Goal: Use online tool/utility: Utilize a website feature to perform a specific function

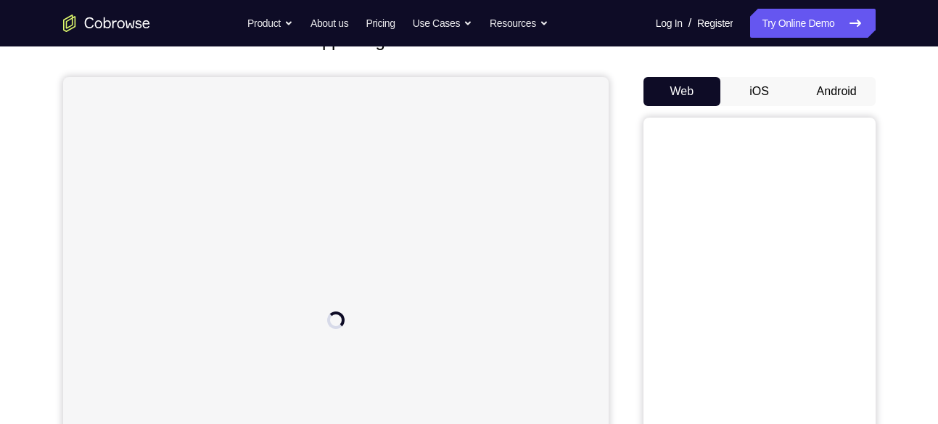
scroll to position [111, 0]
click at [835, 81] on button "Android" at bounding box center [837, 92] width 78 height 29
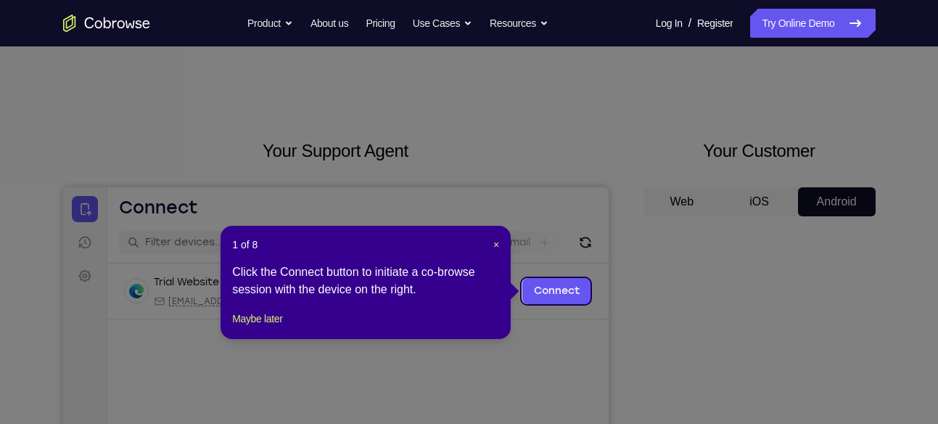
scroll to position [0, 0]
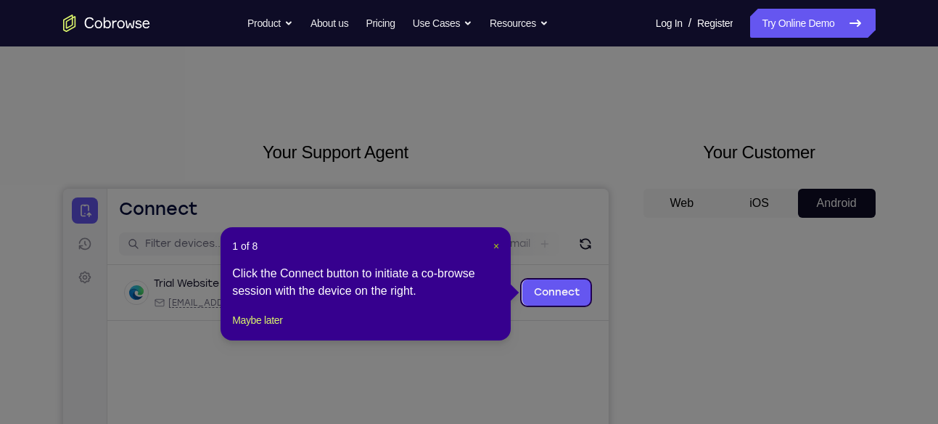
click at [499, 243] on span "×" at bounding box center [497, 246] width 6 height 12
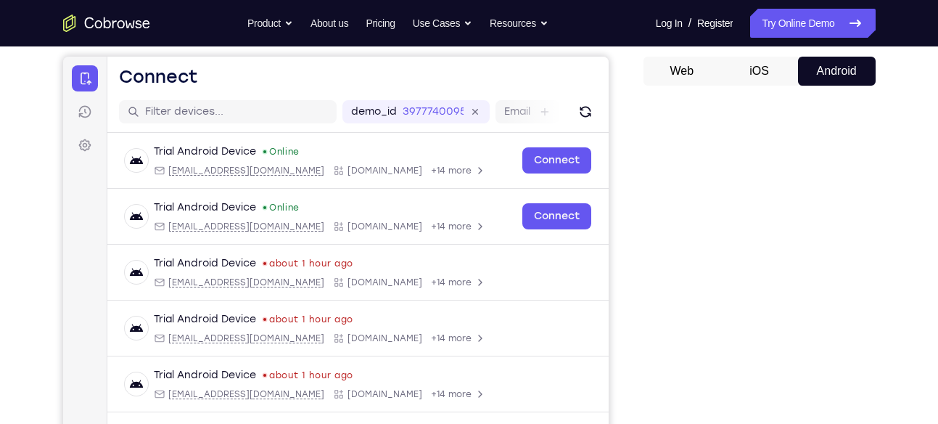
scroll to position [130, 0]
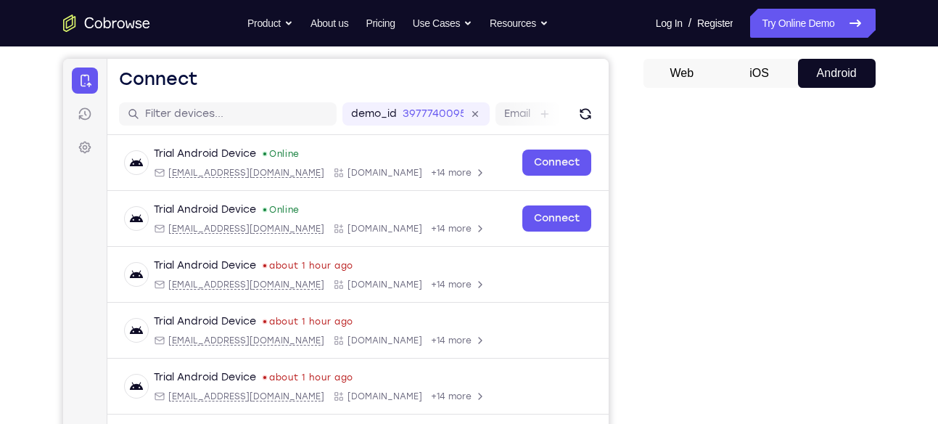
click at [651, 105] on div at bounding box center [760, 322] width 232 height 446
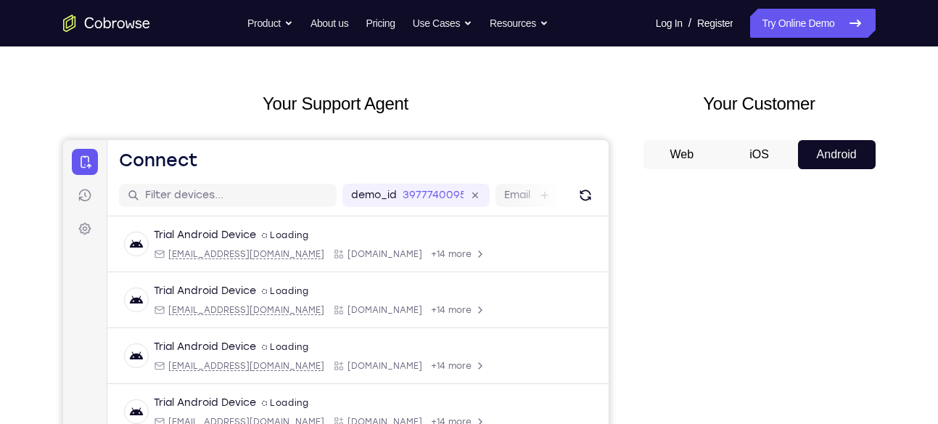
scroll to position [48, 0]
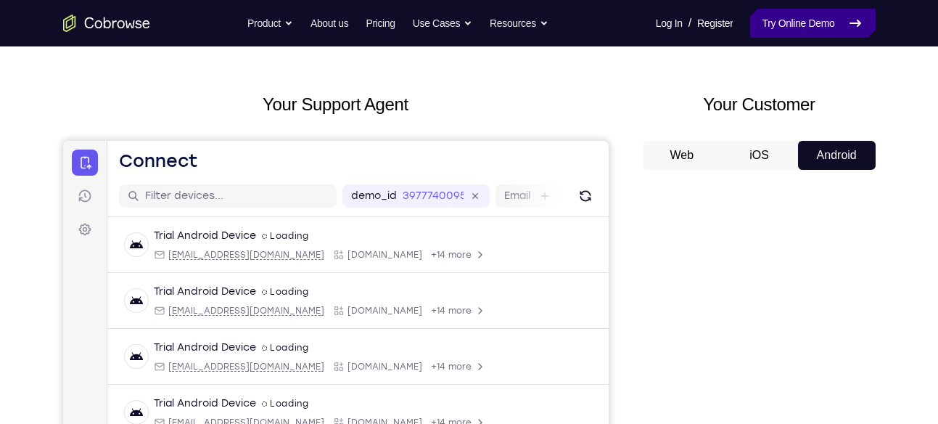
drag, startPoint x: 803, startPoint y: 25, endPoint x: 791, endPoint y: 9, distance: 20.2
click at [803, 25] on link "Try Online Demo" at bounding box center [812, 23] width 125 height 29
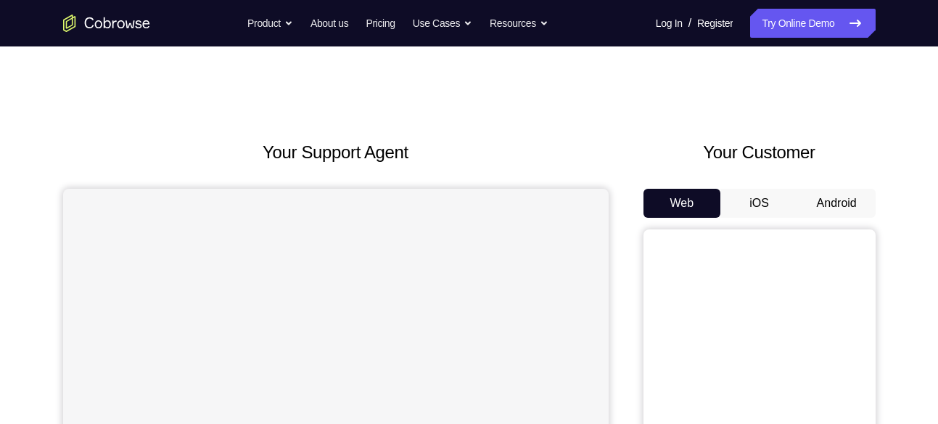
click at [819, 200] on button "Android" at bounding box center [837, 203] width 78 height 29
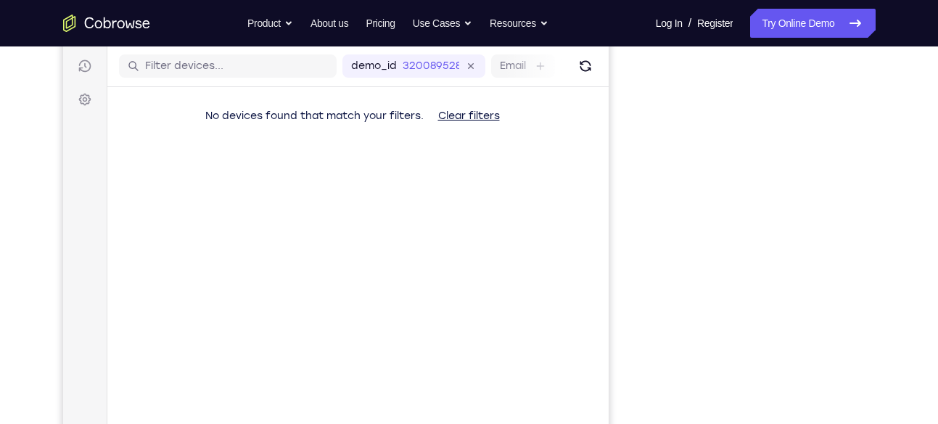
scroll to position [179, 0]
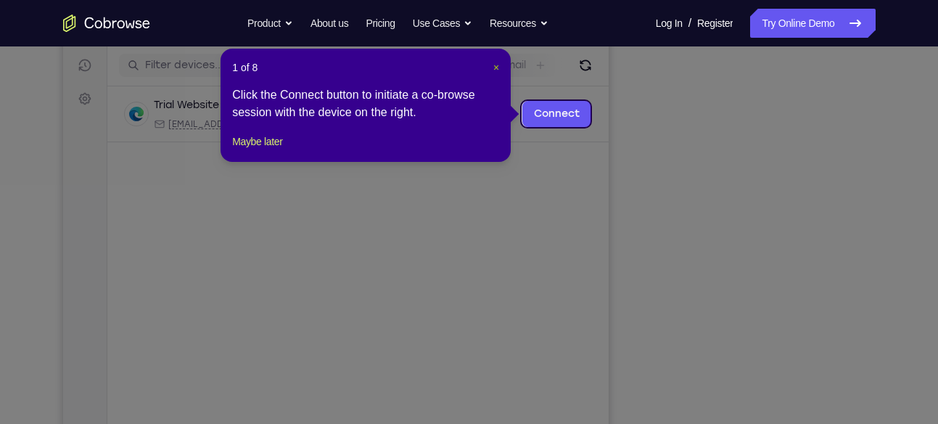
click at [494, 62] on span "×" at bounding box center [497, 68] width 6 height 12
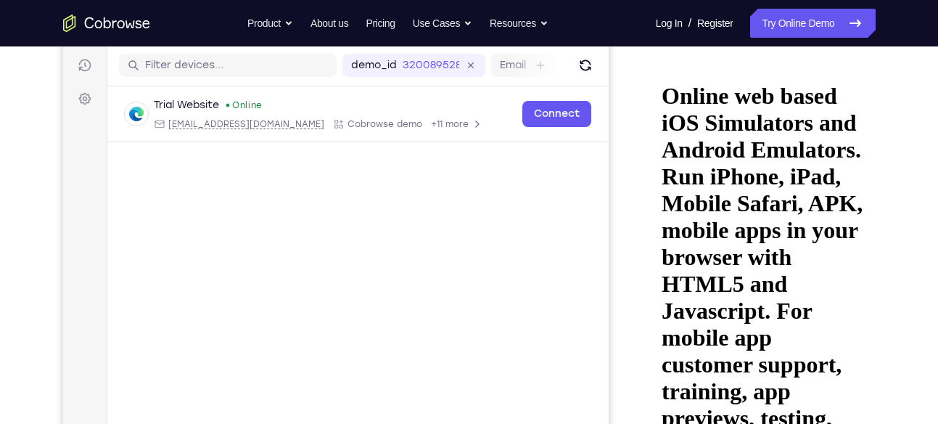
scroll to position [0, 0]
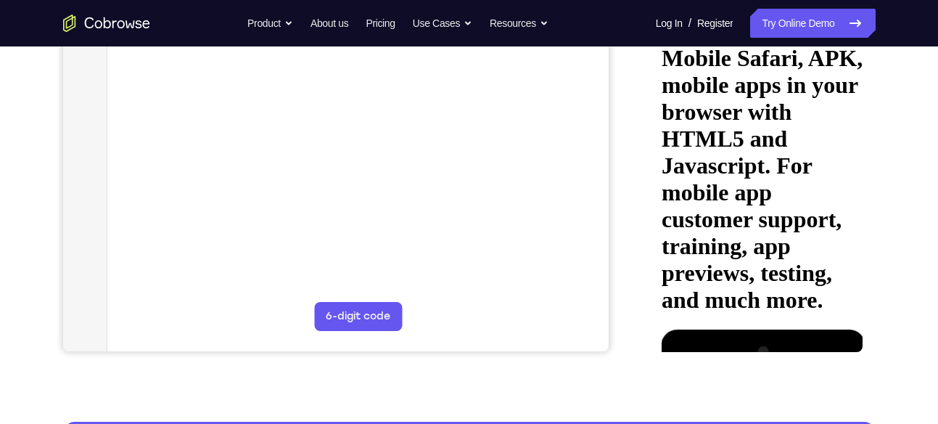
scroll to position [315, 0]
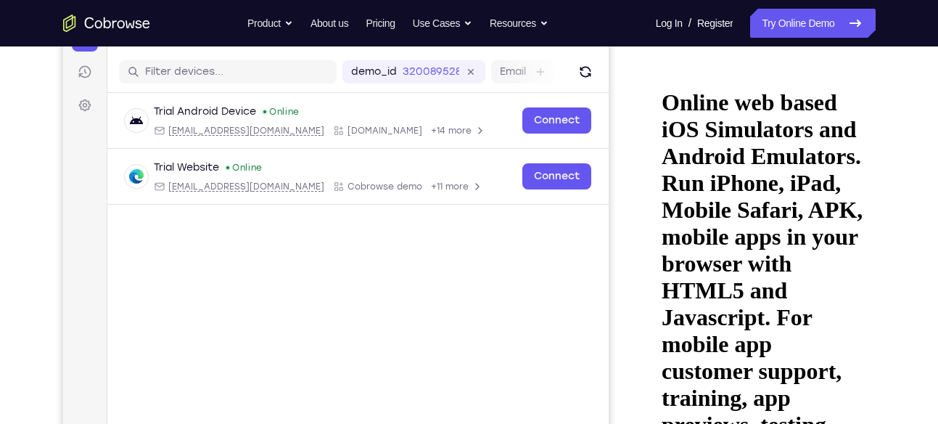
scroll to position [170, 0]
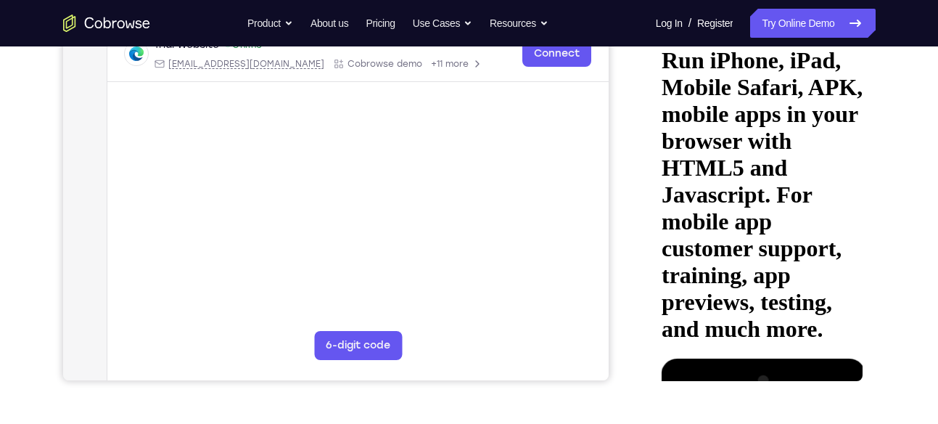
scroll to position [297, 0]
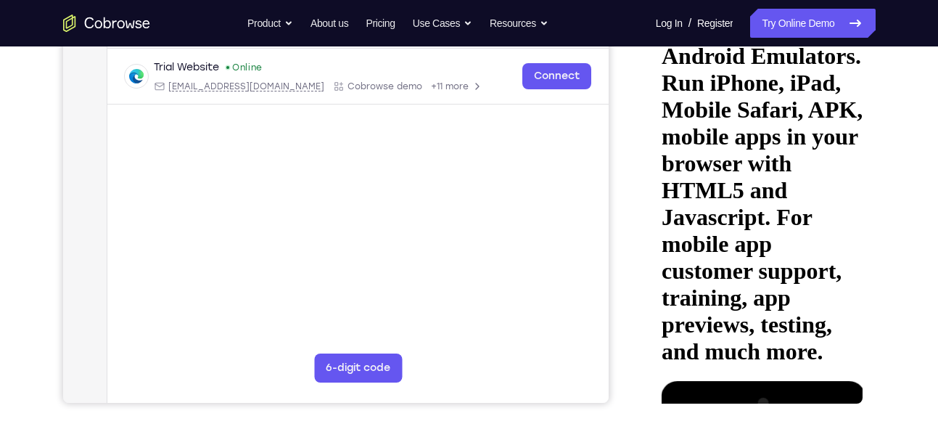
scroll to position [311, 0]
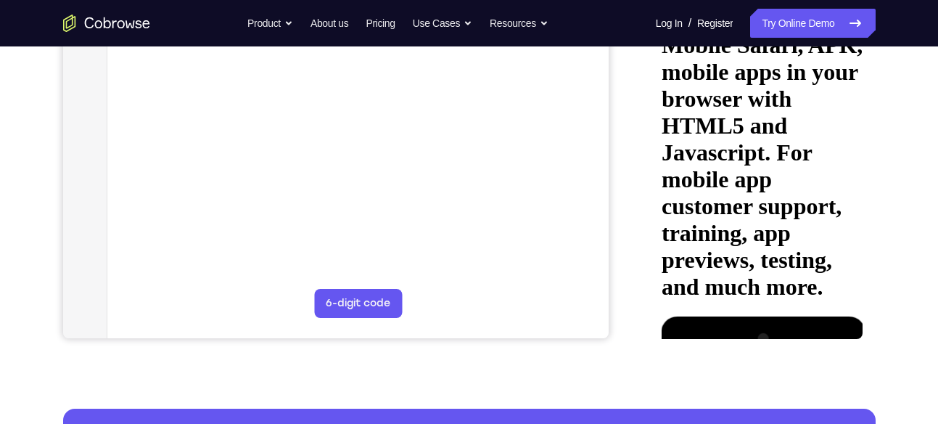
scroll to position [337, 0]
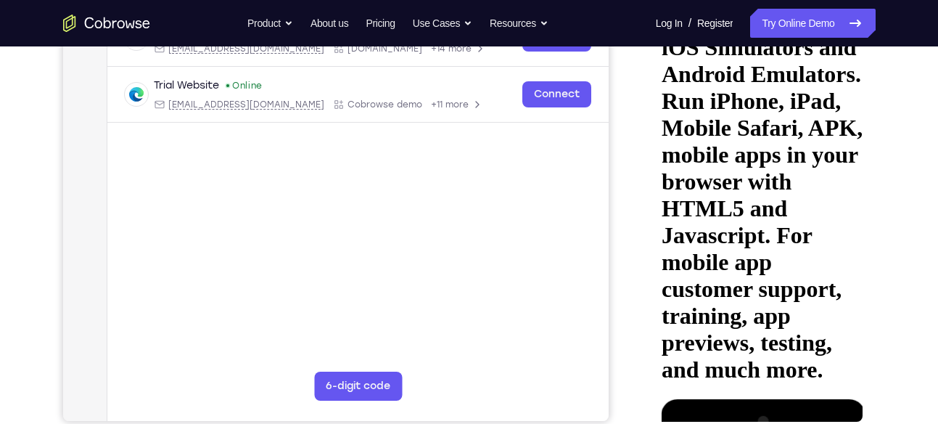
scroll to position [248, 0]
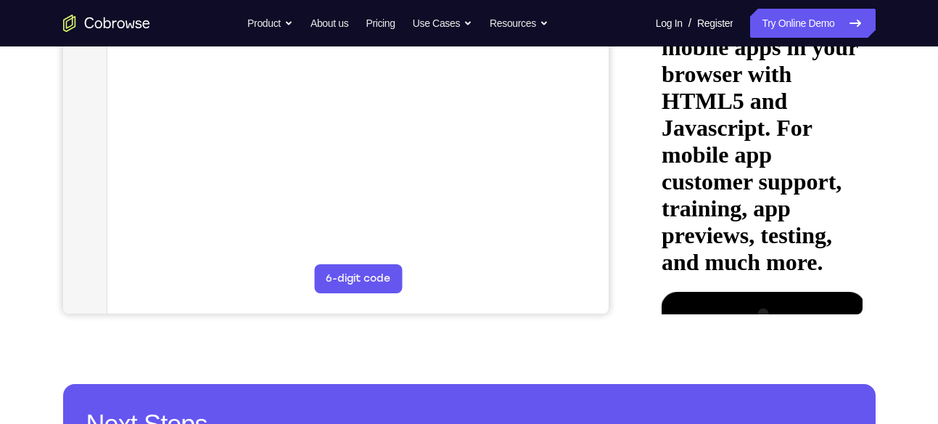
scroll to position [365, 0]
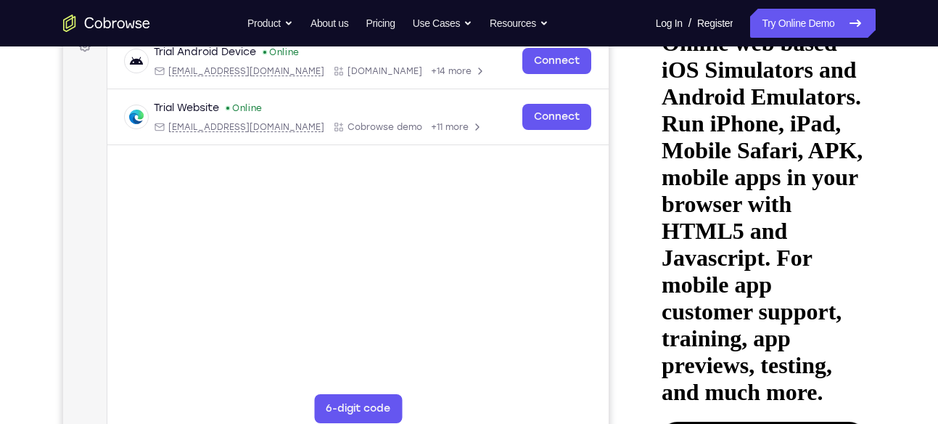
scroll to position [229, 0]
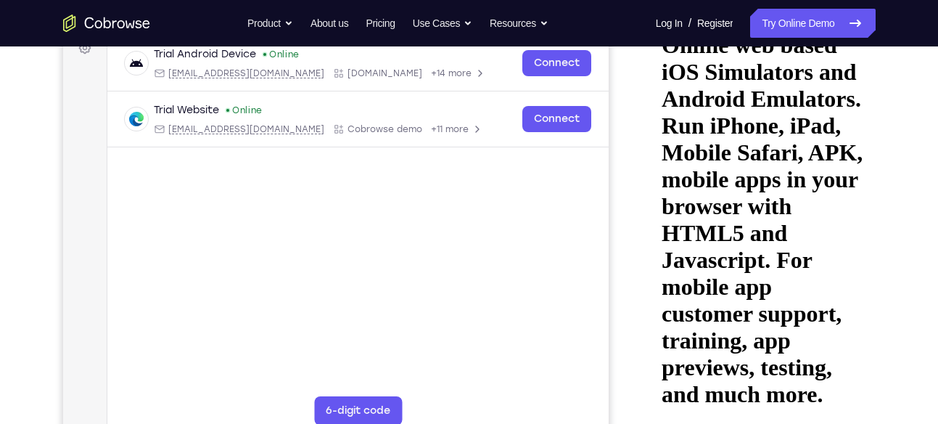
drag, startPoint x: 769, startPoint y: 89, endPoint x: 743, endPoint y: 2, distance: 90.9
click at [743, 11] on html "Online web based iOS Simulators and Android Emulators. Run iPhone, iPad, Mobile…" at bounding box center [759, 234] width 207 height 447
drag, startPoint x: 813, startPoint y: 118, endPoint x: 708, endPoint y: 120, distance: 105.3
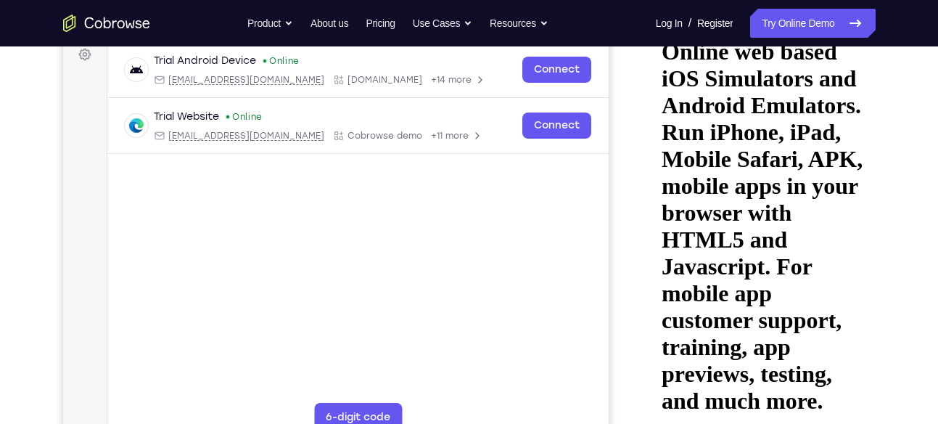
scroll to position [222, 0]
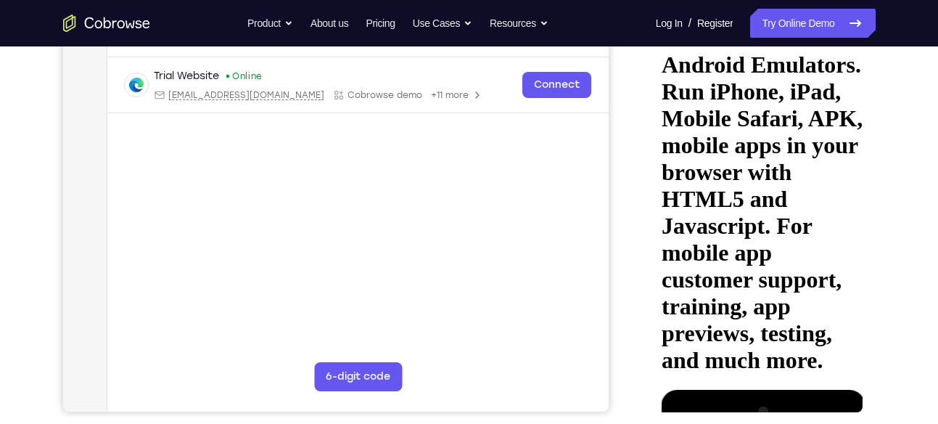
scroll to position [269, 0]
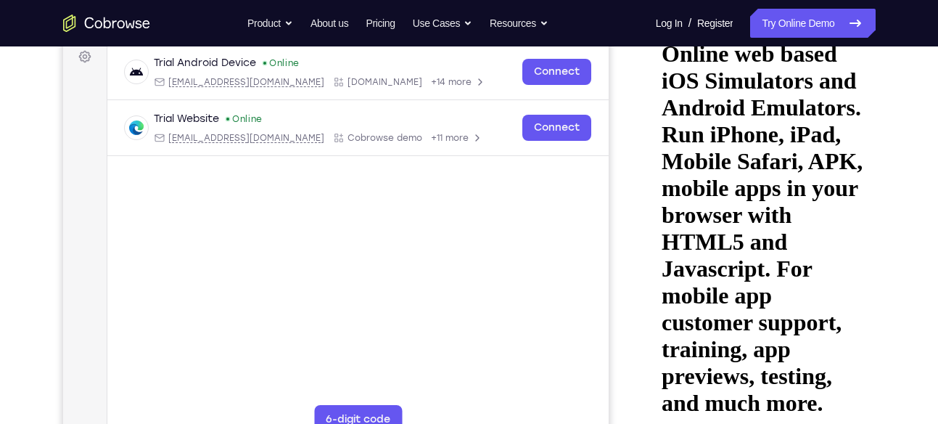
scroll to position [215, 0]
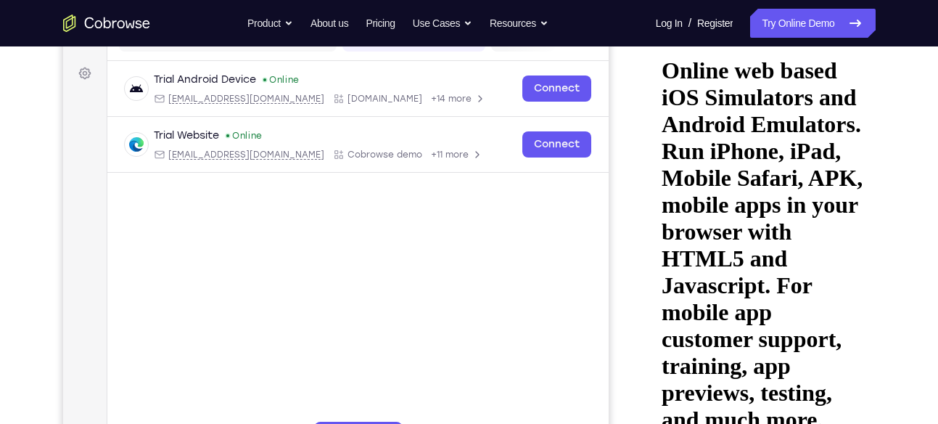
scroll to position [203, 0]
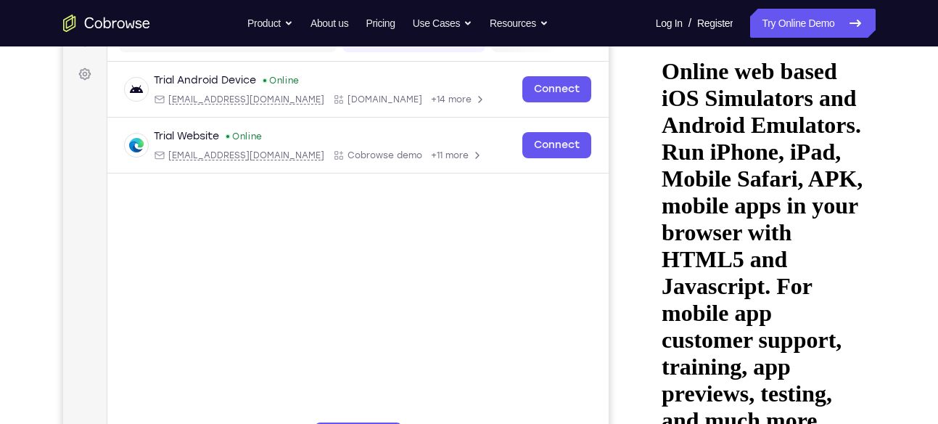
drag, startPoint x: 823, startPoint y: 133, endPoint x: 750, endPoint y: 132, distance: 73.3
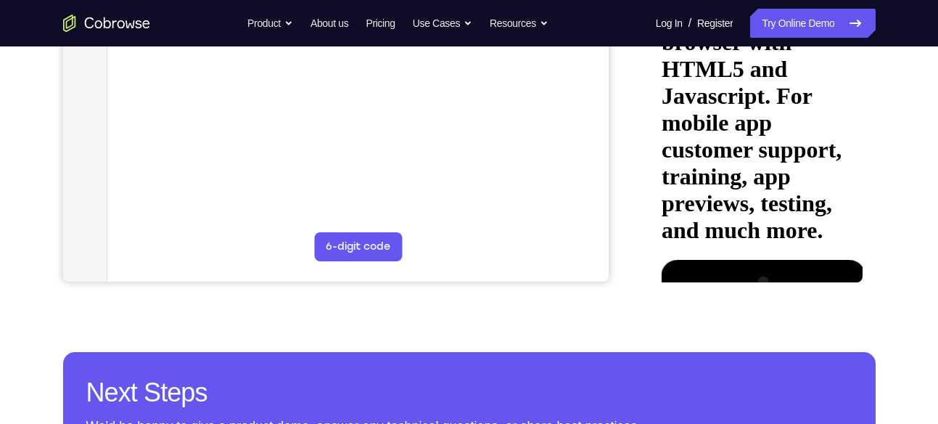
scroll to position [394, 0]
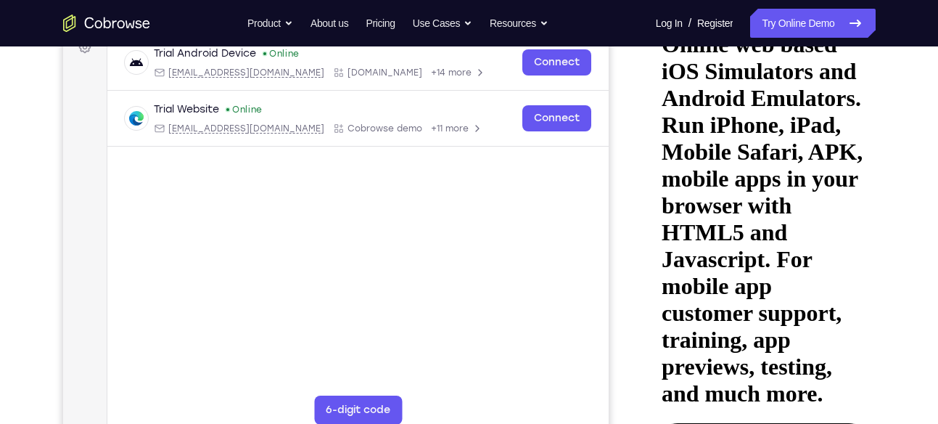
scroll to position [229, 0]
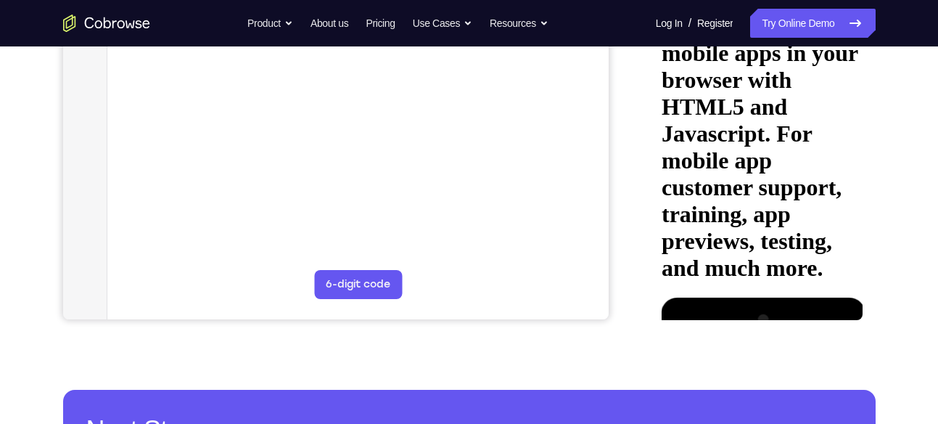
scroll to position [360, 0]
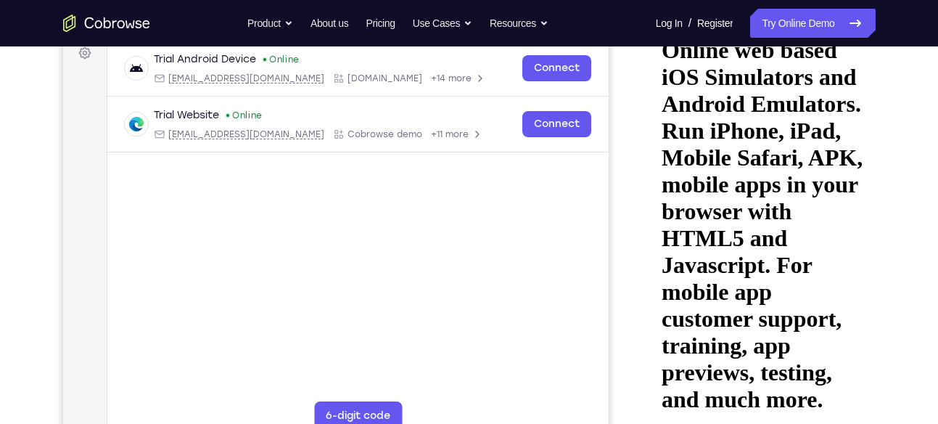
scroll to position [255, 0]
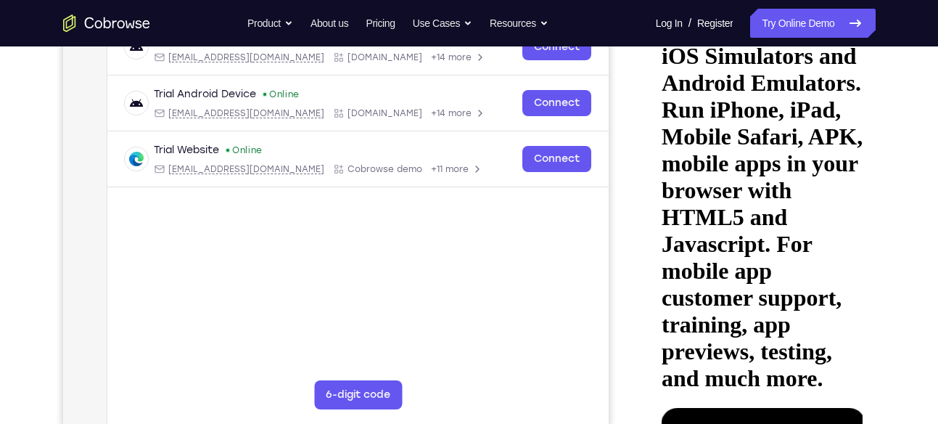
scroll to position [252, 0]
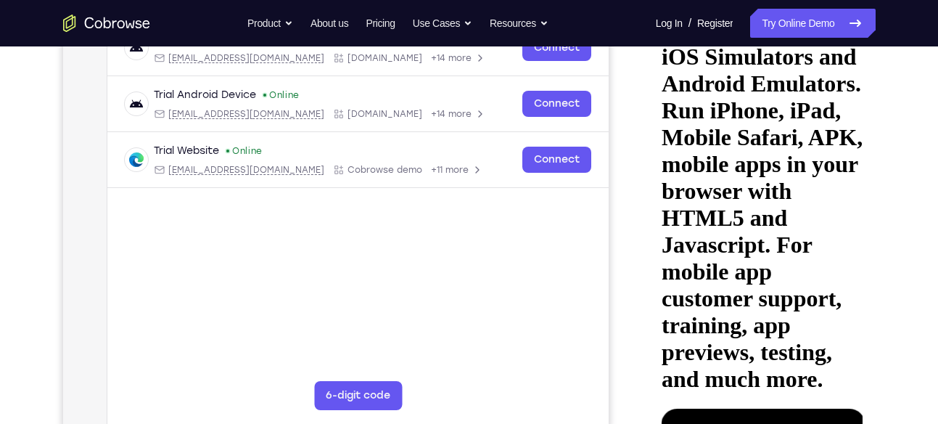
scroll to position [248, 0]
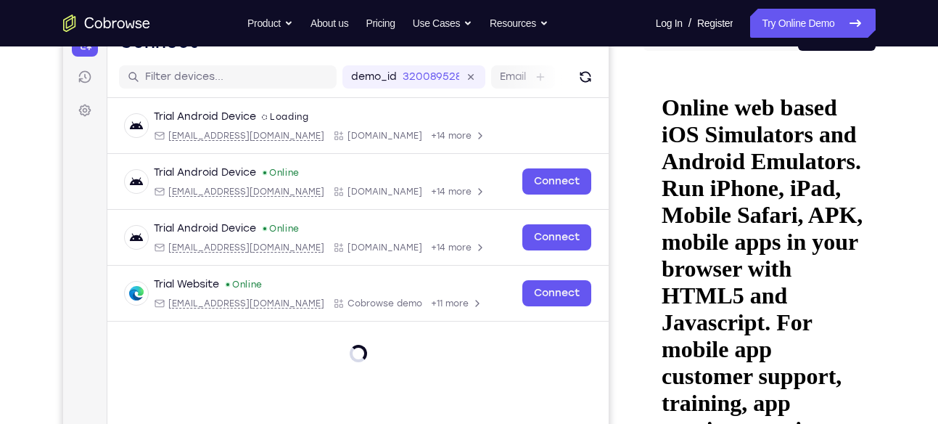
scroll to position [169, 0]
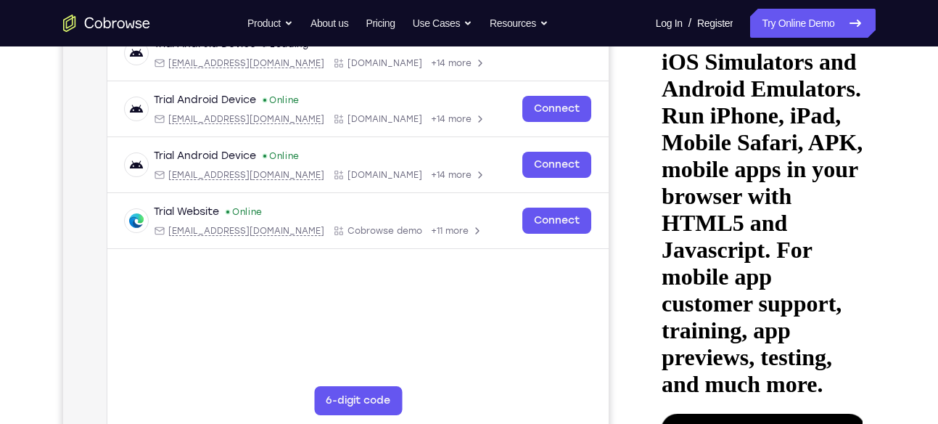
scroll to position [243, 0]
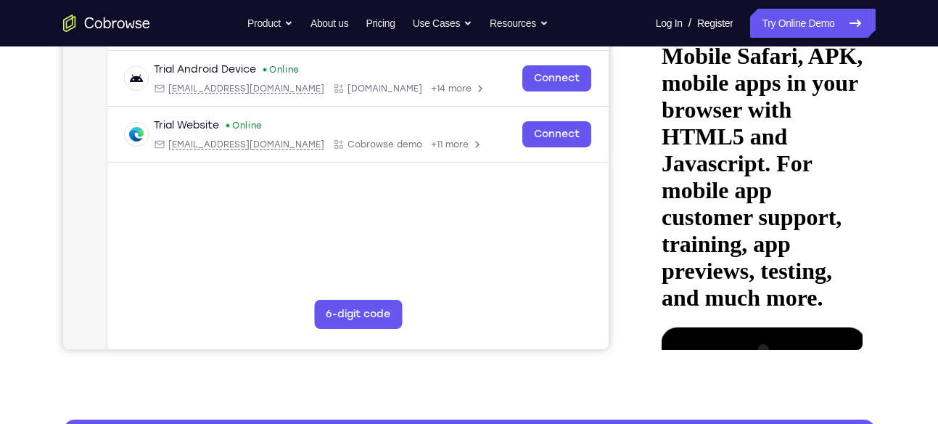
scroll to position [322, 0]
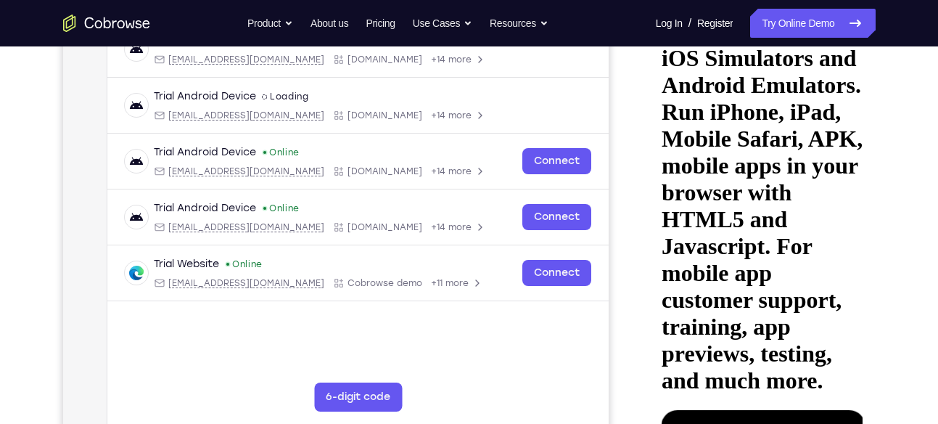
scroll to position [200, 0]
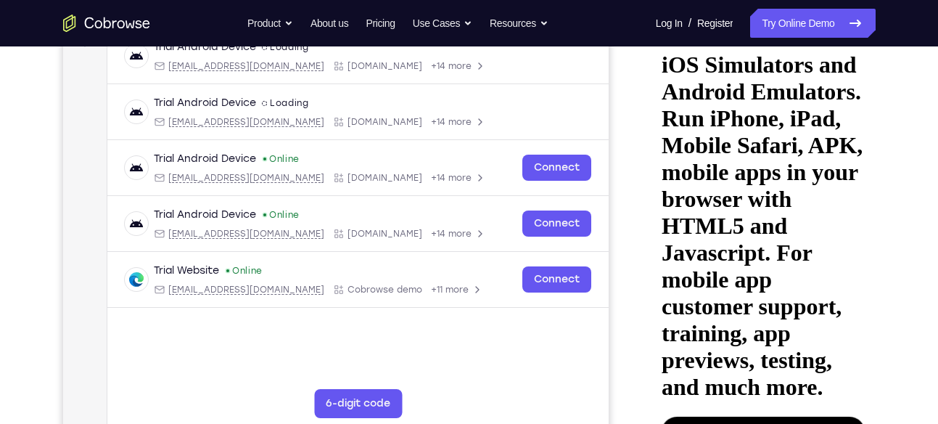
scroll to position [244, 0]
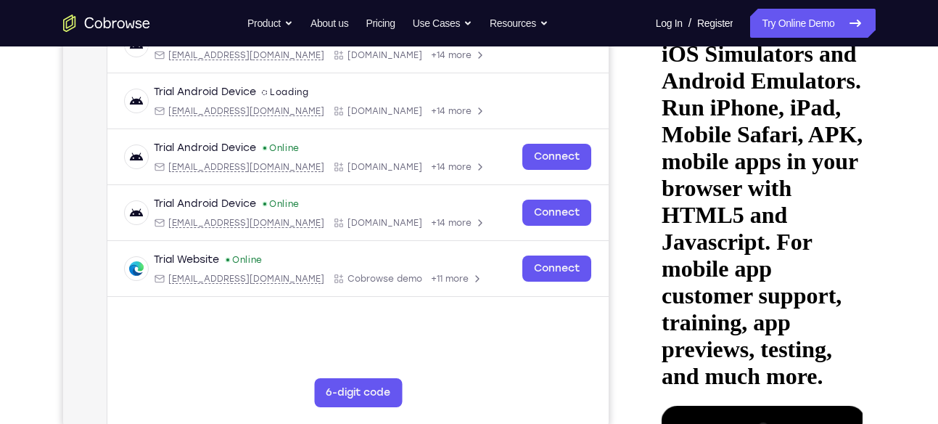
scroll to position [250, 0]
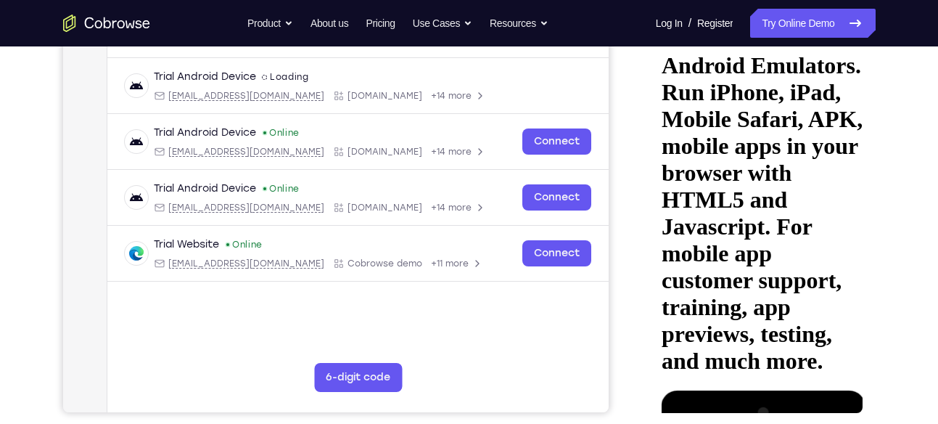
scroll to position [264, 0]
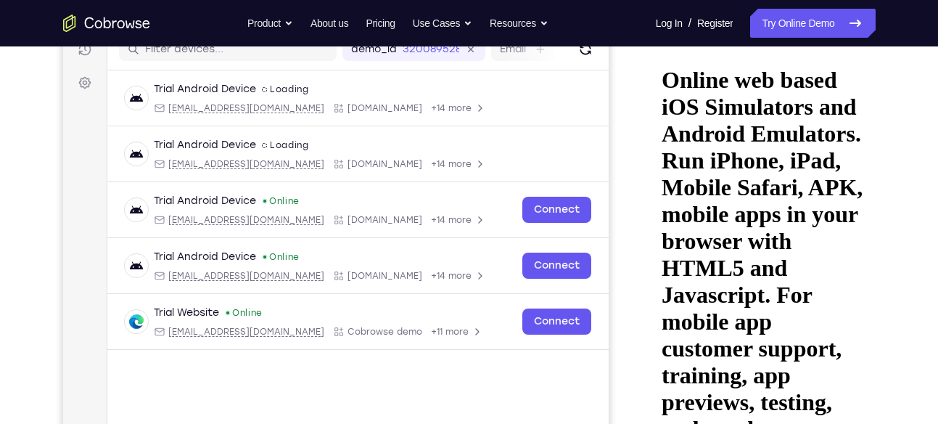
scroll to position [189, 0]
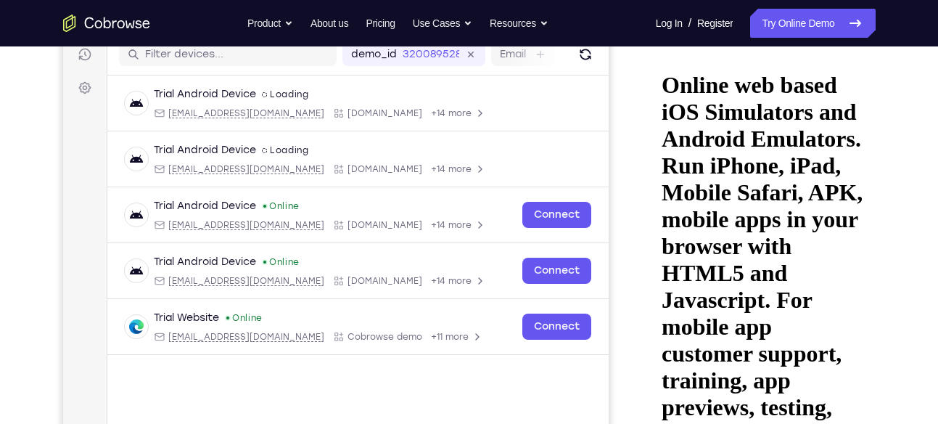
drag, startPoint x: 749, startPoint y: 128, endPoint x: 752, endPoint y: 15, distance: 114.0
click at [752, 51] on html "Online web based iOS Simulators and Android Emulators. Run iPhone, iPad, Mobile…" at bounding box center [759, 274] width 207 height 447
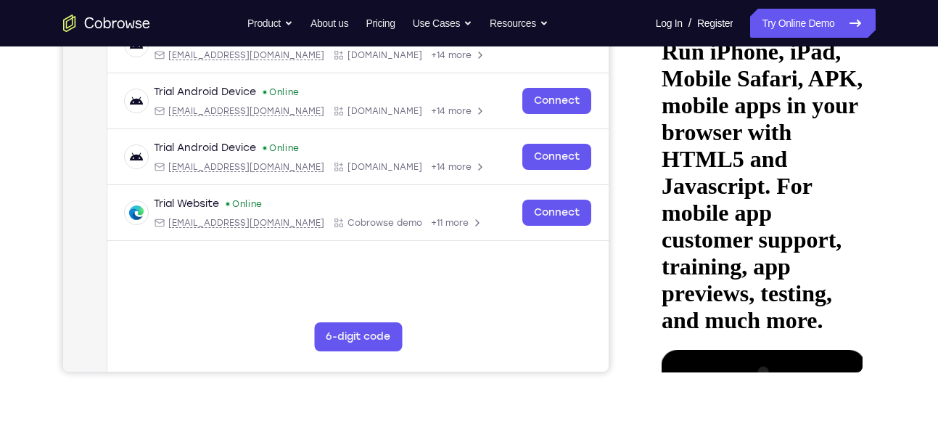
scroll to position [321, 0]
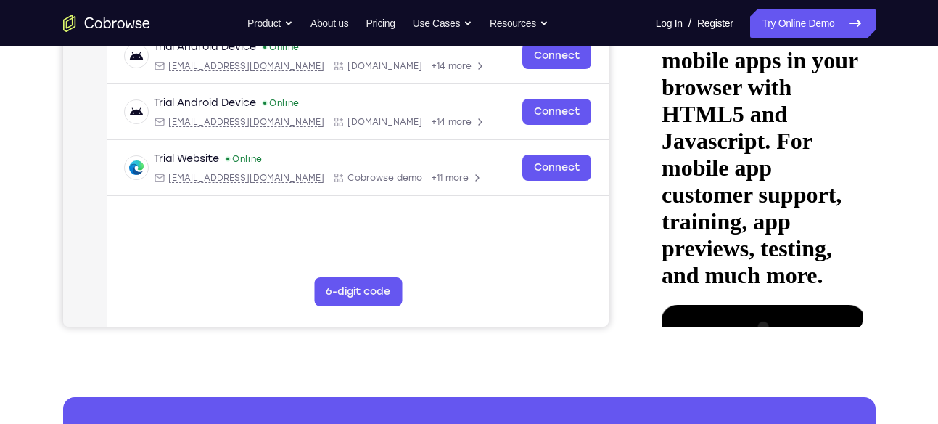
scroll to position [364, 0]
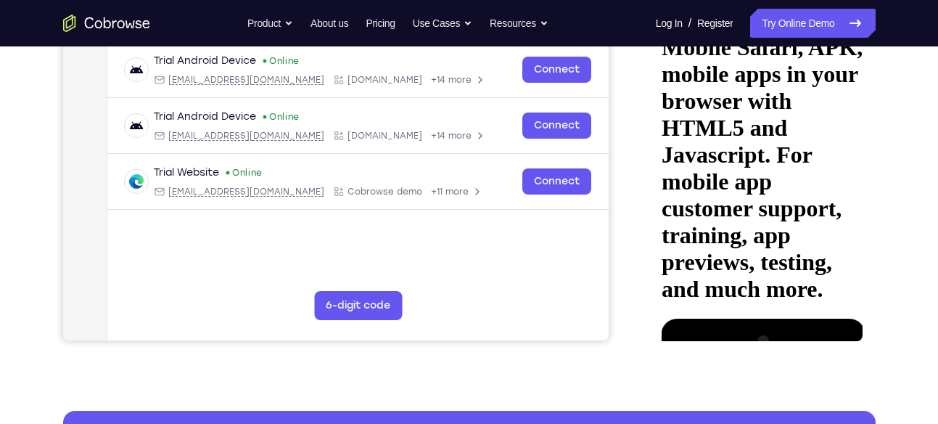
scroll to position [356, 0]
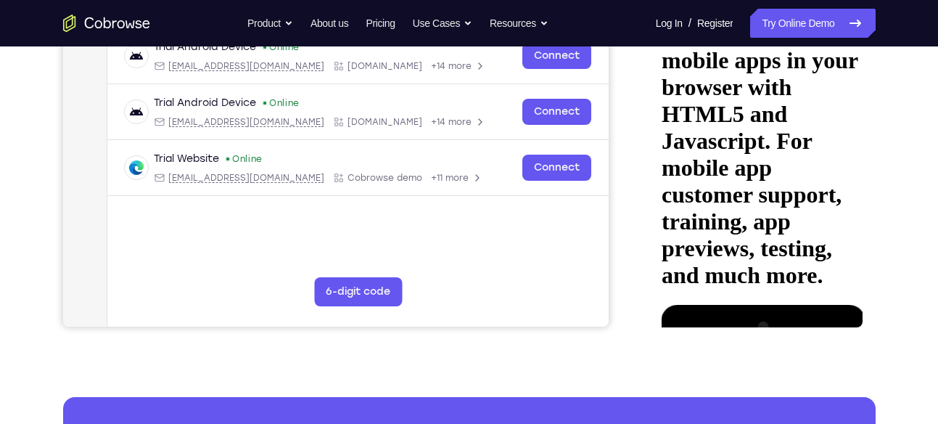
scroll to position [340, 0]
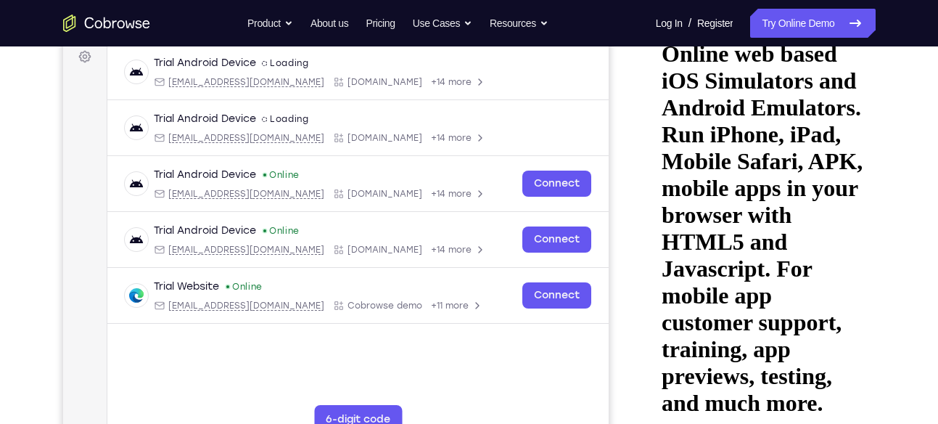
scroll to position [212, 0]
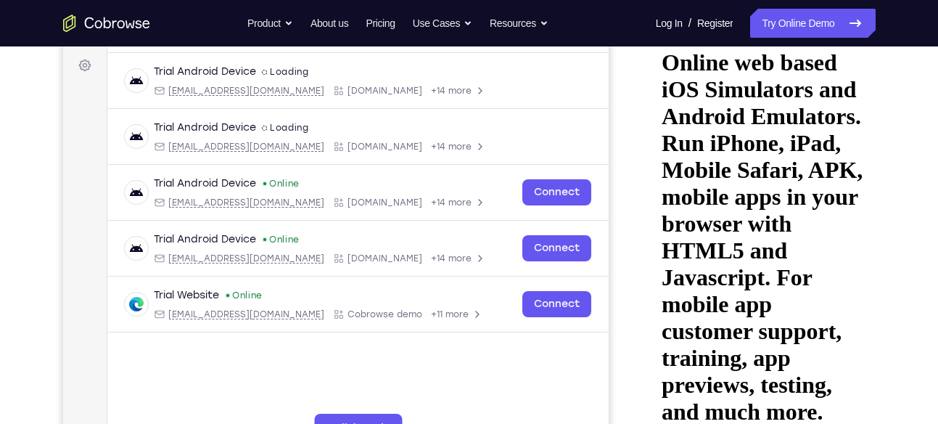
drag, startPoint x: 803, startPoint y: 136, endPoint x: 676, endPoint y: 142, distance: 127.1
drag, startPoint x: 792, startPoint y: 123, endPoint x: 708, endPoint y: 125, distance: 84.2
drag, startPoint x: 781, startPoint y: 120, endPoint x: 721, endPoint y: 121, distance: 60.3
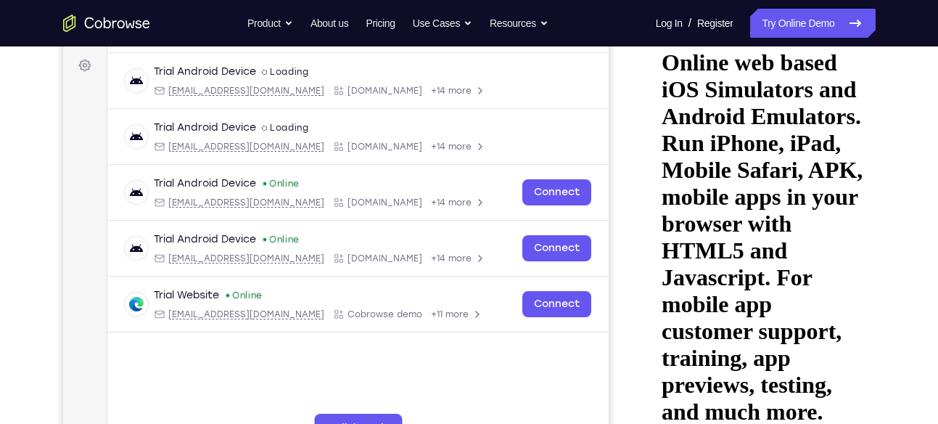
drag, startPoint x: 816, startPoint y: 121, endPoint x: 720, endPoint y: 120, distance: 96.5
drag, startPoint x: 764, startPoint y: 120, endPoint x: 698, endPoint y: 128, distance: 66.4
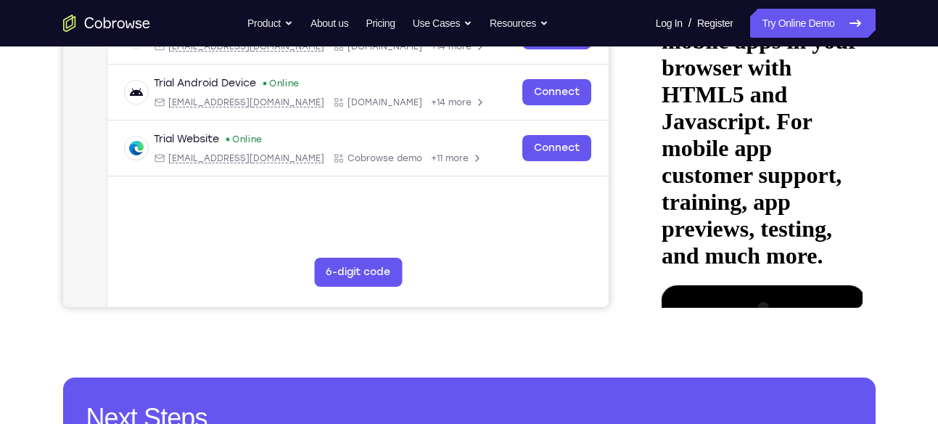
scroll to position [375, 0]
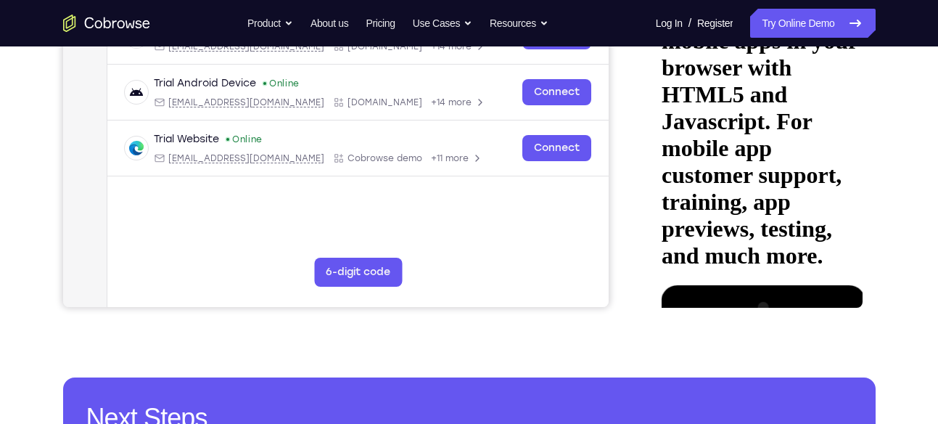
scroll to position [370, 0]
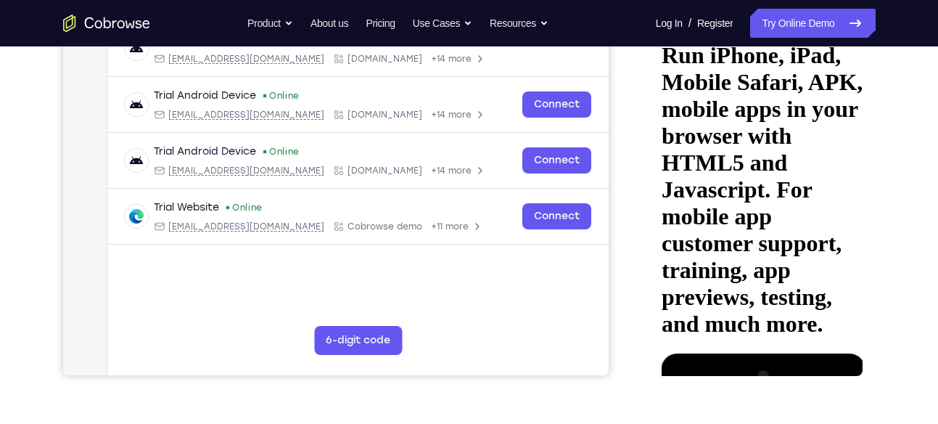
scroll to position [239, 0]
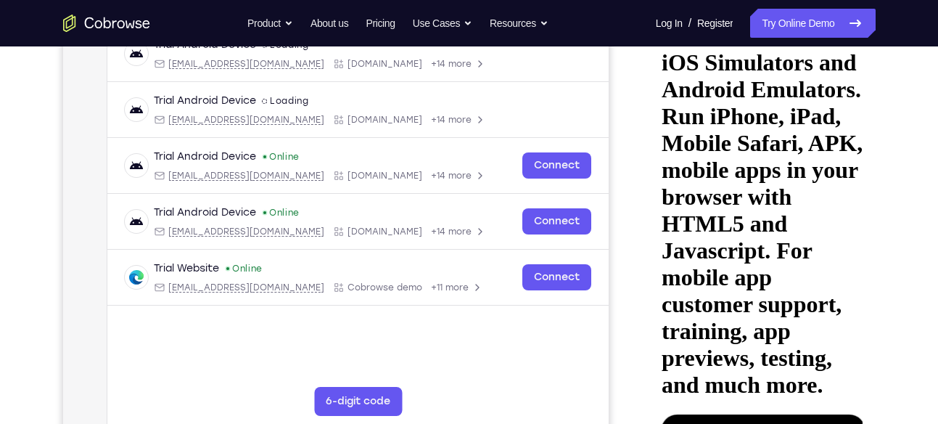
drag, startPoint x: 807, startPoint y: 116, endPoint x: 721, endPoint y: 118, distance: 85.7
drag, startPoint x: 723, startPoint y: 110, endPoint x: 827, endPoint y: 89, distance: 106.0
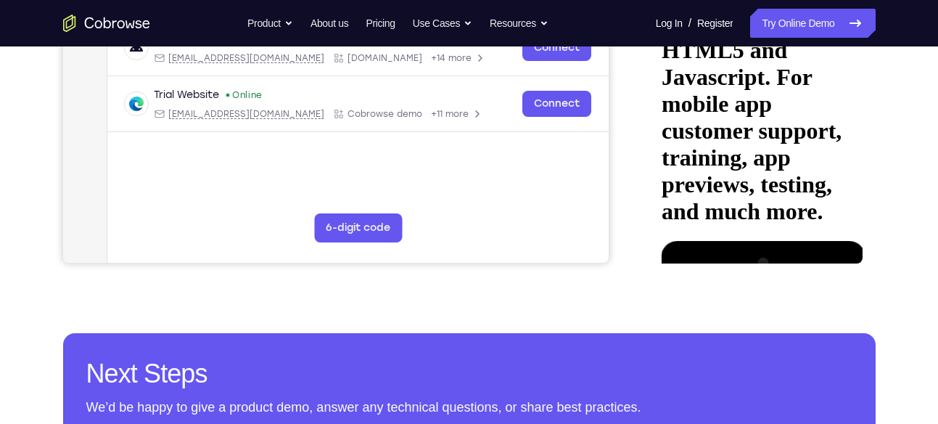
scroll to position [438, 0]
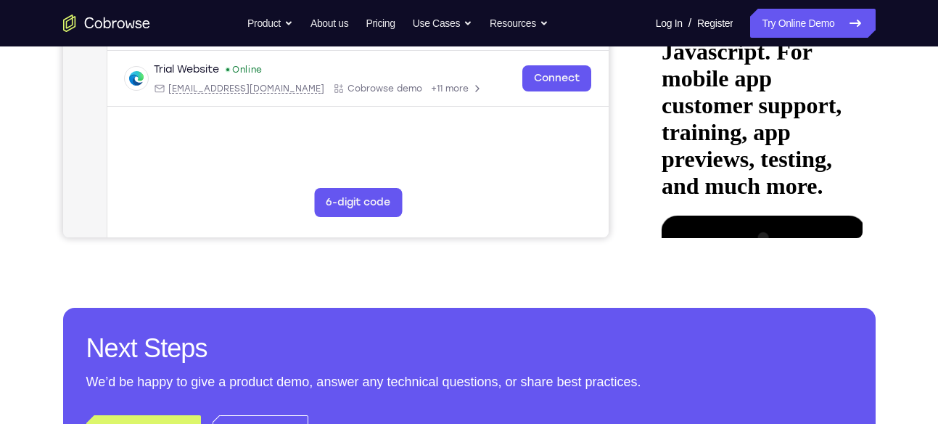
click at [687, 216] on div at bounding box center [753, 420] width 183 height 409
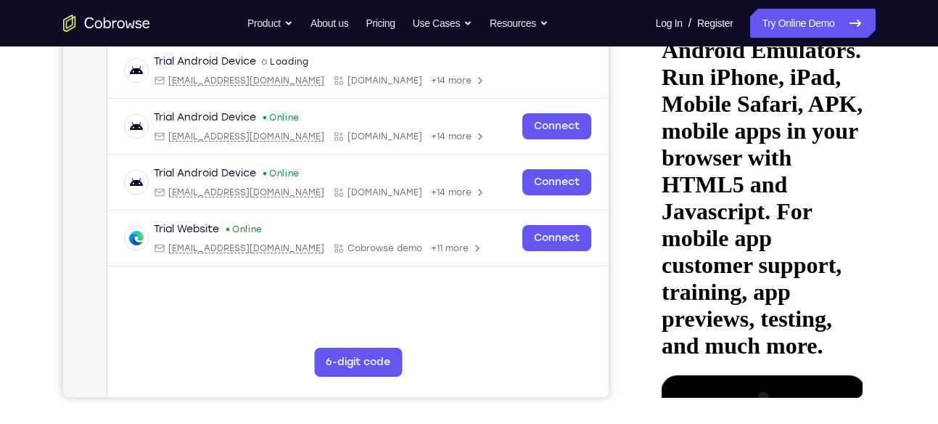
scroll to position [277, 0]
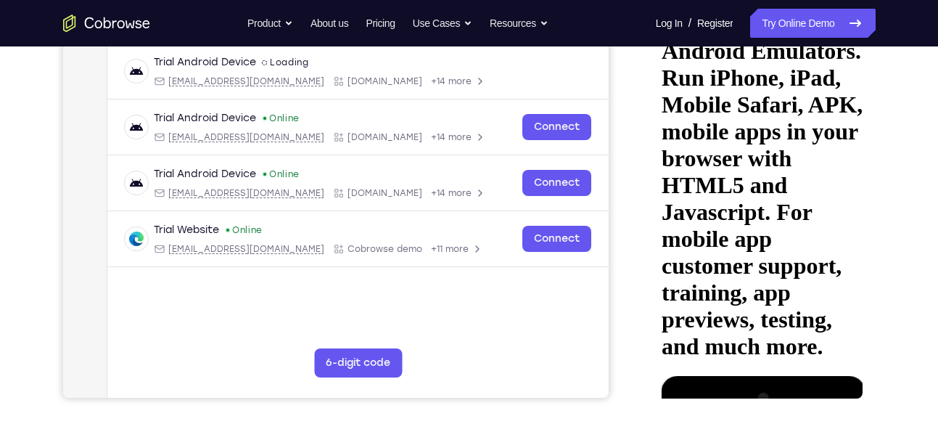
drag, startPoint x: 732, startPoint y: 226, endPoint x: 725, endPoint y: 167, distance: 59.2
drag, startPoint x: 748, startPoint y: 226, endPoint x: 748, endPoint y: 191, distance: 35.6
drag, startPoint x: 755, startPoint y: 233, endPoint x: 756, endPoint y: 203, distance: 29.8
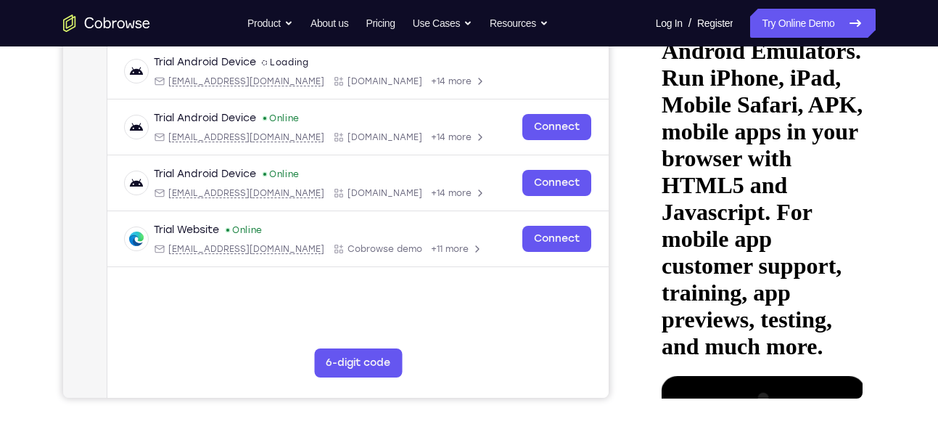
drag, startPoint x: 750, startPoint y: 214, endPoint x: 756, endPoint y: 134, distance: 80.0
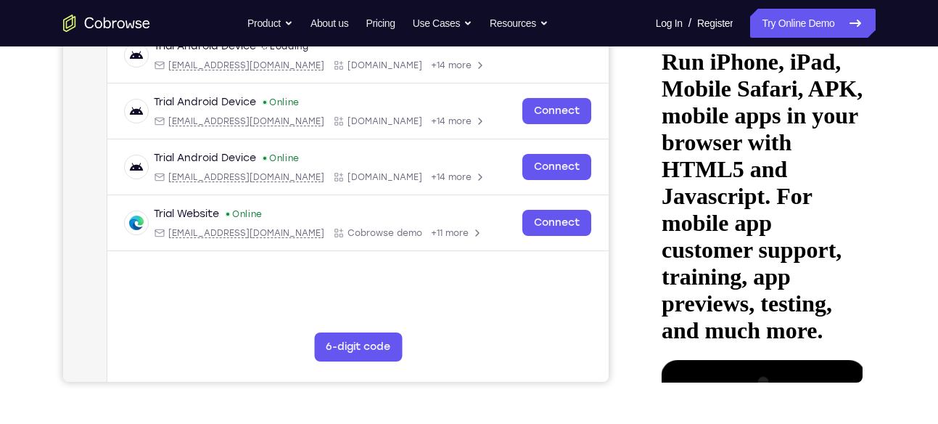
scroll to position [285, 0]
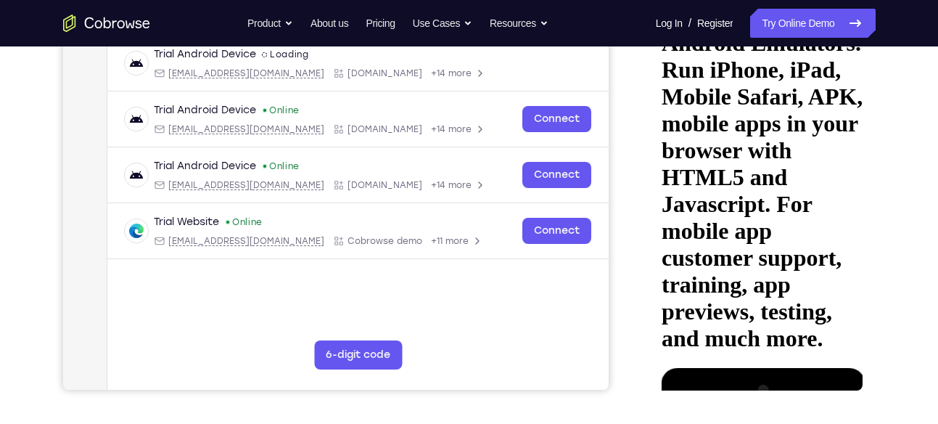
drag, startPoint x: 745, startPoint y: 213, endPoint x: 763, endPoint y: 127, distance: 88.3
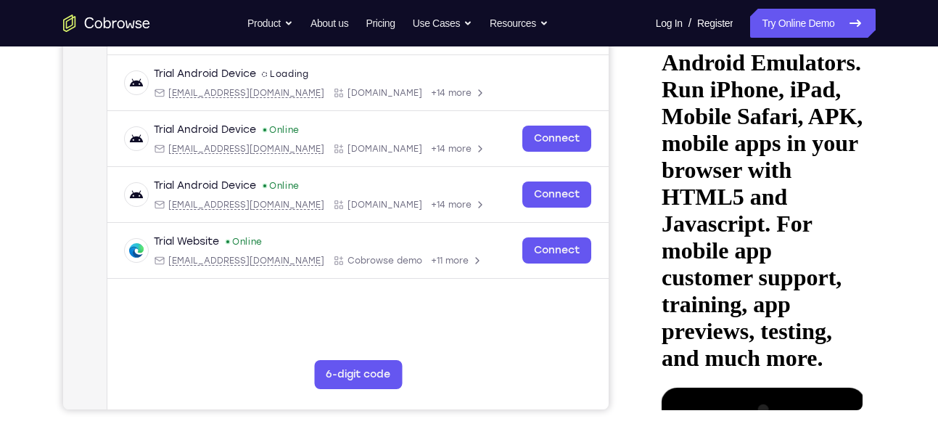
scroll to position [264, 0]
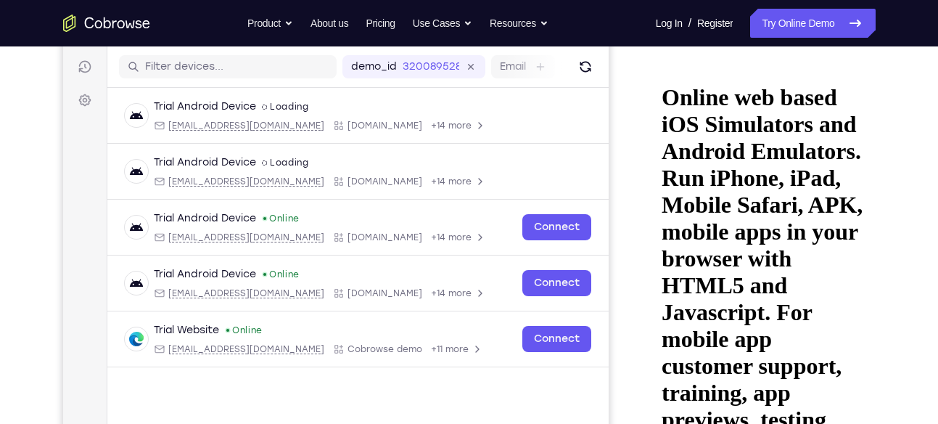
scroll to position [176, 0]
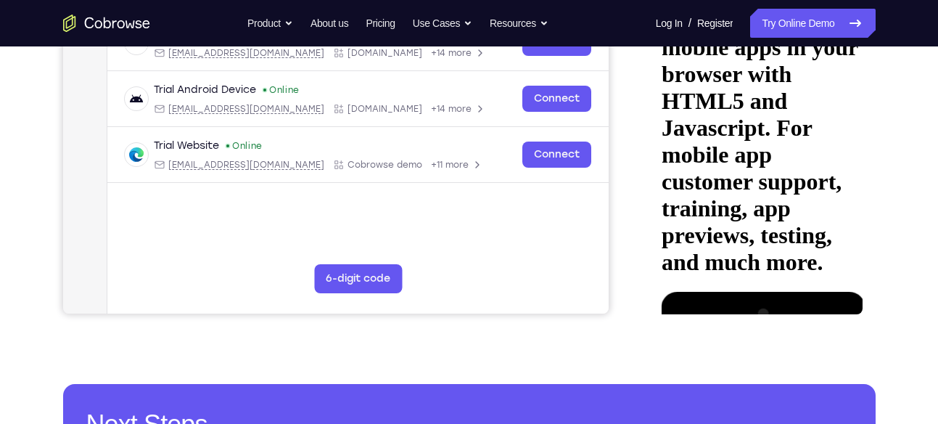
scroll to position [361, 0]
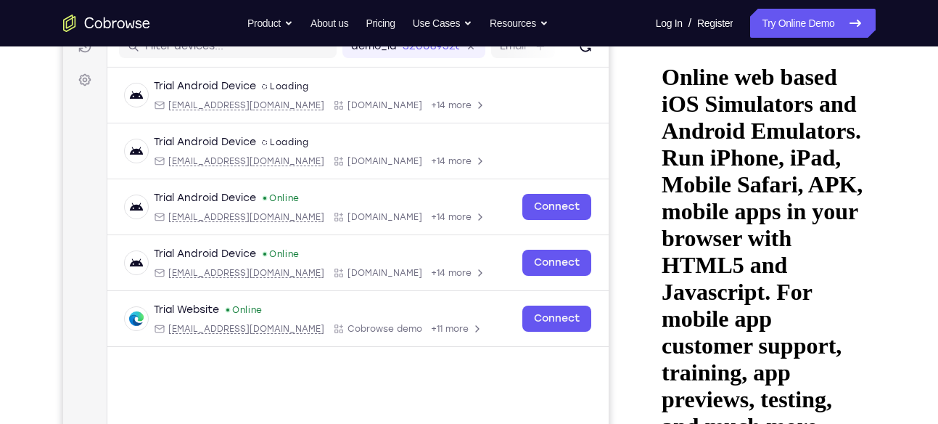
scroll to position [197, 0]
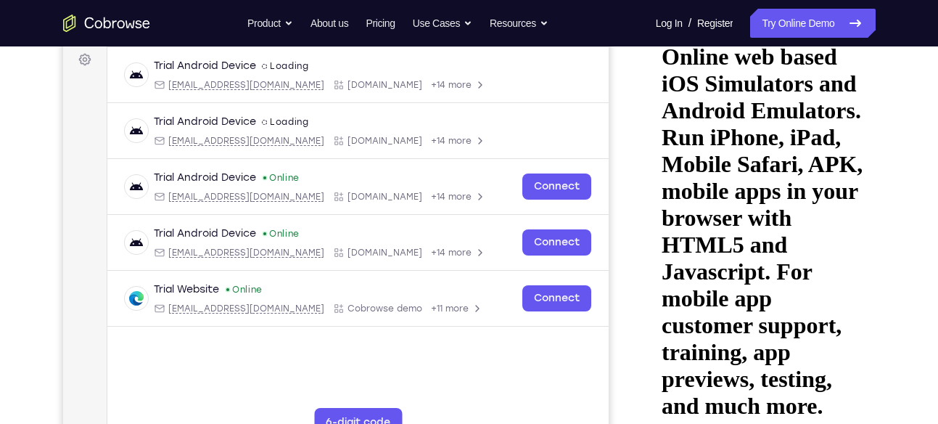
scroll to position [211, 0]
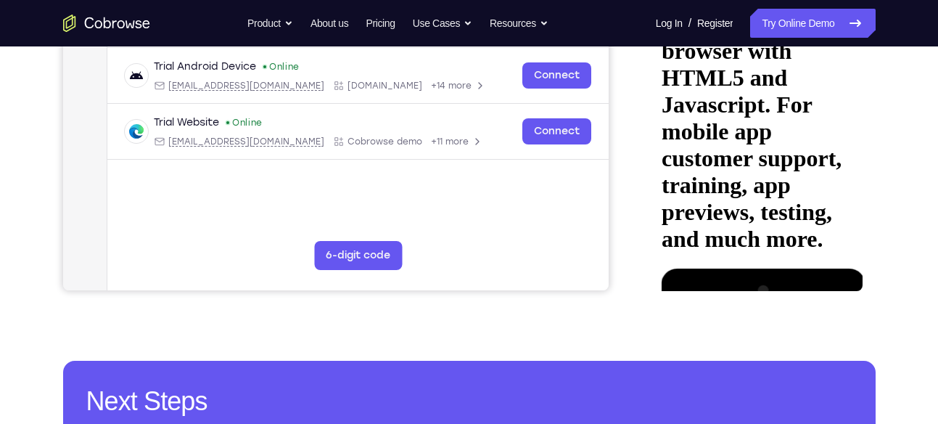
scroll to position [384, 0]
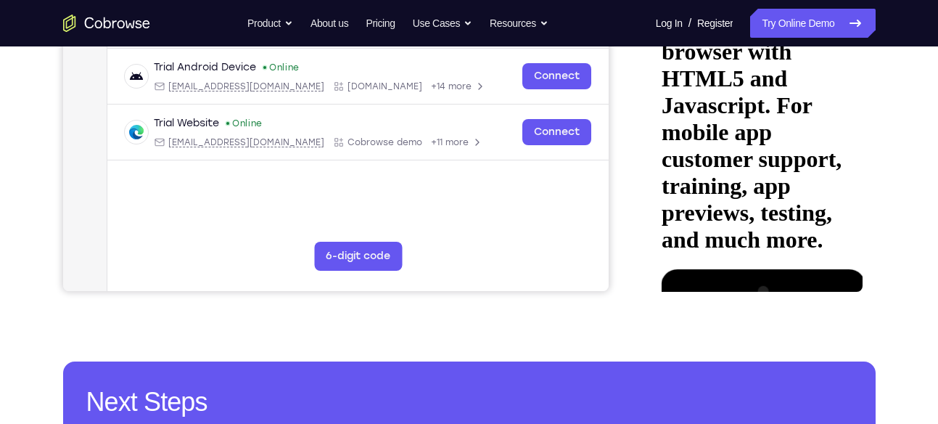
drag, startPoint x: 782, startPoint y: 192, endPoint x: 787, endPoint y: 152, distance: 40.3
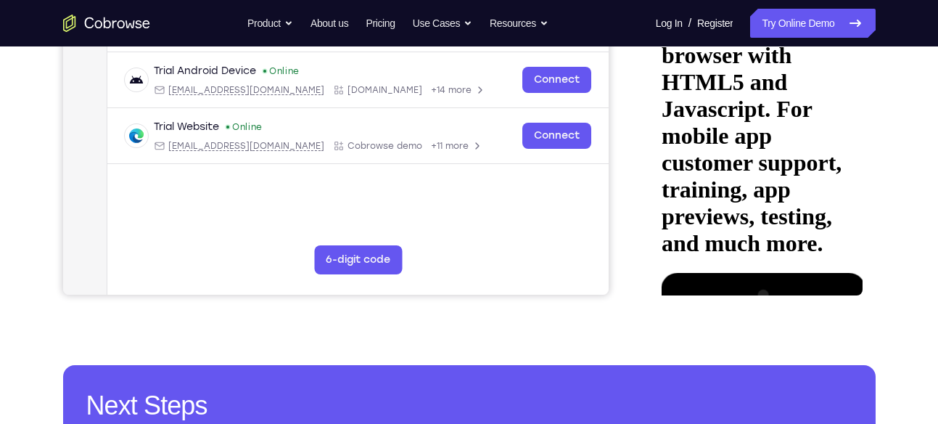
drag, startPoint x: 785, startPoint y: 191, endPoint x: 790, endPoint y: 163, distance: 28.6
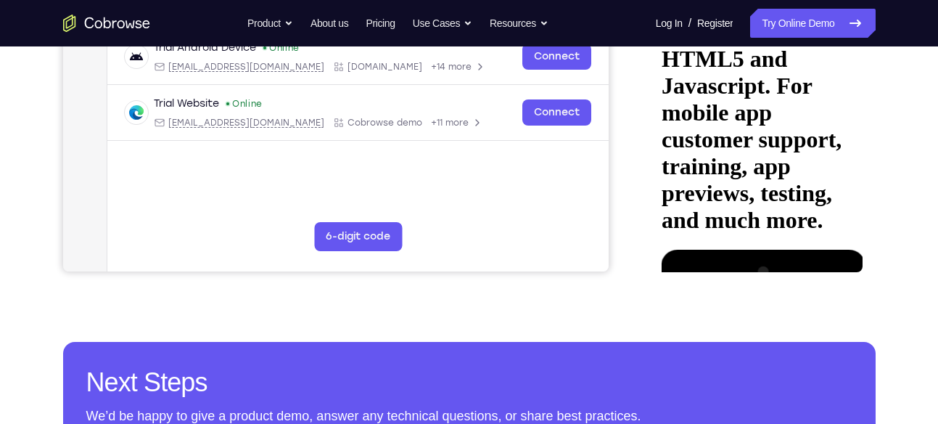
scroll to position [404, 0]
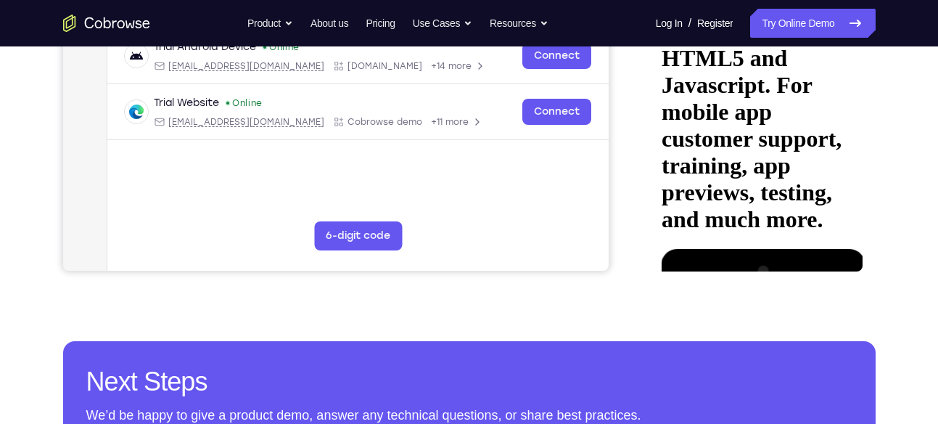
drag, startPoint x: 793, startPoint y: 175, endPoint x: 797, endPoint y: 130, distance: 45.2
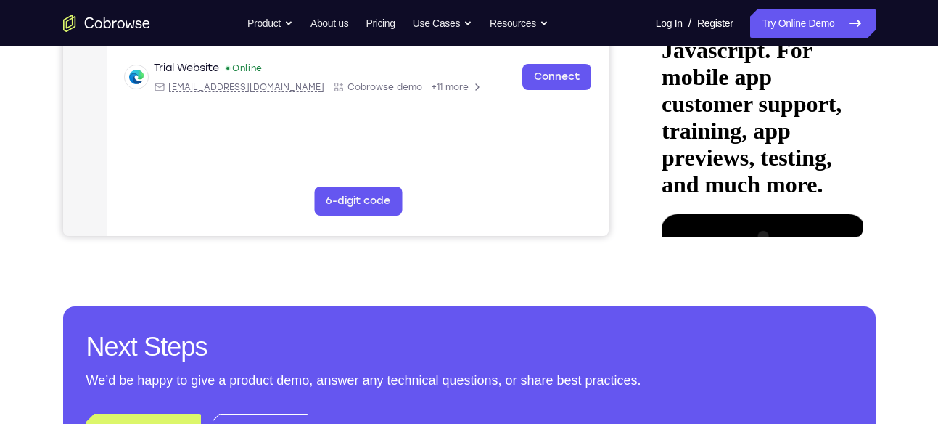
scroll to position [441, 0]
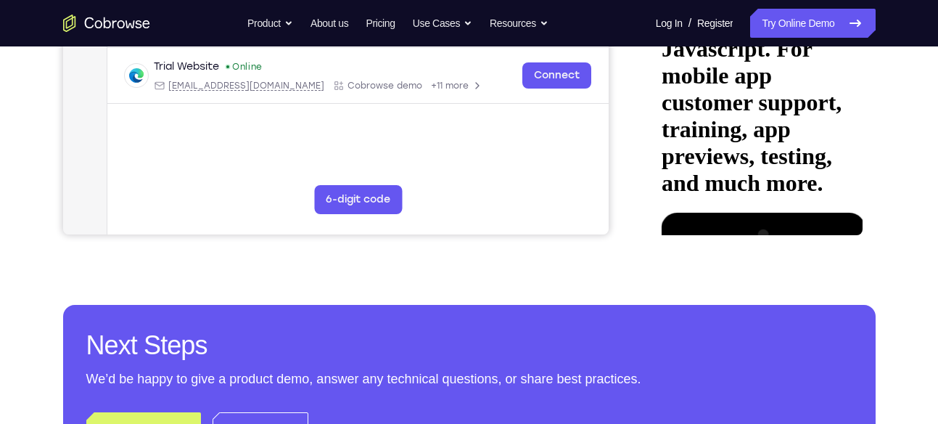
click at [704, 213] on div at bounding box center [753, 417] width 183 height 409
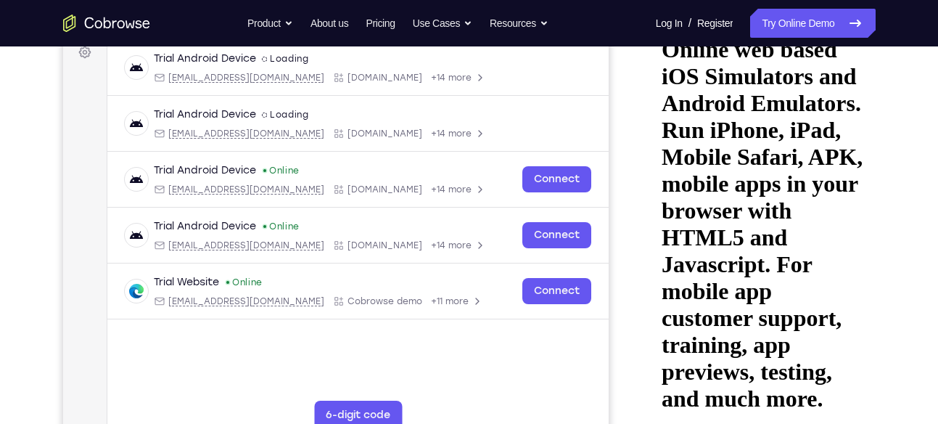
scroll to position [216, 0]
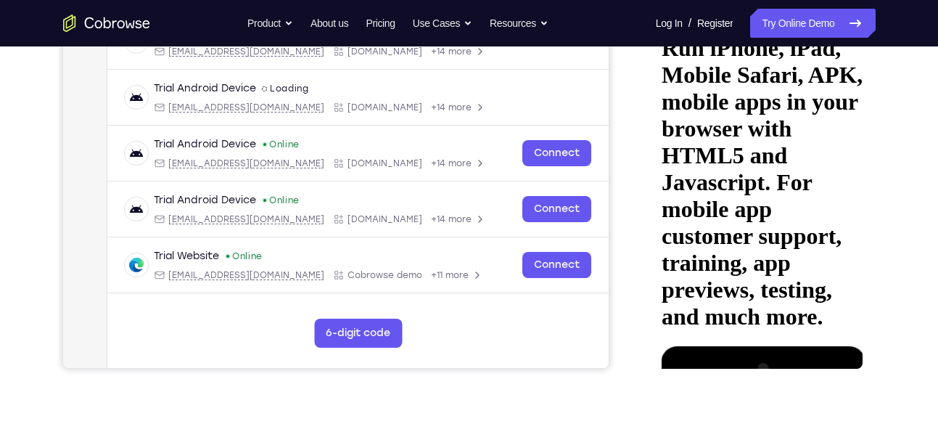
scroll to position [311, 0]
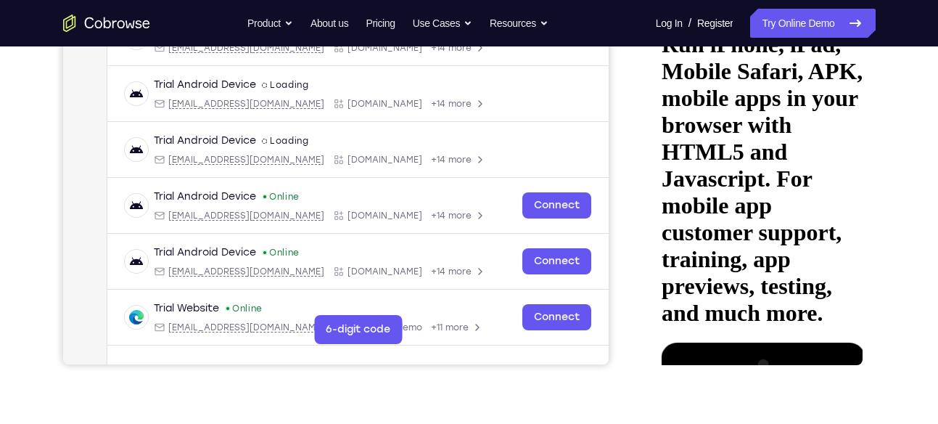
click at [681, 420] on icon at bounding box center [676, 426] width 12 height 12
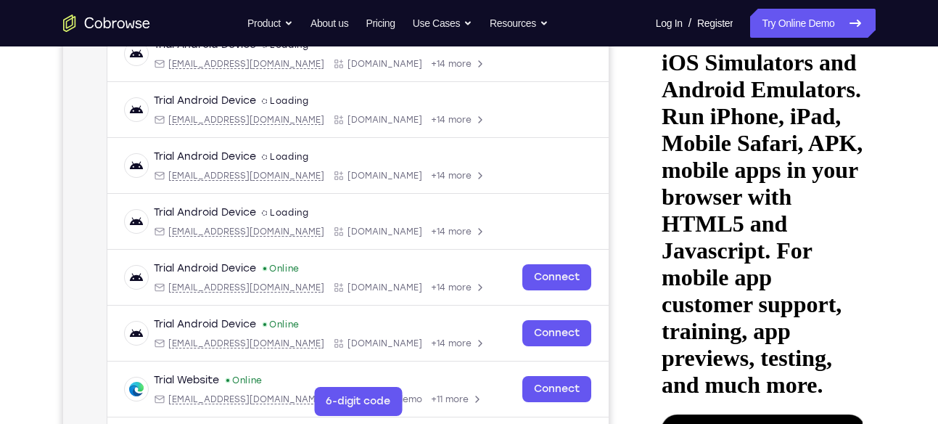
scroll to position [340, 0]
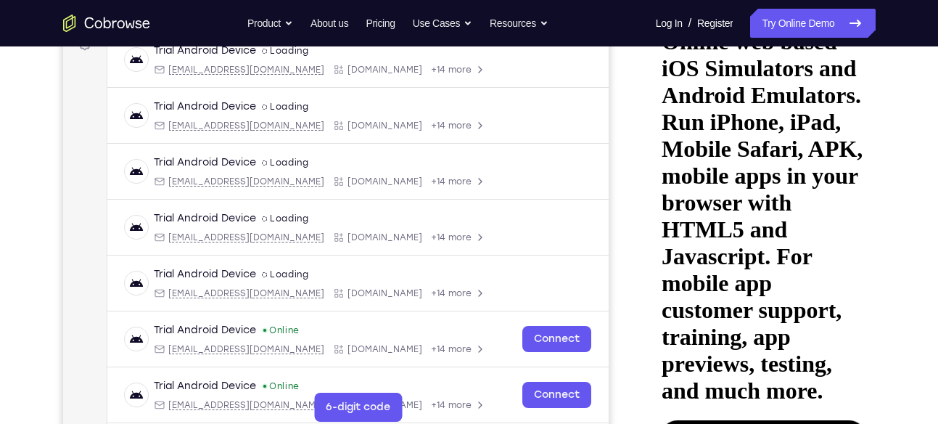
scroll to position [198, 0]
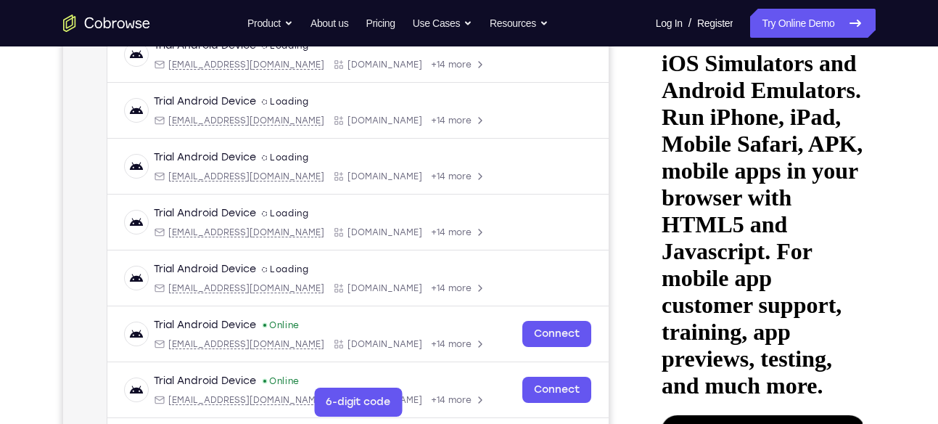
scroll to position [240, 0]
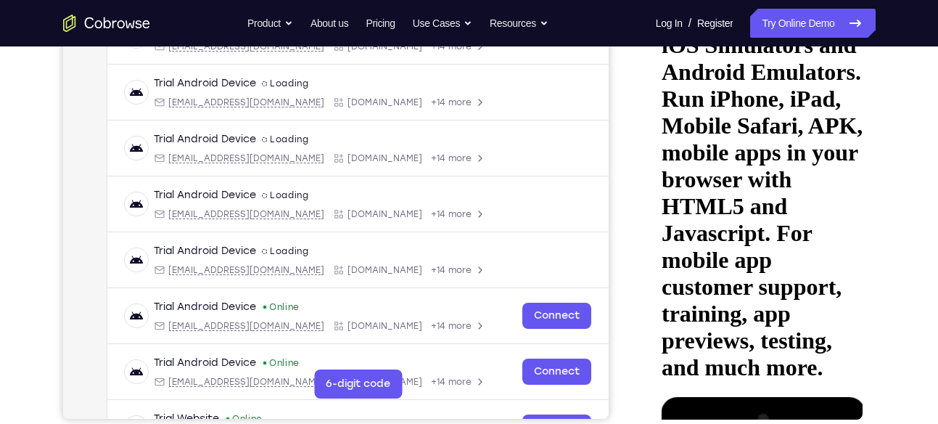
scroll to position [259, 0]
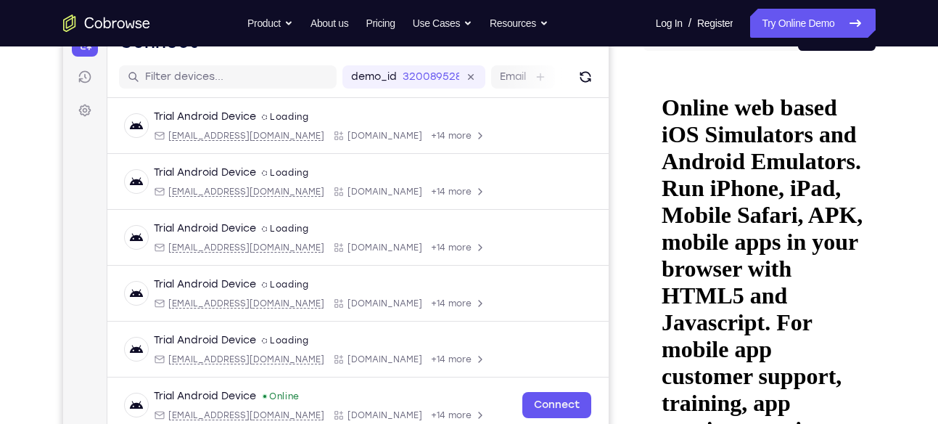
scroll to position [166, 0]
drag, startPoint x: 766, startPoint y: 152, endPoint x: 760, endPoint y: 44, distance: 108.3
click at [760, 74] on html "Online web based iOS Simulators and Android Emulators. Run iPhone, iPad, Mobile…" at bounding box center [759, 297] width 207 height 447
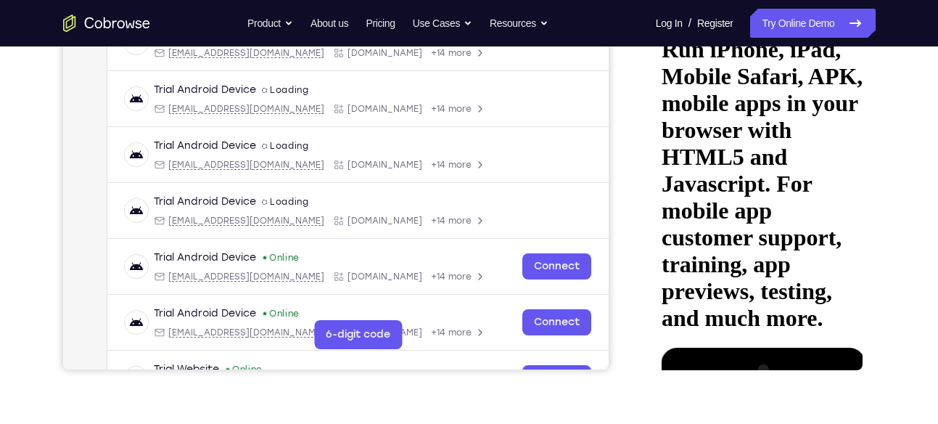
scroll to position [314, 0]
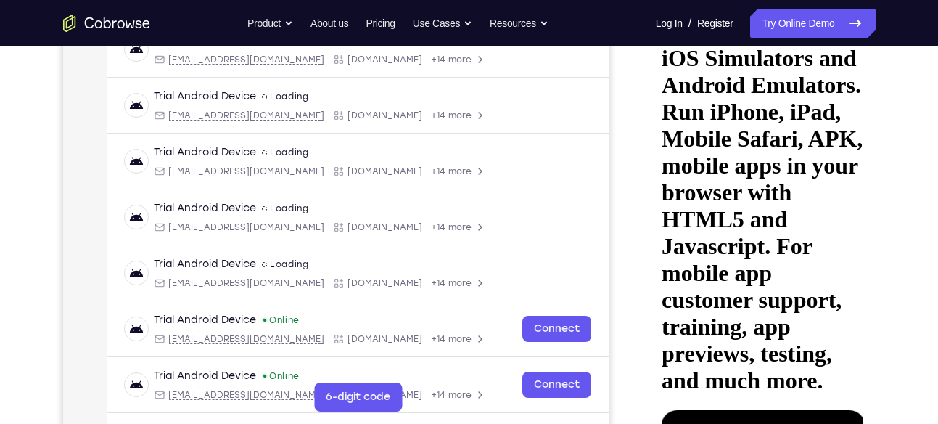
scroll to position [249, 0]
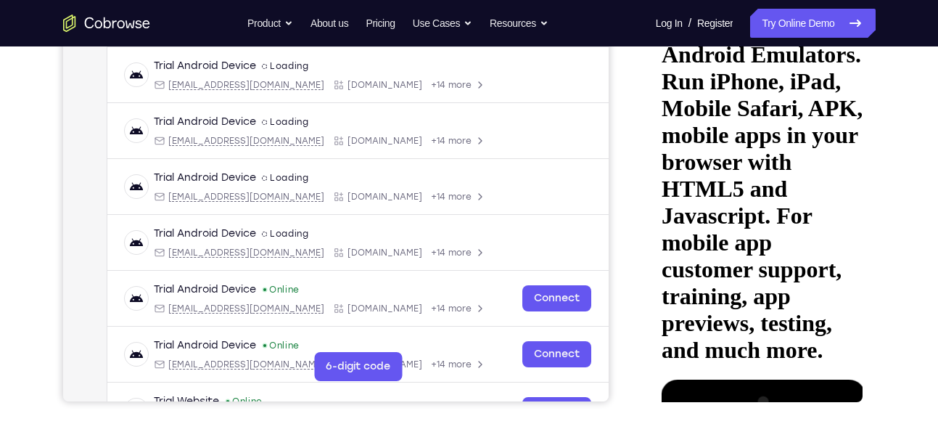
scroll to position [276, 0]
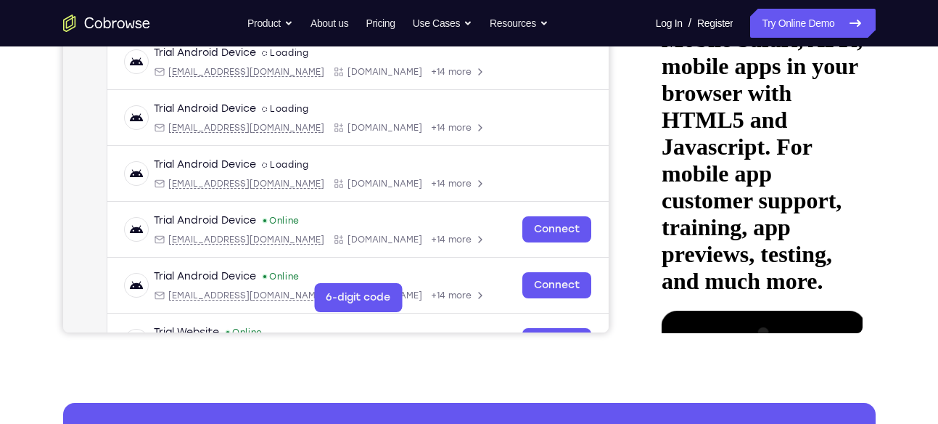
scroll to position [367, 0]
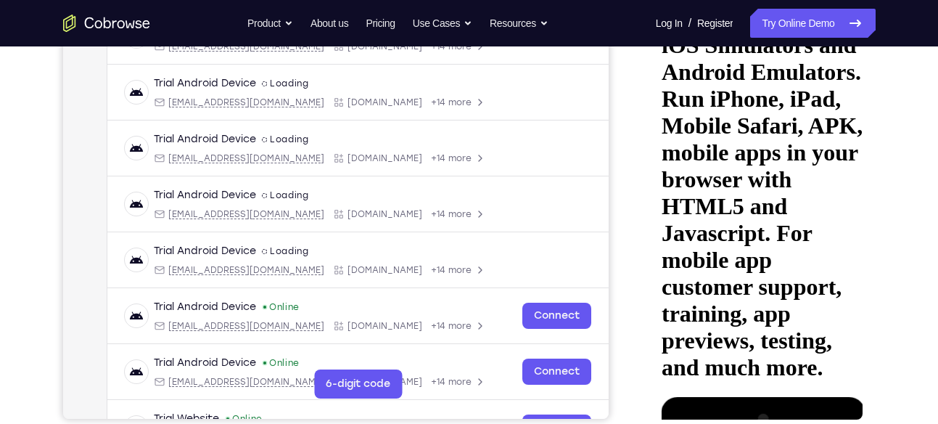
scroll to position [251, 0]
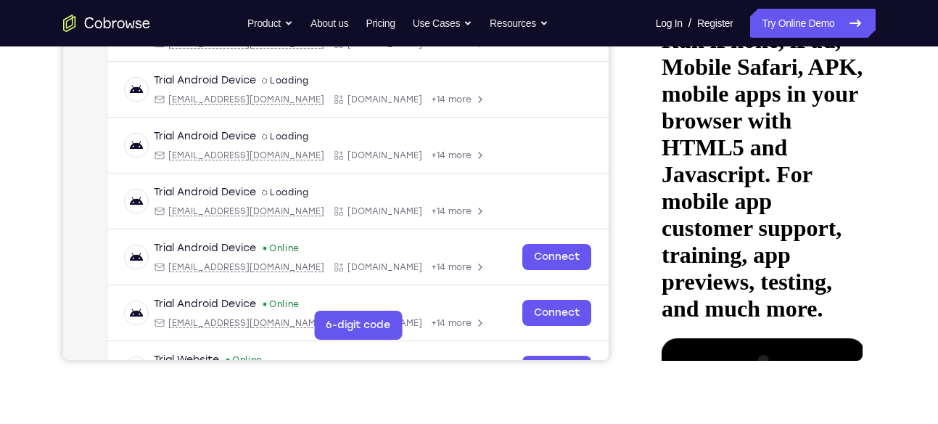
scroll to position [330, 0]
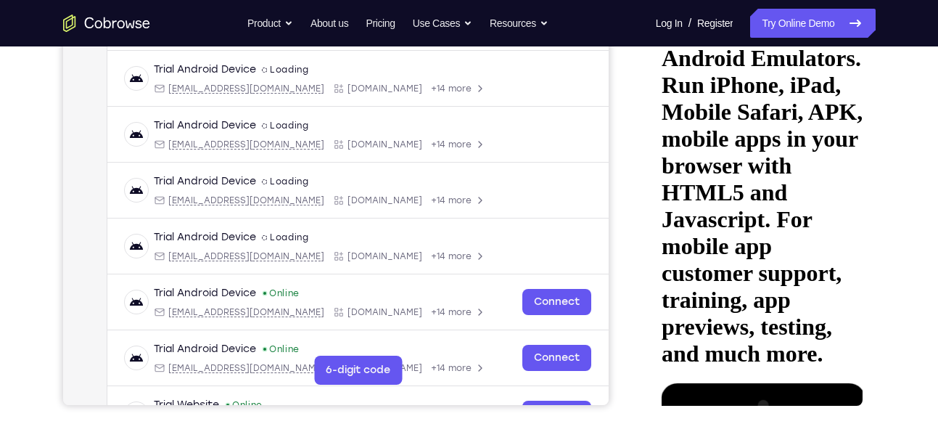
scroll to position [268, 0]
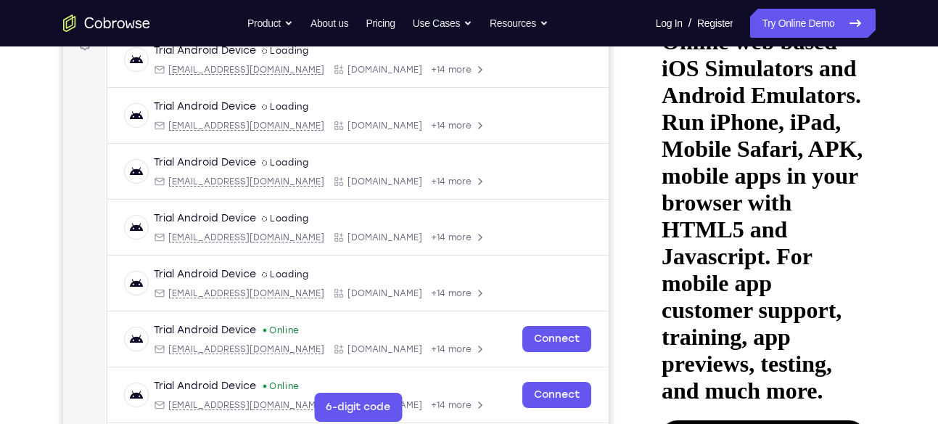
scroll to position [232, 0]
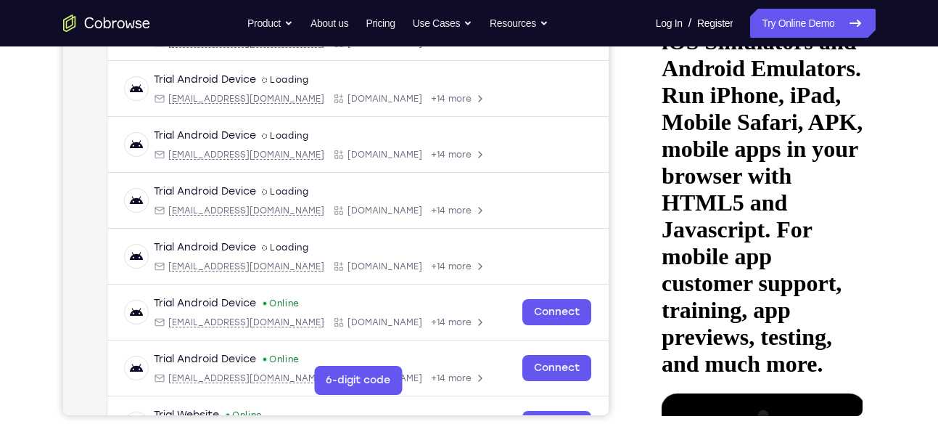
scroll to position [271, 0]
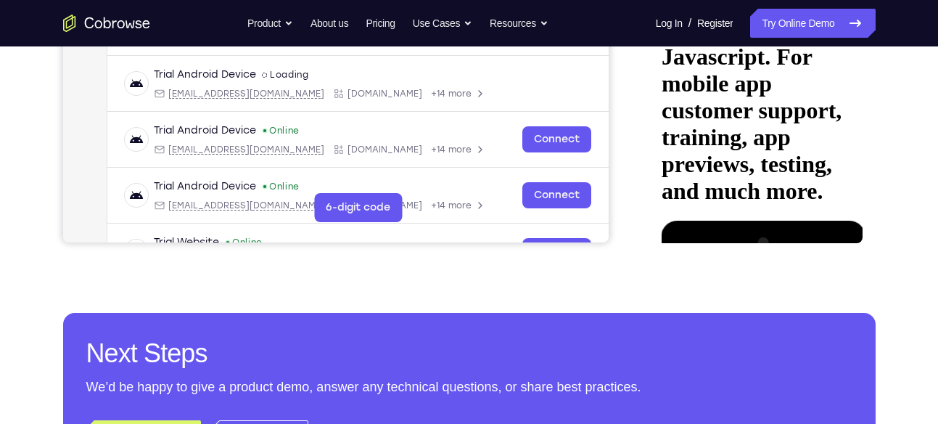
scroll to position [434, 0]
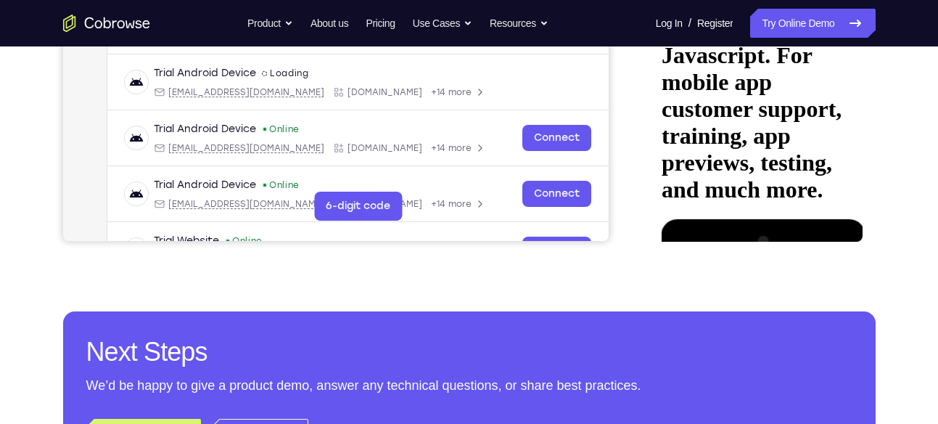
click at [703, 219] on div at bounding box center [753, 423] width 183 height 409
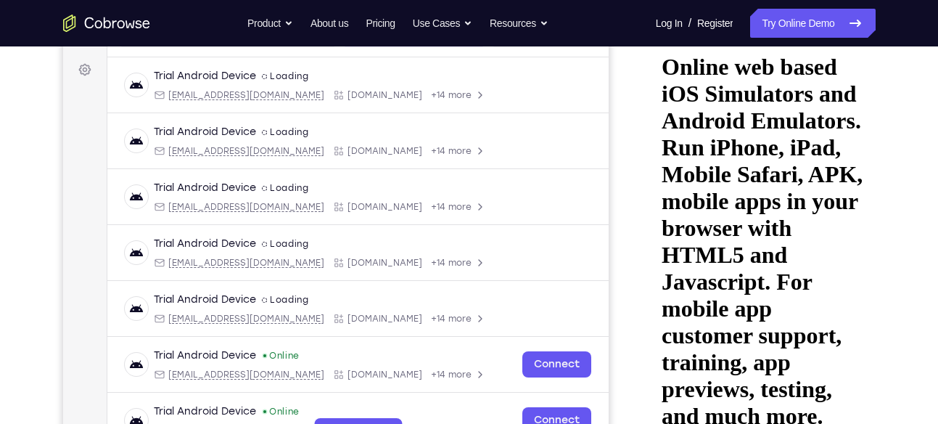
scroll to position [198, 0]
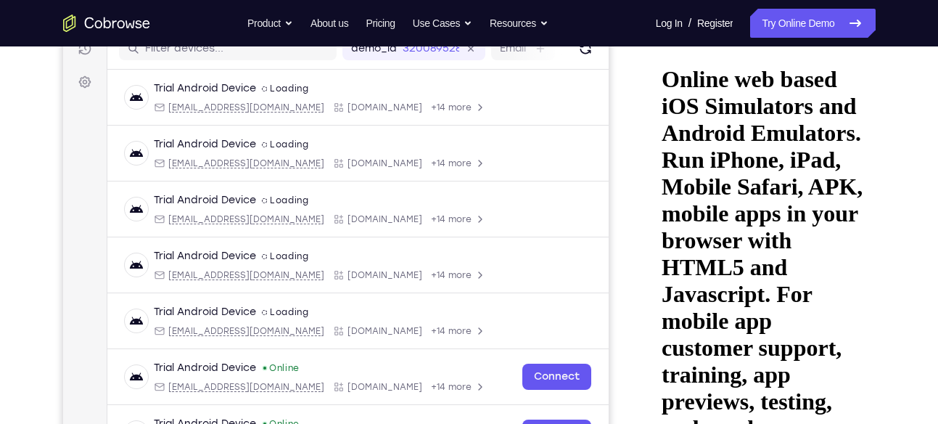
scroll to position [186, 0]
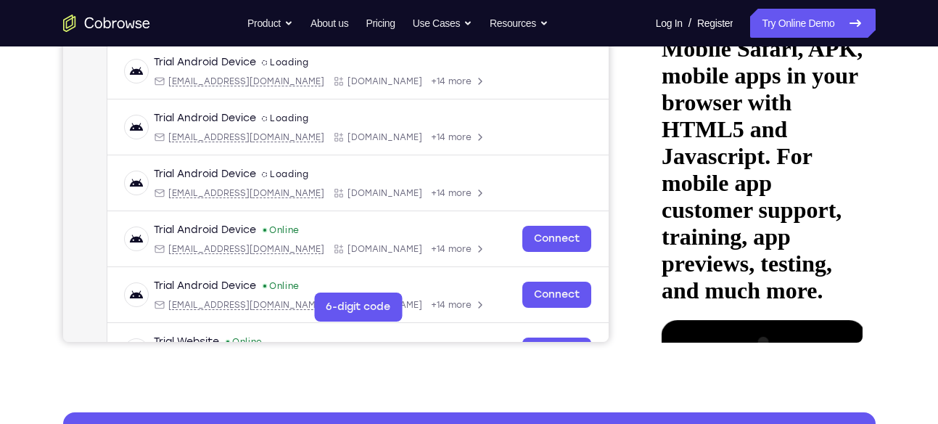
scroll to position [334, 0]
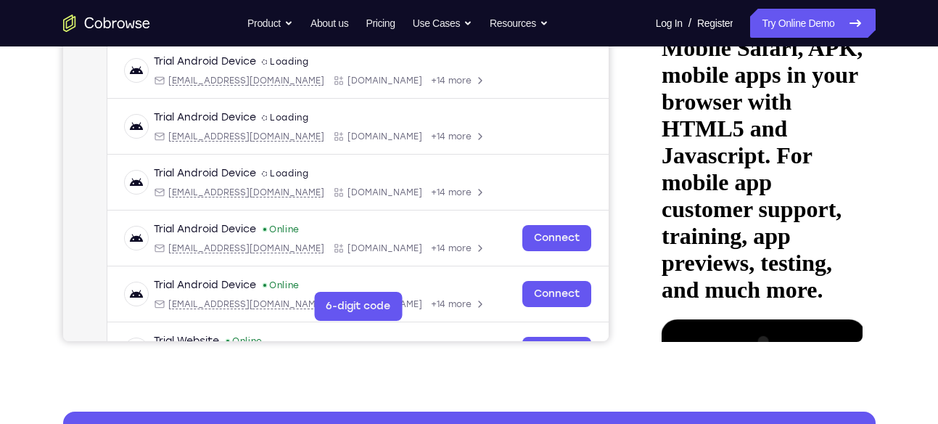
click at [681, 410] on icon at bounding box center [676, 416] width 12 height 12
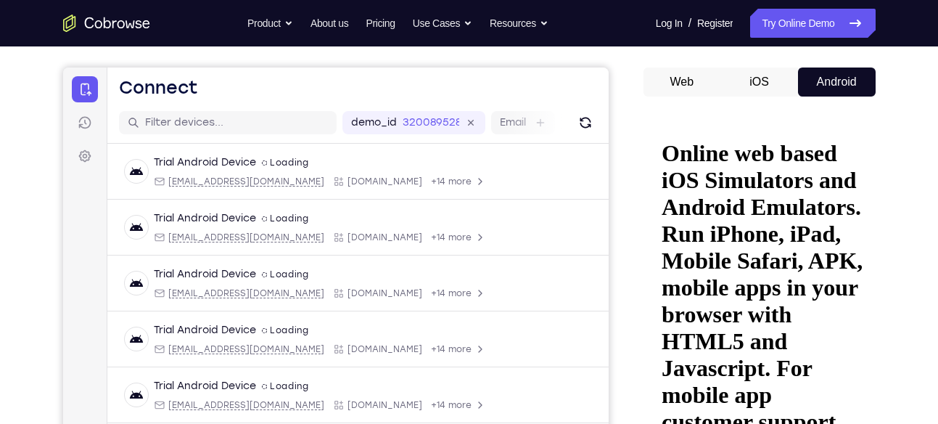
scroll to position [117, 0]
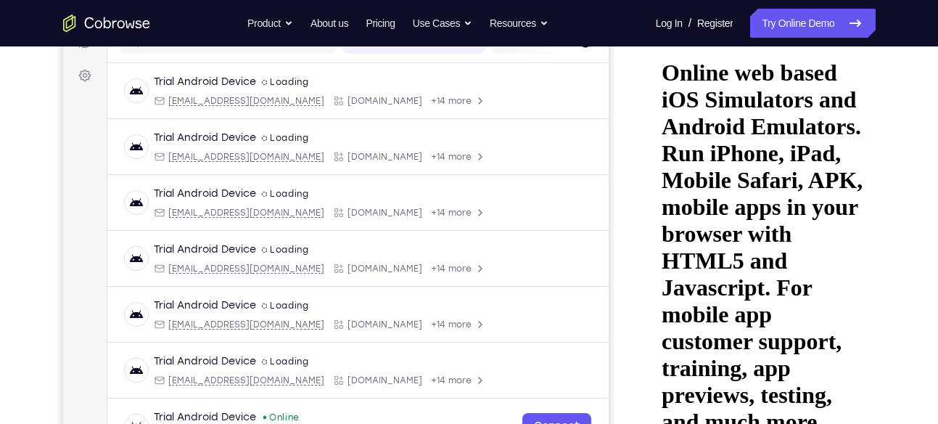
scroll to position [200, 0]
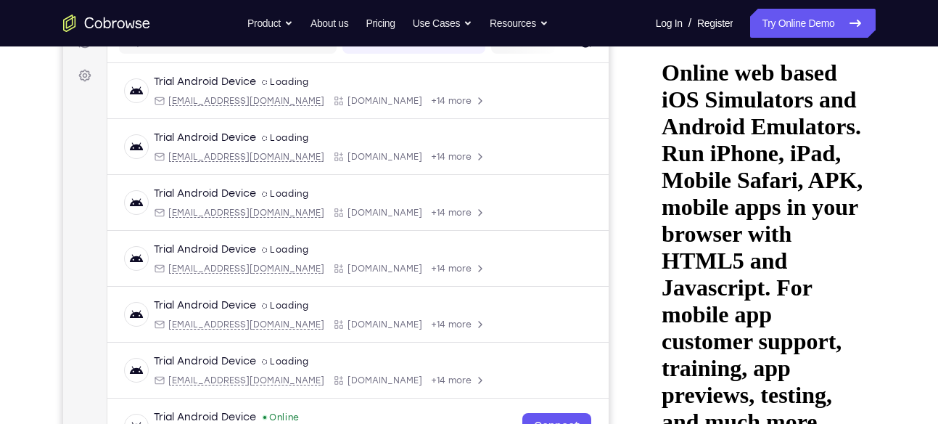
scroll to position [200, 0]
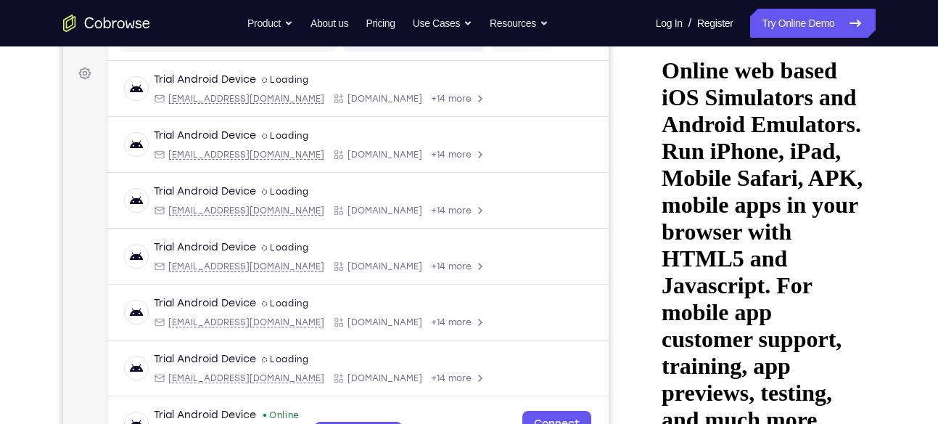
scroll to position [203, 0]
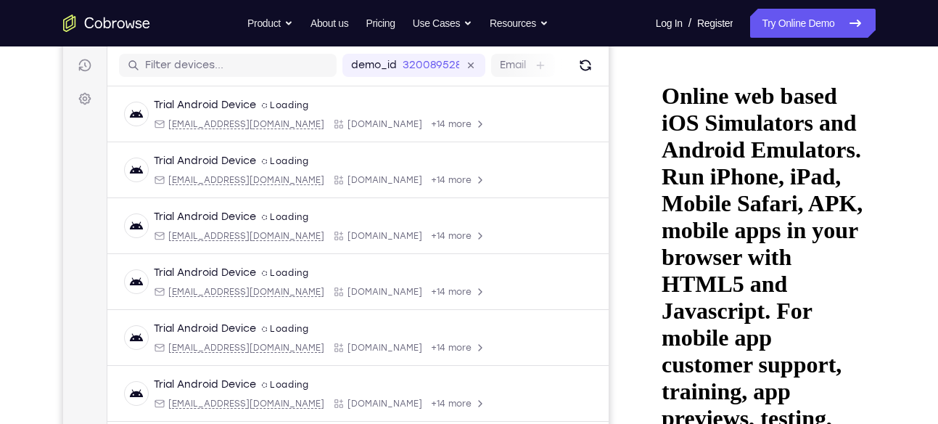
scroll to position [176, 0]
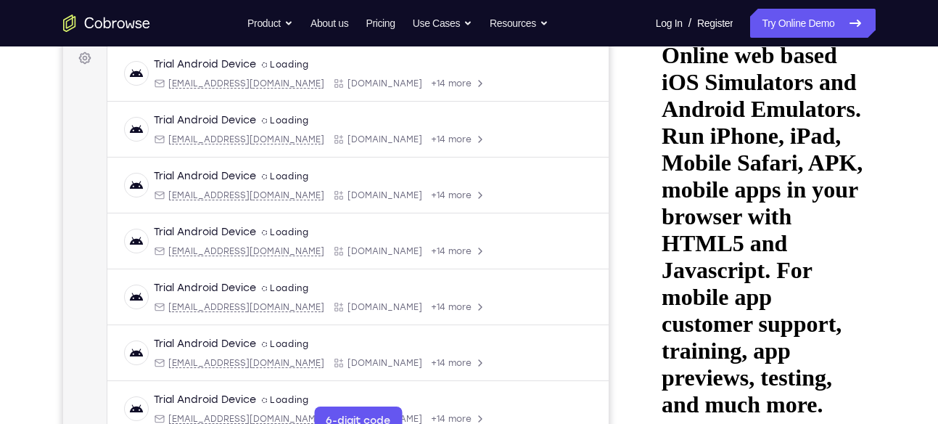
scroll to position [226, 0]
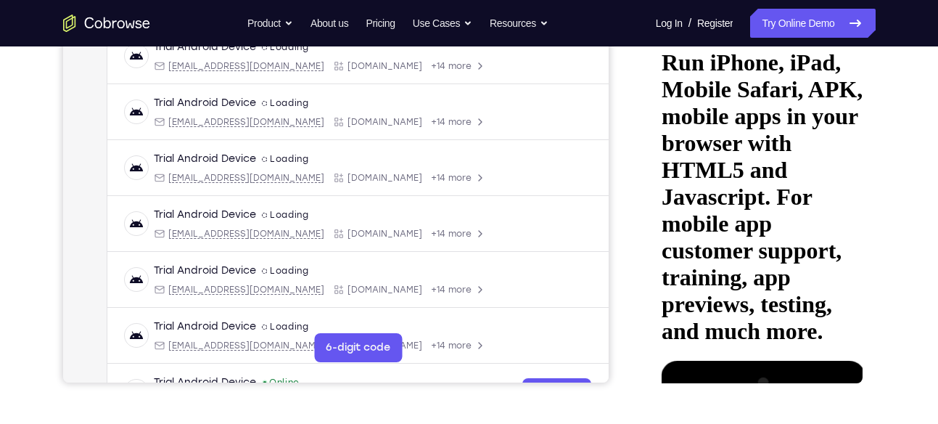
scroll to position [293, 0]
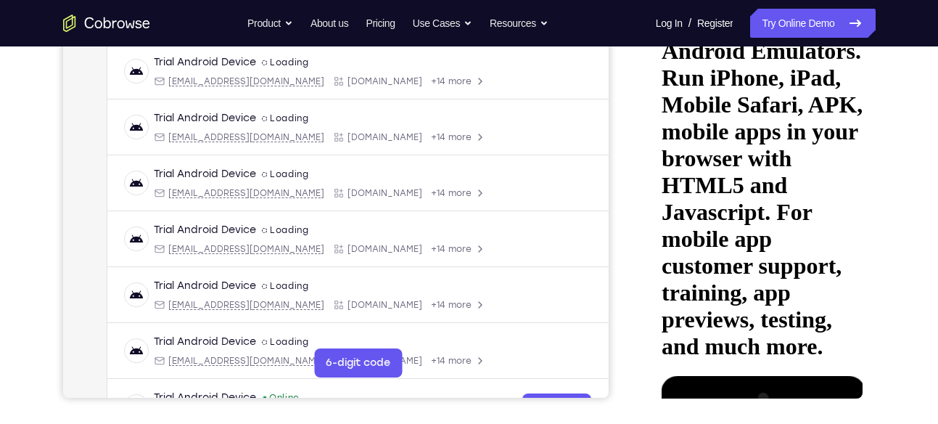
scroll to position [277, 0]
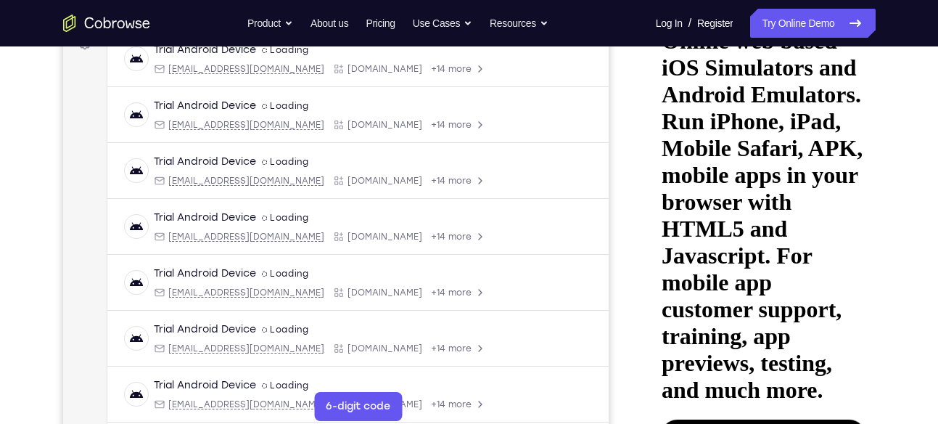
scroll to position [226, 0]
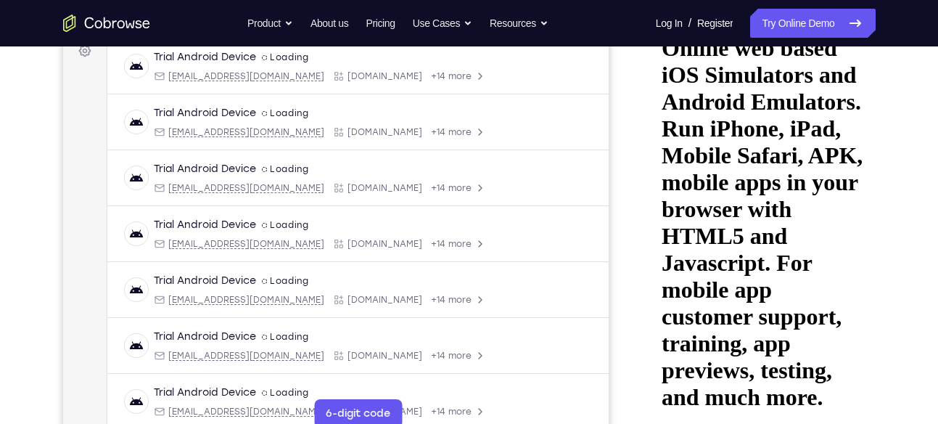
drag, startPoint x: 757, startPoint y: 97, endPoint x: 748, endPoint y: -6, distance: 103.5
click at [748, 14] on html "Online web based iOS Simulators and Android Emulators. Run iPhone, iPad, Mobile…" at bounding box center [759, 237] width 207 height 447
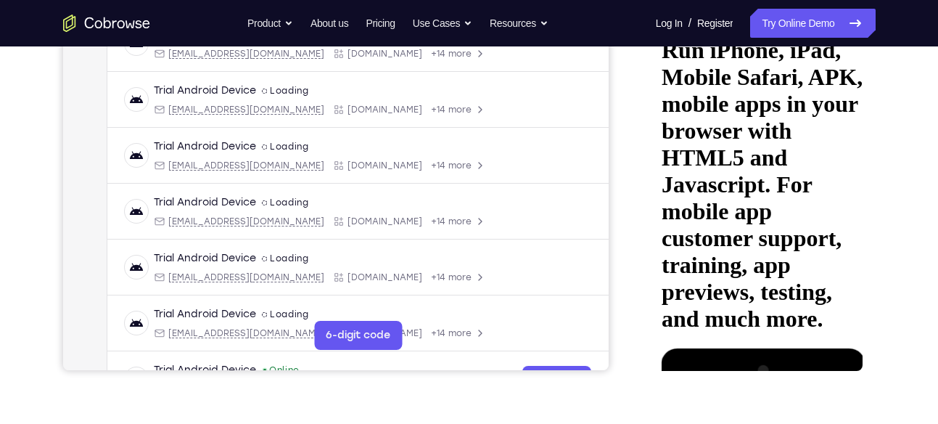
scroll to position [306, 0]
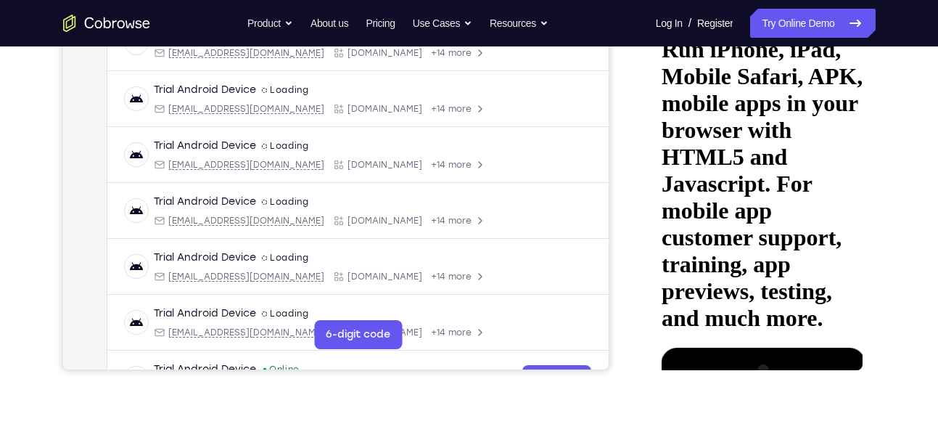
drag, startPoint x: 768, startPoint y: 242, endPoint x: 761, endPoint y: 102, distance: 140.2
drag, startPoint x: 766, startPoint y: 253, endPoint x: 769, endPoint y: 161, distance: 92.2
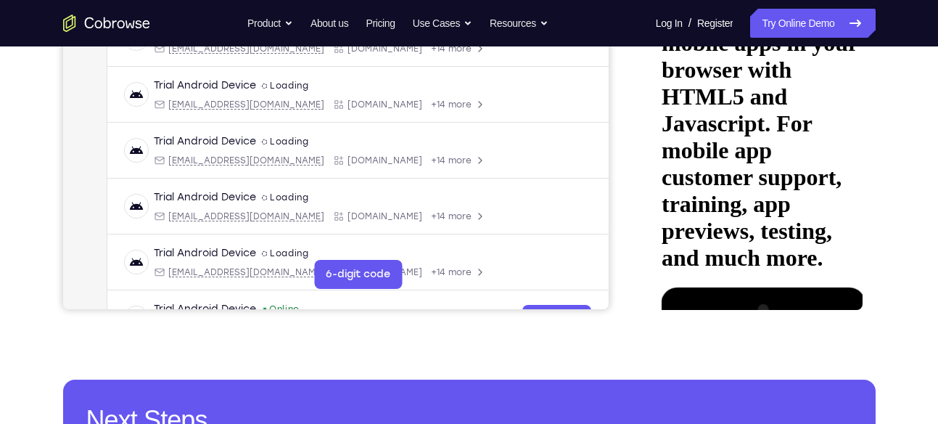
scroll to position [373, 0]
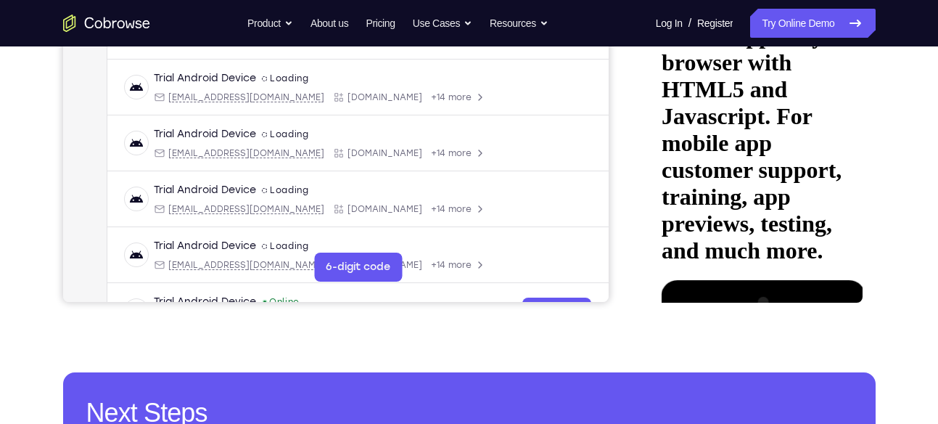
drag, startPoint x: 795, startPoint y: 198, endPoint x: 787, endPoint y: 123, distance: 75.9
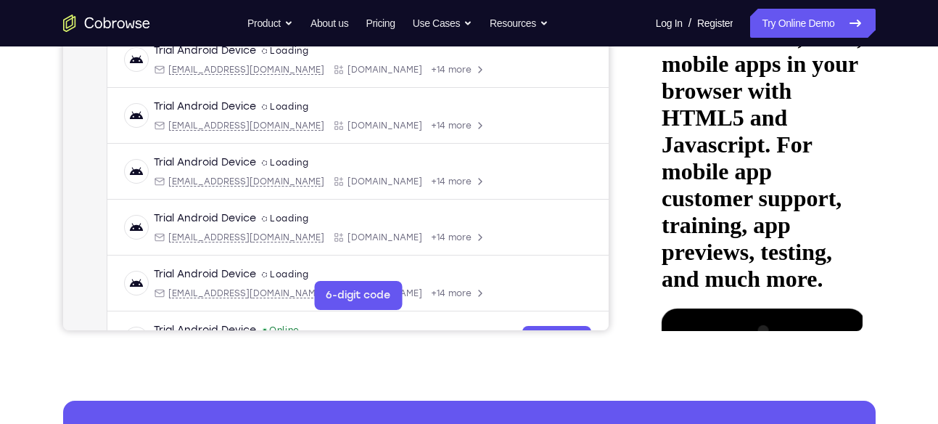
scroll to position [344, 0]
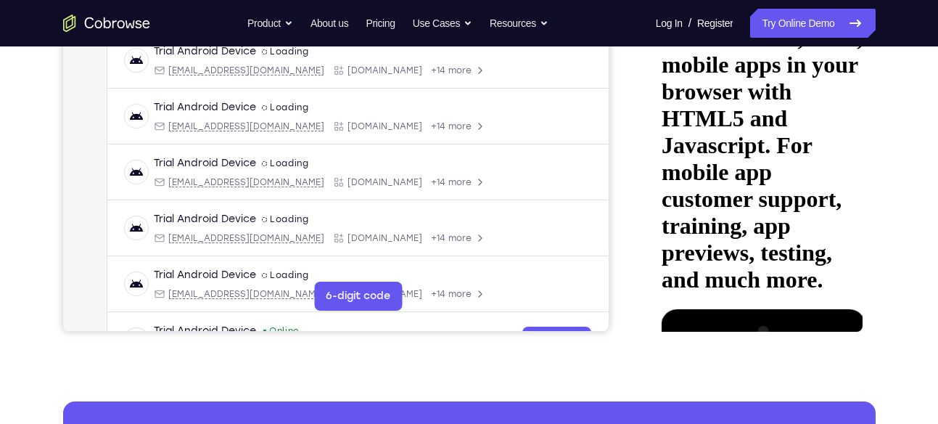
drag, startPoint x: 785, startPoint y: 216, endPoint x: 803, endPoint y: 109, distance: 108.2
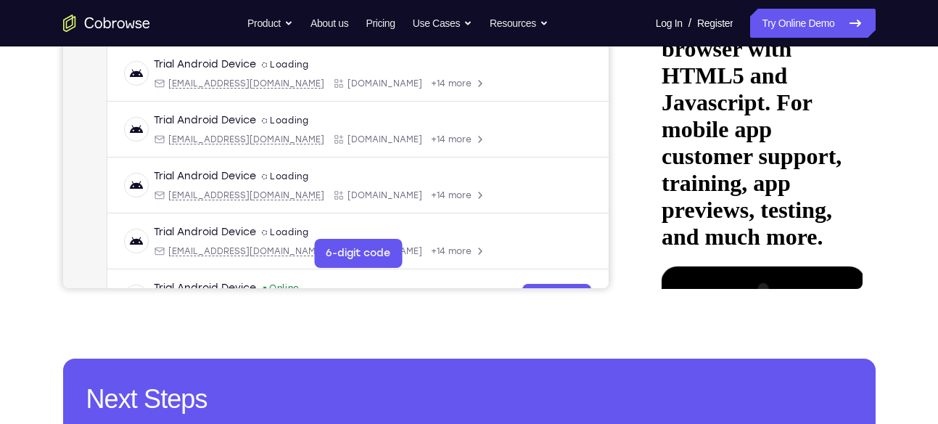
scroll to position [390, 0]
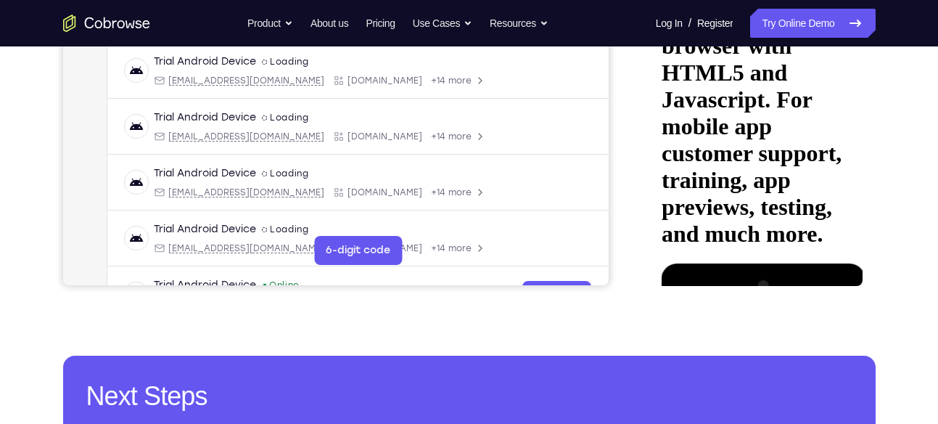
drag, startPoint x: 774, startPoint y: 213, endPoint x: 774, endPoint y: 136, distance: 77.7
drag, startPoint x: 777, startPoint y: 200, endPoint x: 777, endPoint y: 113, distance: 86.4
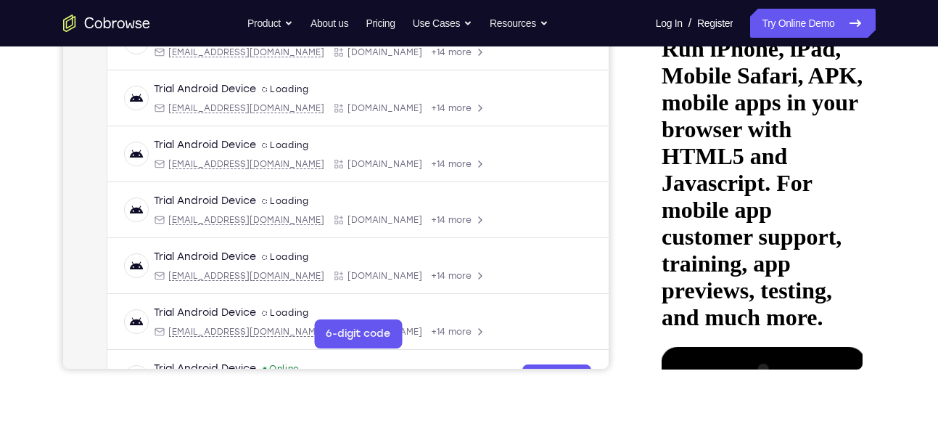
scroll to position [307, 0]
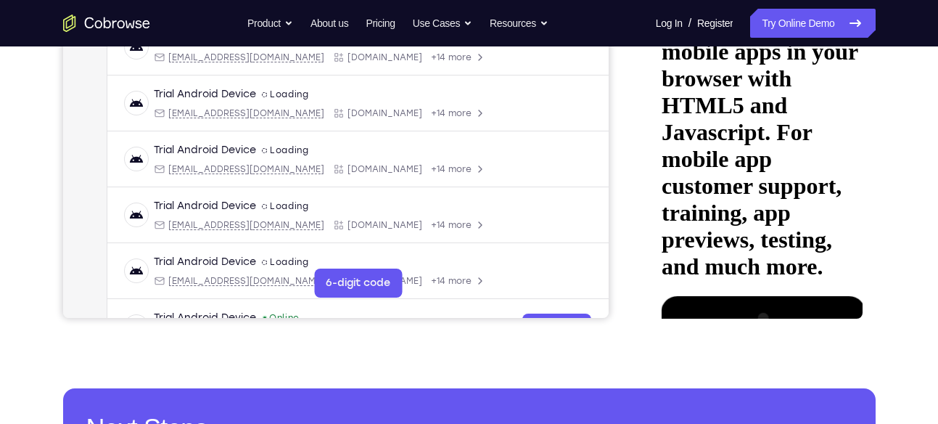
scroll to position [356, 0]
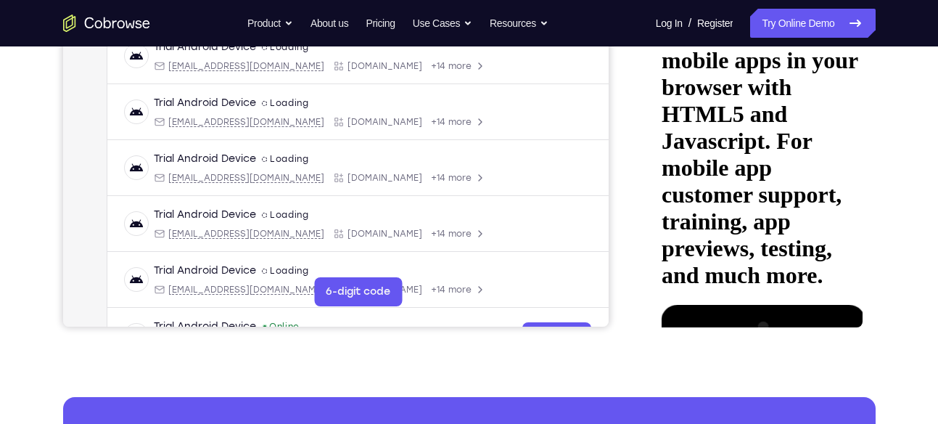
scroll to position [346, 0]
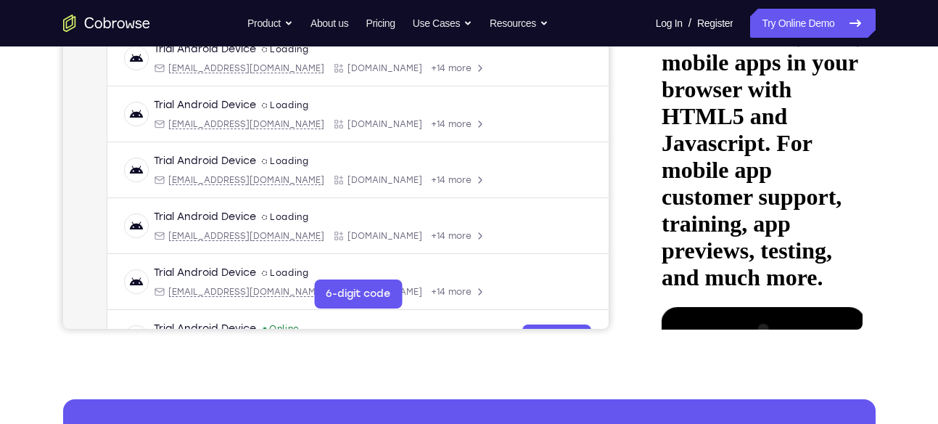
drag, startPoint x: 784, startPoint y: 231, endPoint x: 768, endPoint y: 136, distance: 95.7
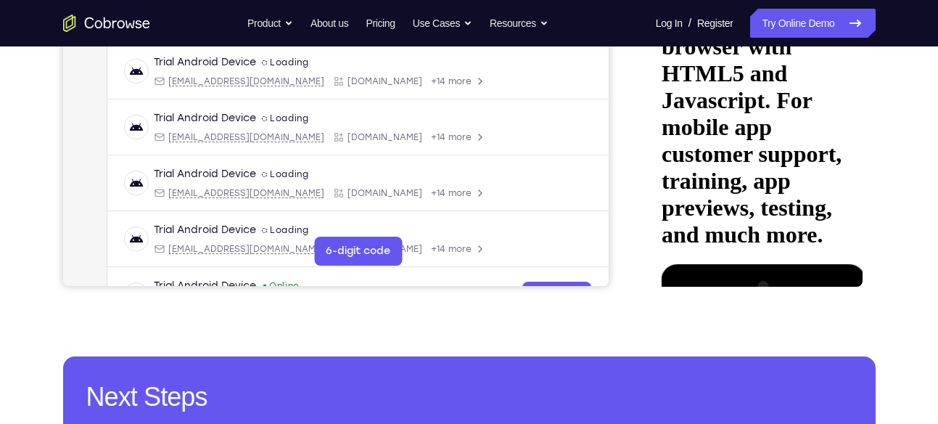
scroll to position [404, 0]
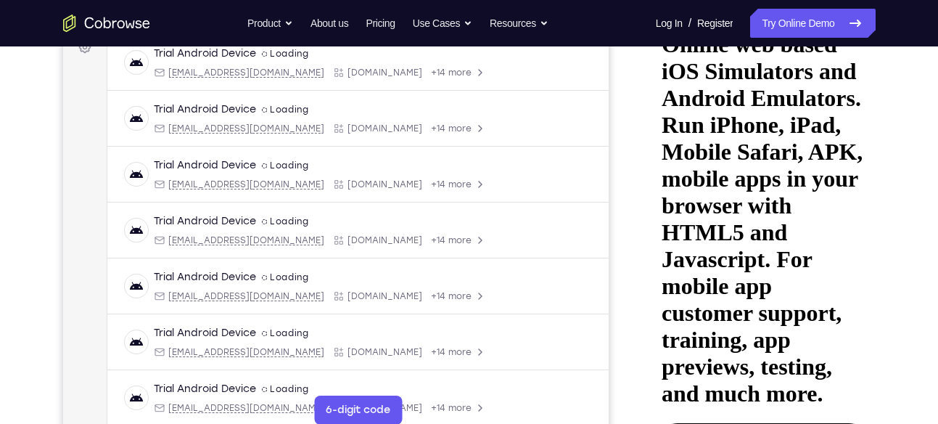
scroll to position [229, 0]
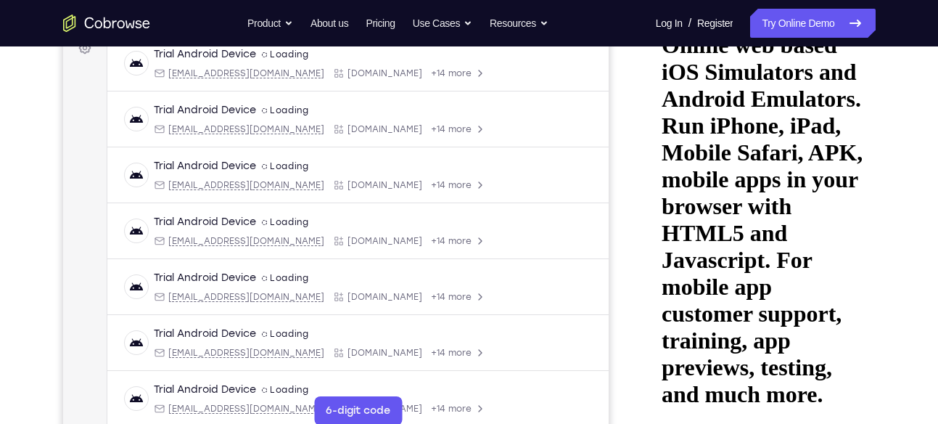
drag, startPoint x: 816, startPoint y: 101, endPoint x: 736, endPoint y: 104, distance: 79.9
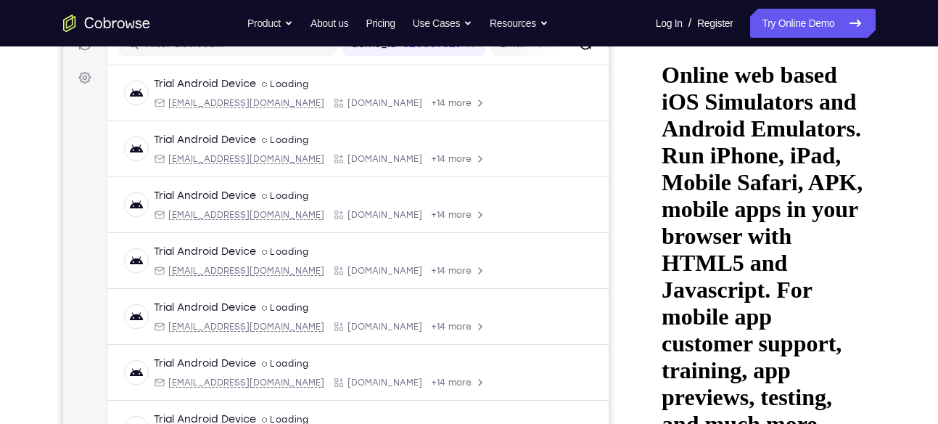
scroll to position [199, 0]
drag, startPoint x: 815, startPoint y: 142, endPoint x: 718, endPoint y: 148, distance: 97.4
drag, startPoint x: 767, startPoint y: 150, endPoint x: 657, endPoint y: 142, distance: 110.6
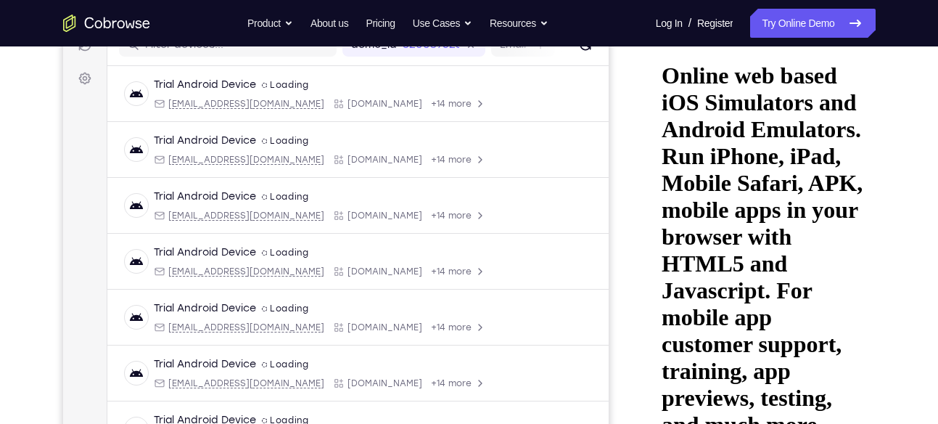
drag, startPoint x: 793, startPoint y: 128, endPoint x: 705, endPoint y: 128, distance: 88.5
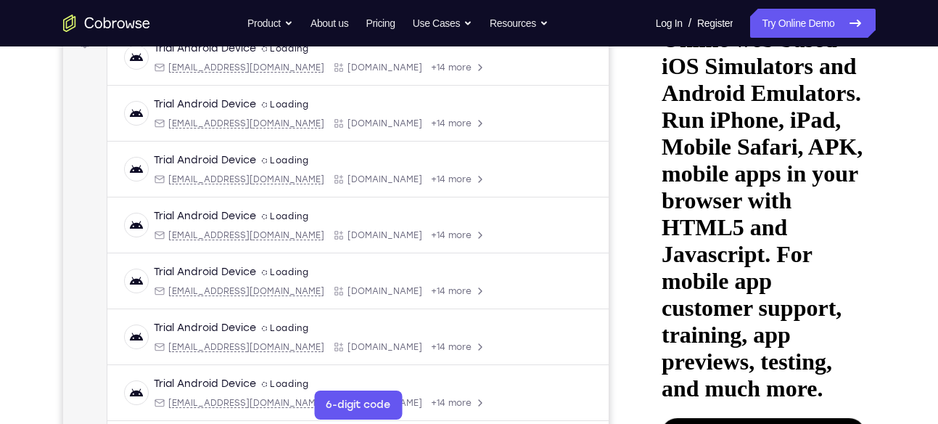
drag, startPoint x: 822, startPoint y: 121, endPoint x: 717, endPoint y: 103, distance: 106.8
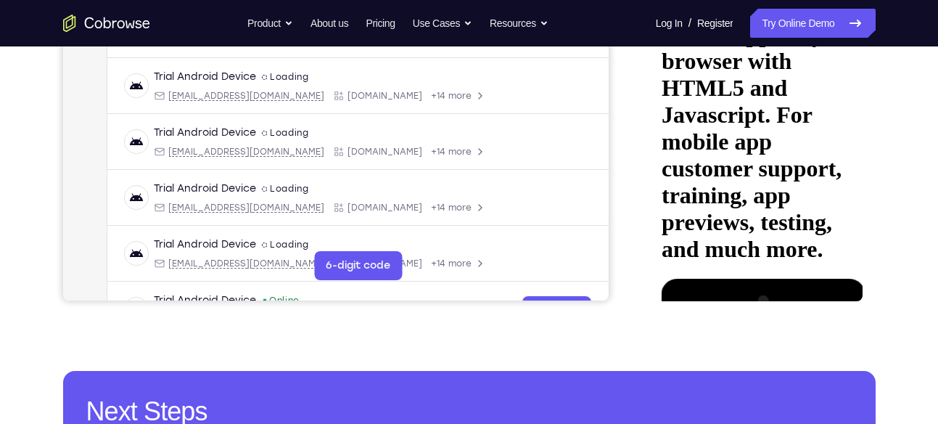
scroll to position [377, 0]
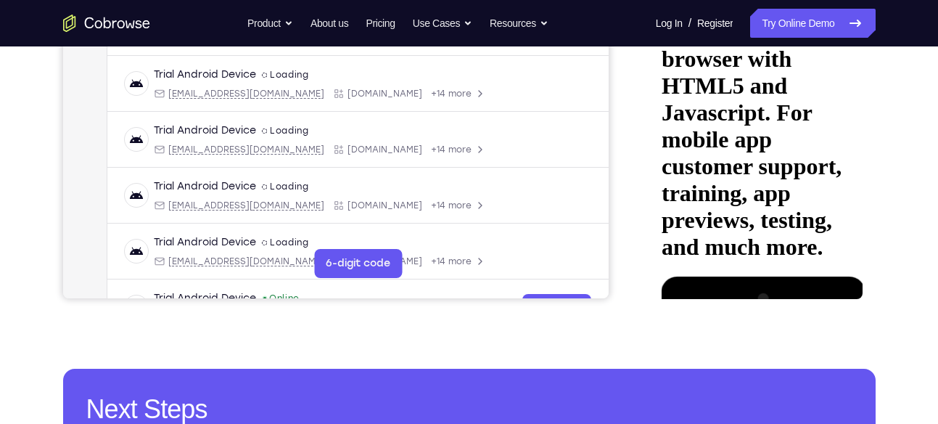
drag, startPoint x: 773, startPoint y: 208, endPoint x: 779, endPoint y: 73, distance: 135.9
drag, startPoint x: 766, startPoint y: 189, endPoint x: 771, endPoint y: 126, distance: 64.1
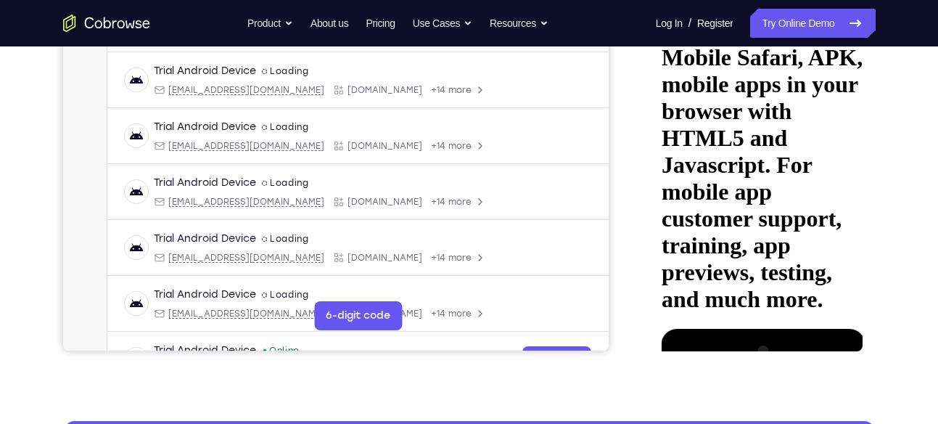
scroll to position [324, 0]
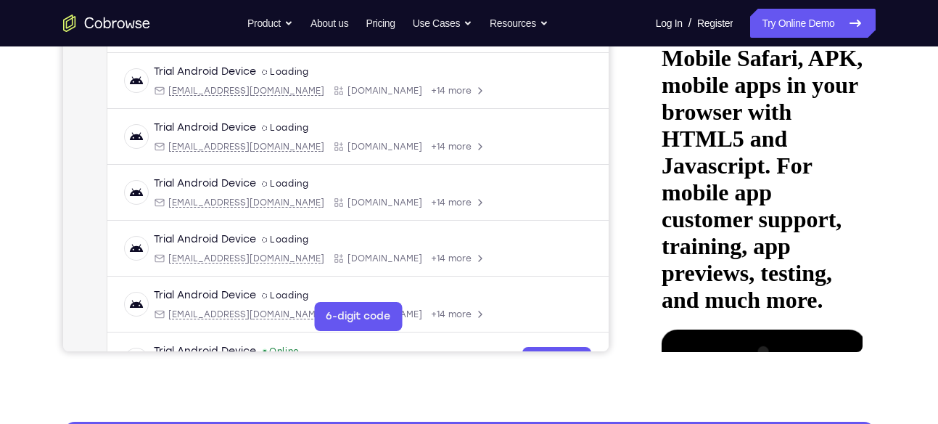
drag, startPoint x: 760, startPoint y: 232, endPoint x: 792, endPoint y: 99, distance: 137.3
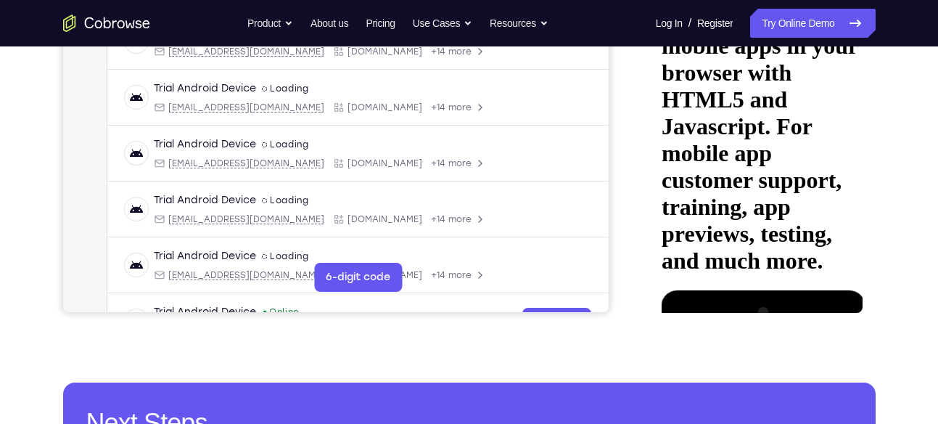
scroll to position [359, 0]
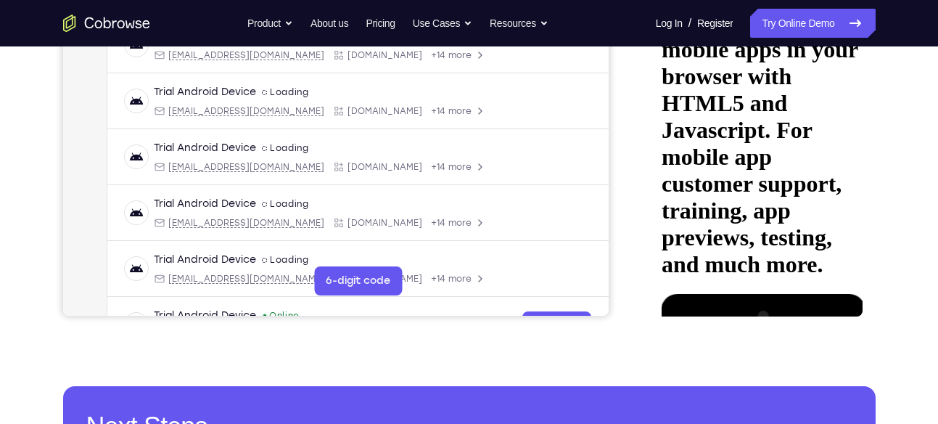
drag, startPoint x: 805, startPoint y: 216, endPoint x: 808, endPoint y: 183, distance: 33.6
drag, startPoint x: 788, startPoint y: 232, endPoint x: 808, endPoint y: 165, distance: 69.6
drag, startPoint x: 780, startPoint y: 225, endPoint x: 786, endPoint y: 116, distance: 109.0
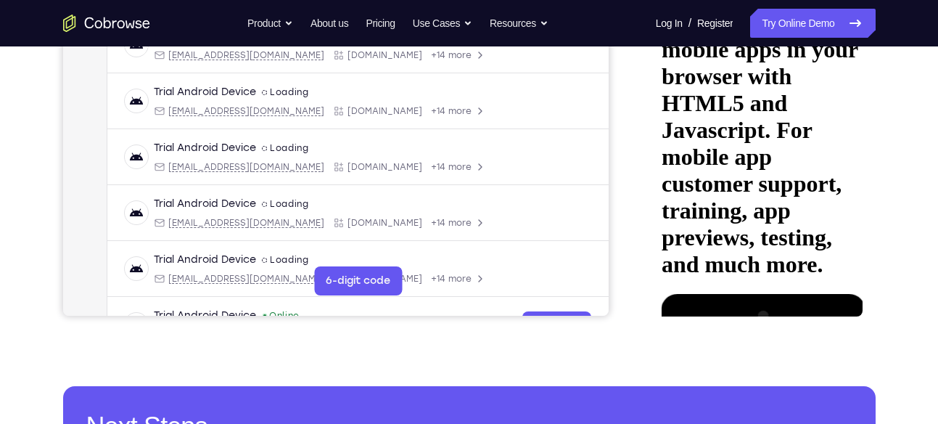
drag, startPoint x: 777, startPoint y: 229, endPoint x: 788, endPoint y: 121, distance: 108.8
drag, startPoint x: 782, startPoint y: 211, endPoint x: 789, endPoint y: 160, distance: 51.3
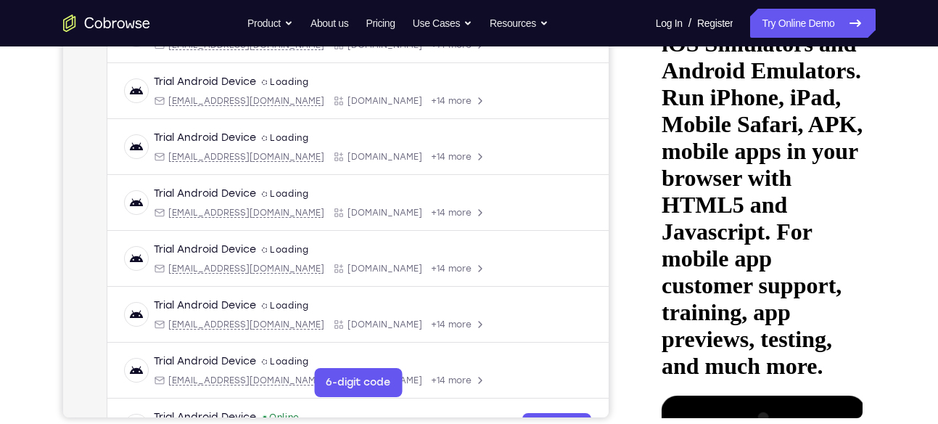
scroll to position [254, 0]
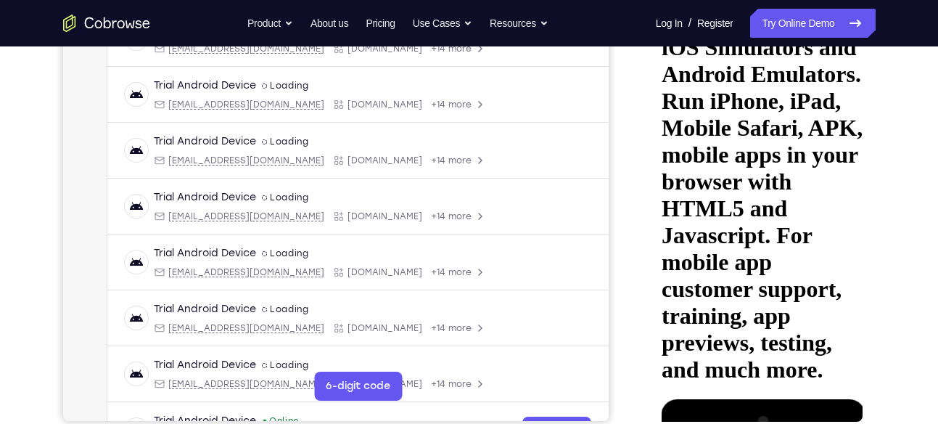
drag, startPoint x: 810, startPoint y: 115, endPoint x: 806, endPoint y: 169, distance: 54.6
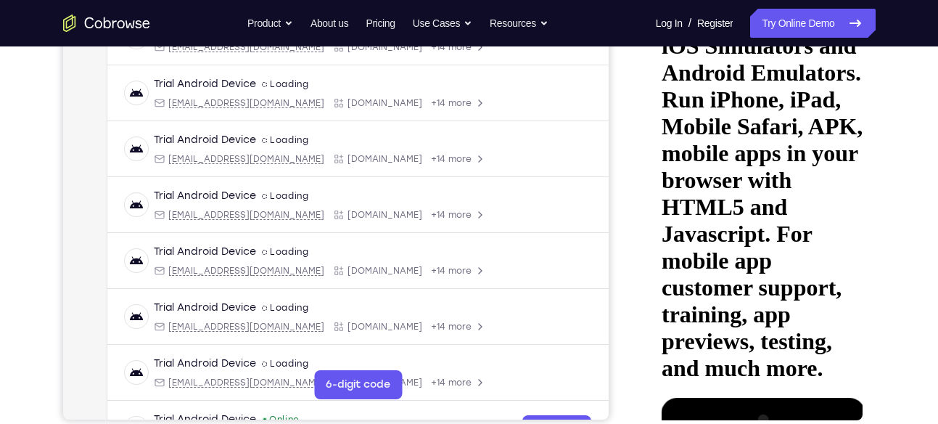
scroll to position [319, 0]
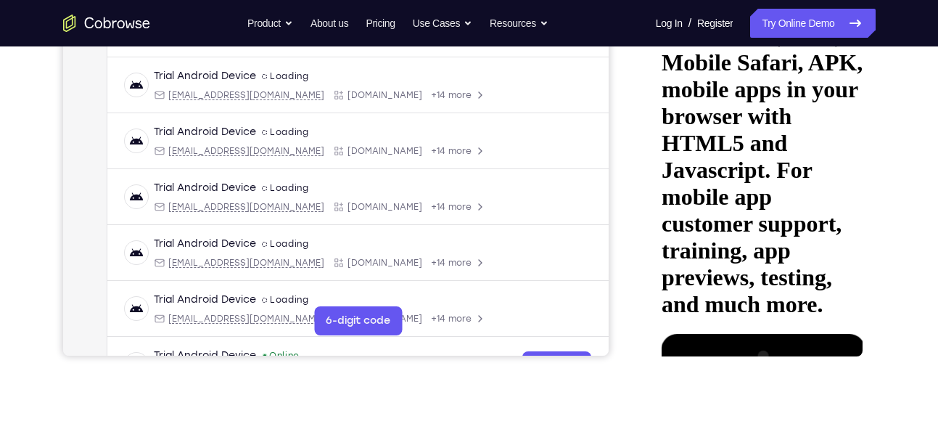
drag, startPoint x: 803, startPoint y: 223, endPoint x: 795, endPoint y: 112, distance: 110.6
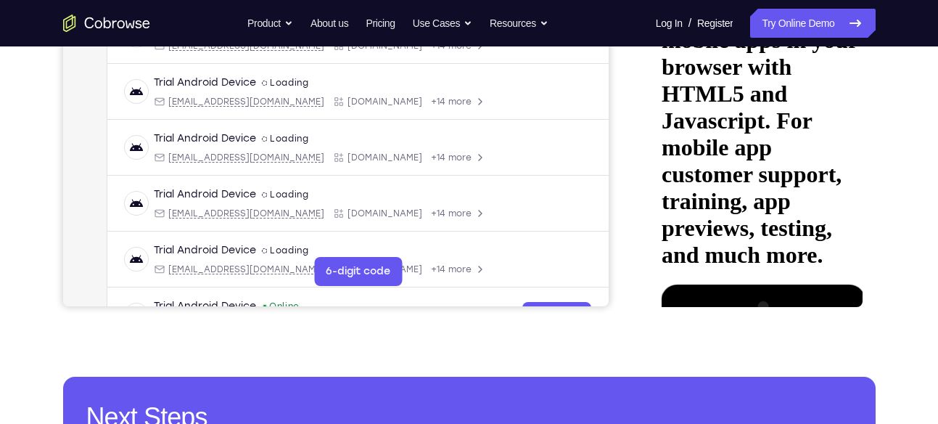
scroll to position [377, 0]
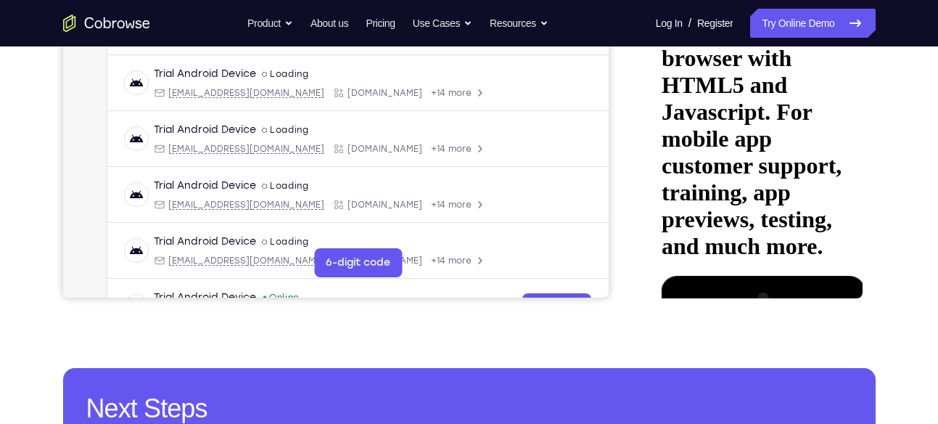
drag, startPoint x: 768, startPoint y: 193, endPoint x: 763, endPoint y: 123, distance: 69.8
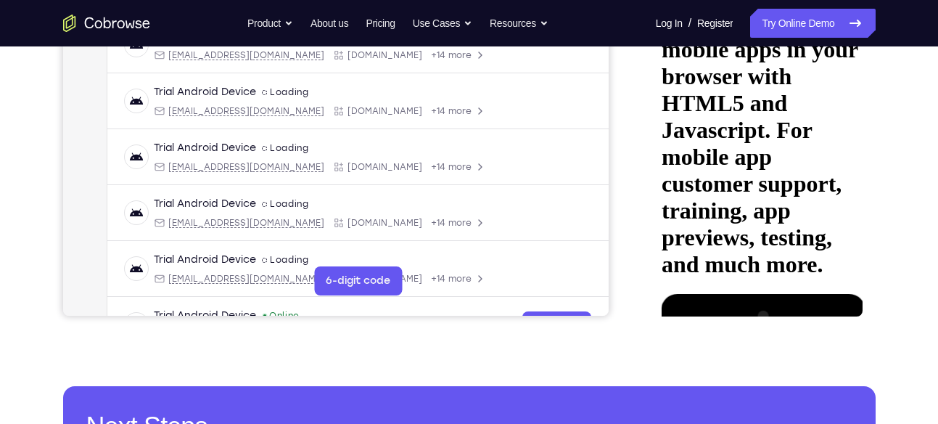
scroll to position [356, 0]
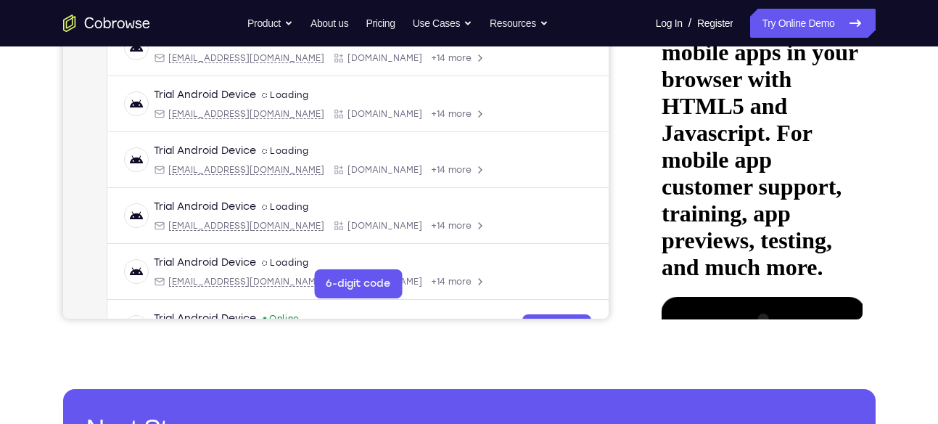
drag, startPoint x: 779, startPoint y: 229, endPoint x: 787, endPoint y: 126, distance: 104.1
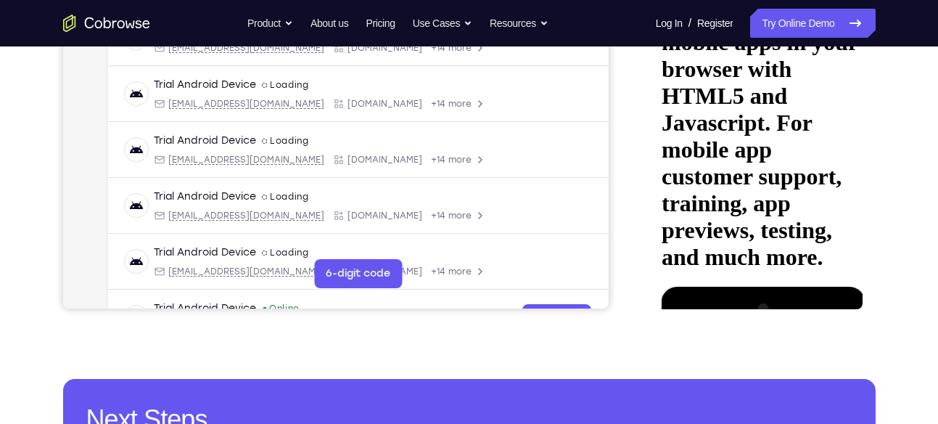
scroll to position [369, 0]
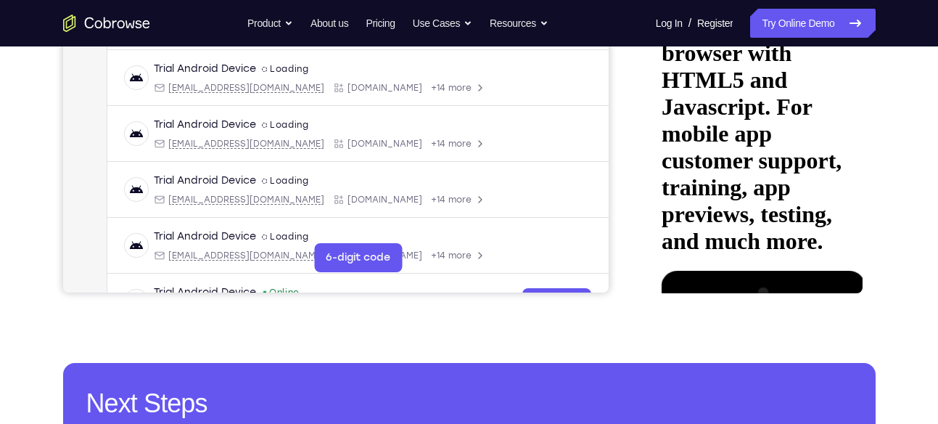
scroll to position [383, 0]
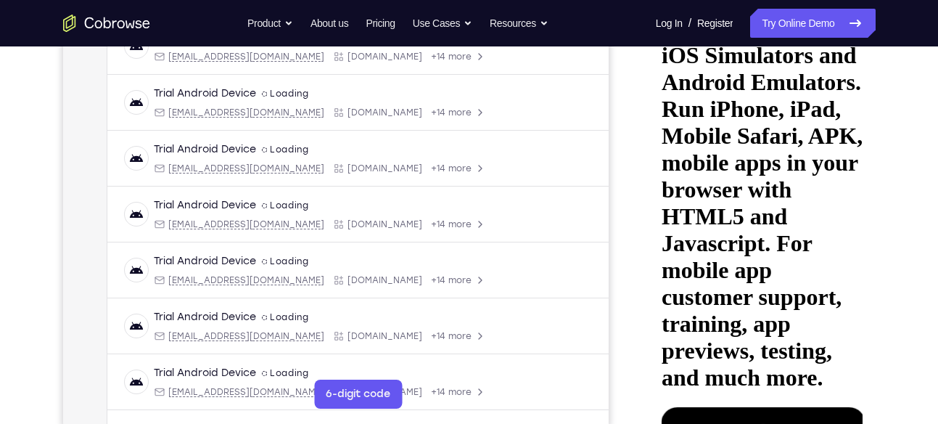
scroll to position [241, 0]
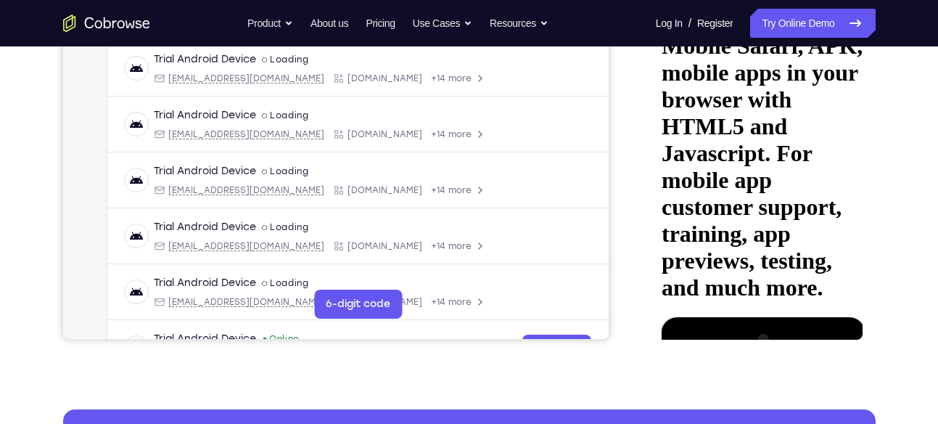
scroll to position [331, 0]
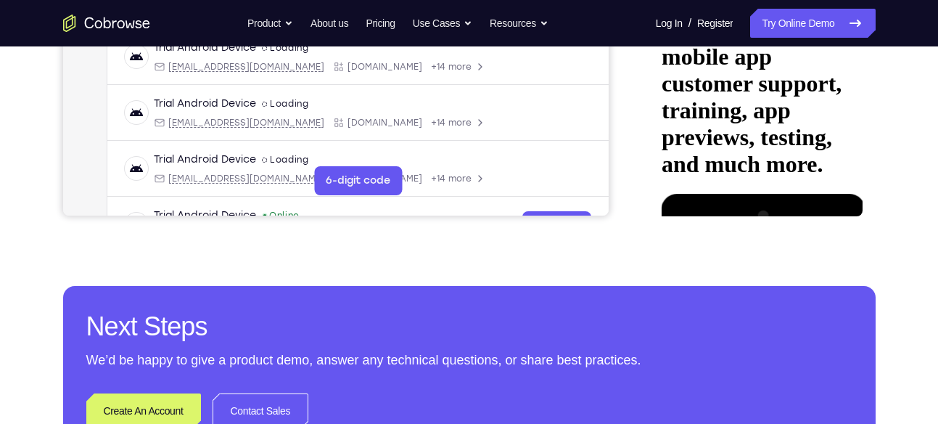
scroll to position [464, 0]
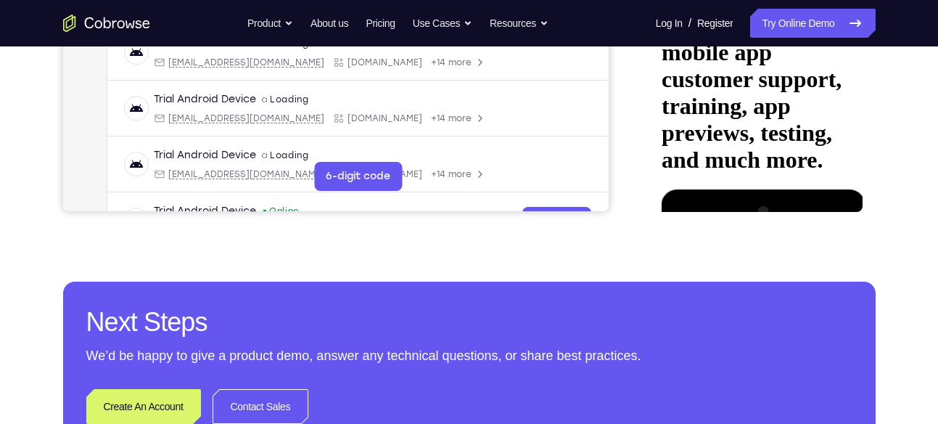
click at [707, 189] on div at bounding box center [753, 393] width 183 height 409
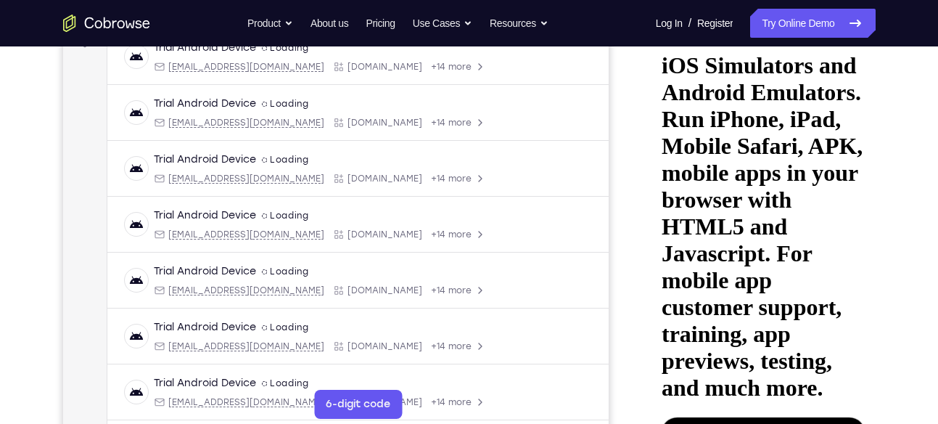
scroll to position [235, 0]
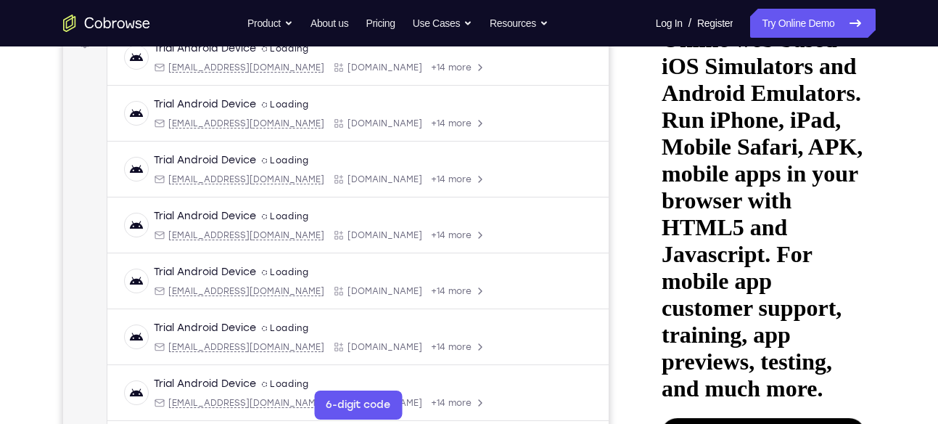
drag, startPoint x: 767, startPoint y: 107, endPoint x: 748, endPoint y: 179, distance: 74.3
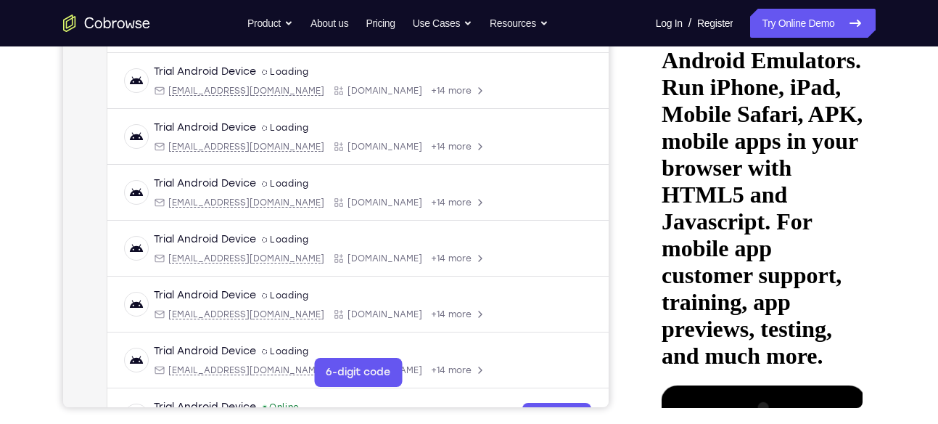
scroll to position [270, 0]
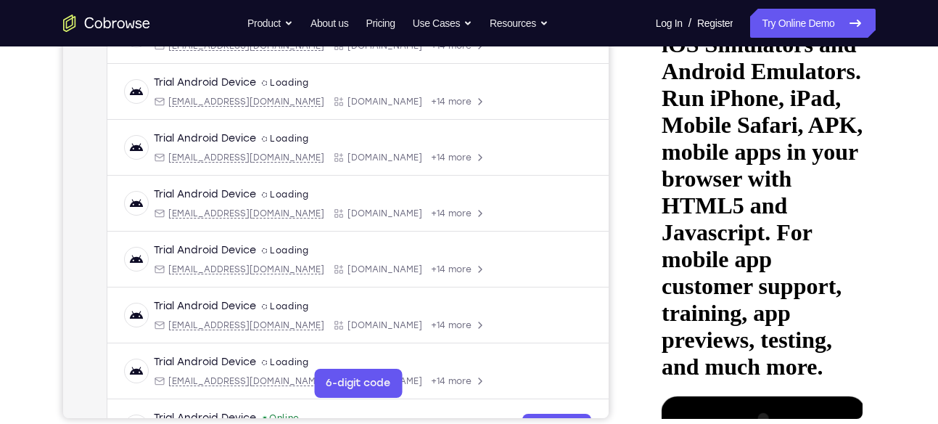
scroll to position [256, 0]
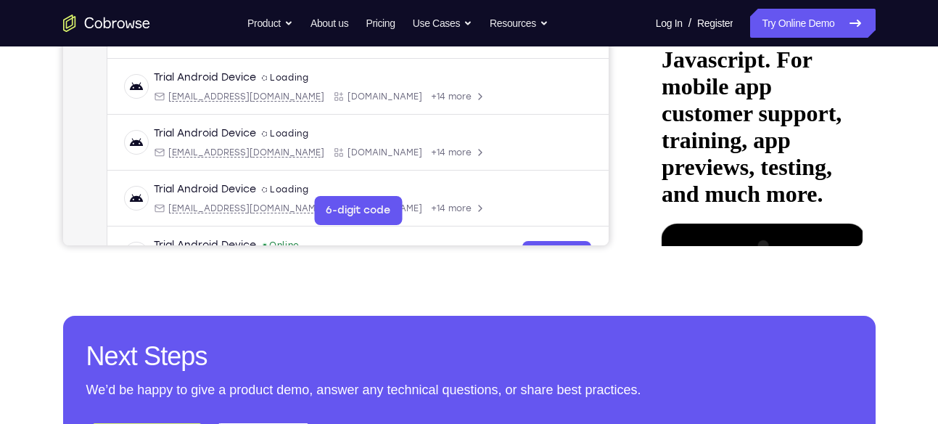
scroll to position [472, 0]
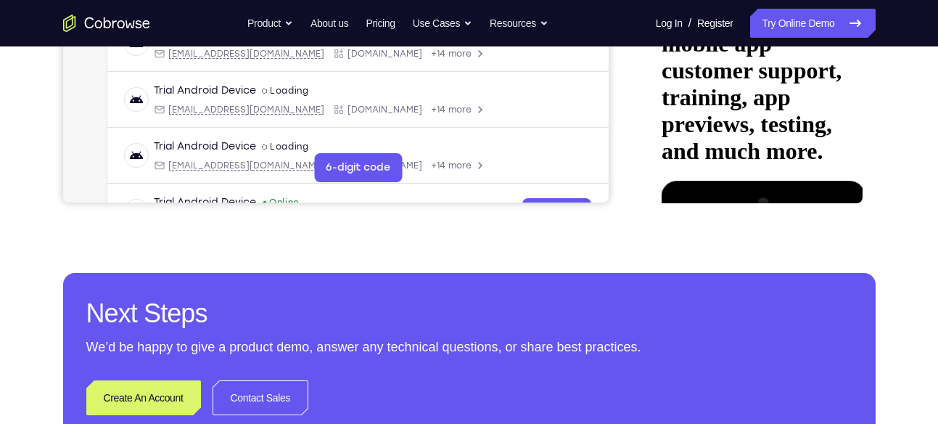
click at [727, 181] on div at bounding box center [753, 385] width 183 height 409
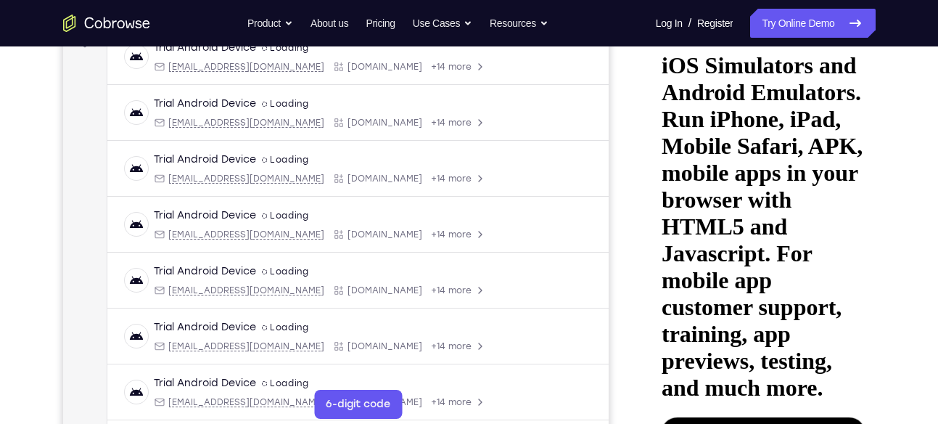
scroll to position [229, 0]
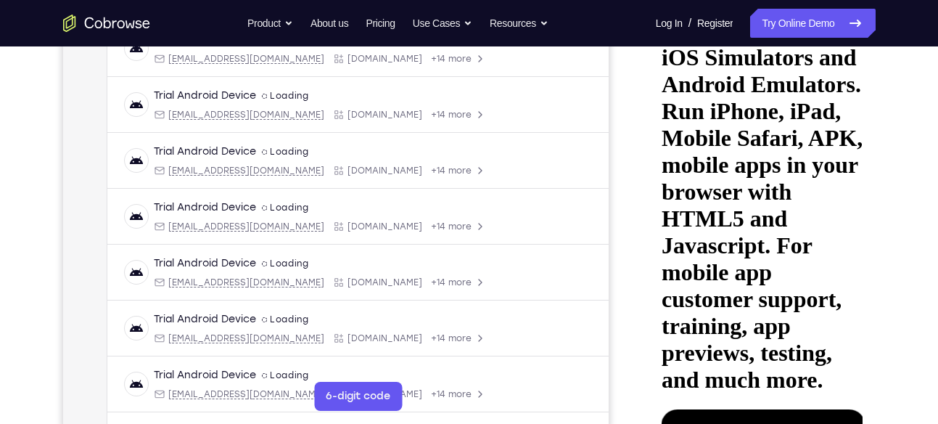
scroll to position [247, 0]
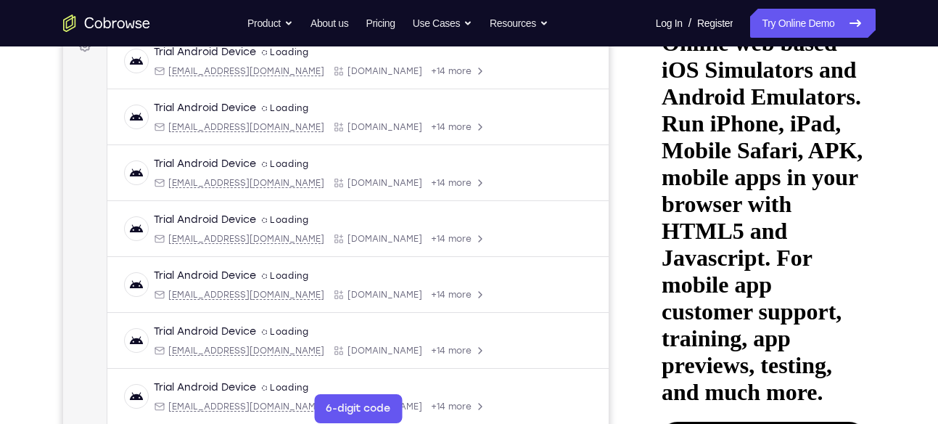
scroll to position [231, 0]
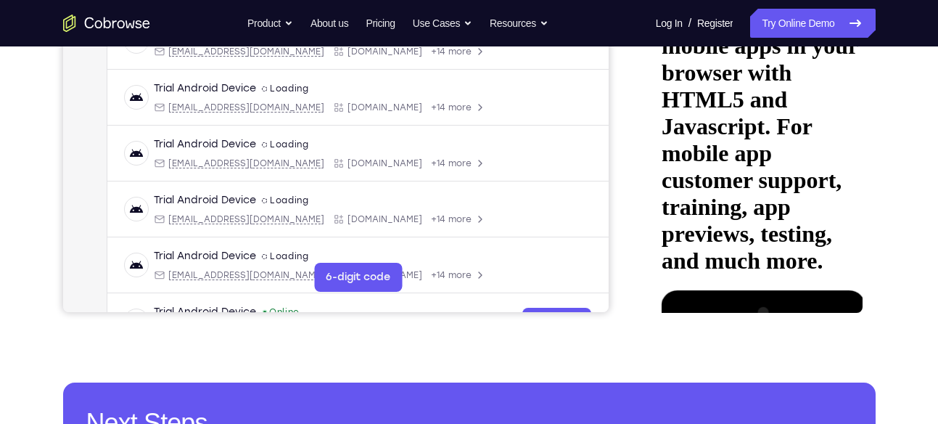
scroll to position [365, 0]
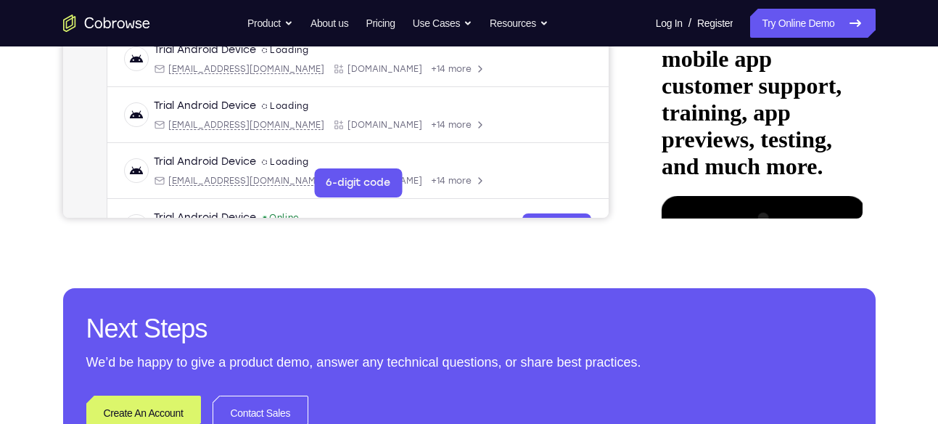
click at [719, 196] on div at bounding box center [753, 400] width 183 height 409
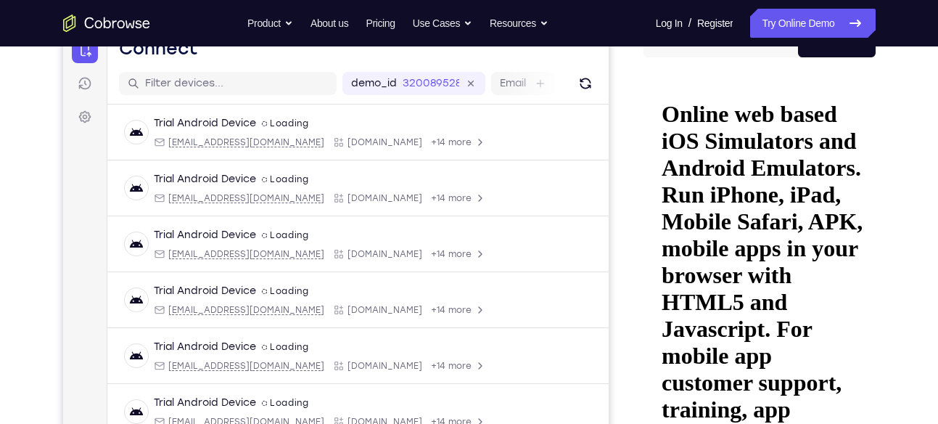
scroll to position [160, 0]
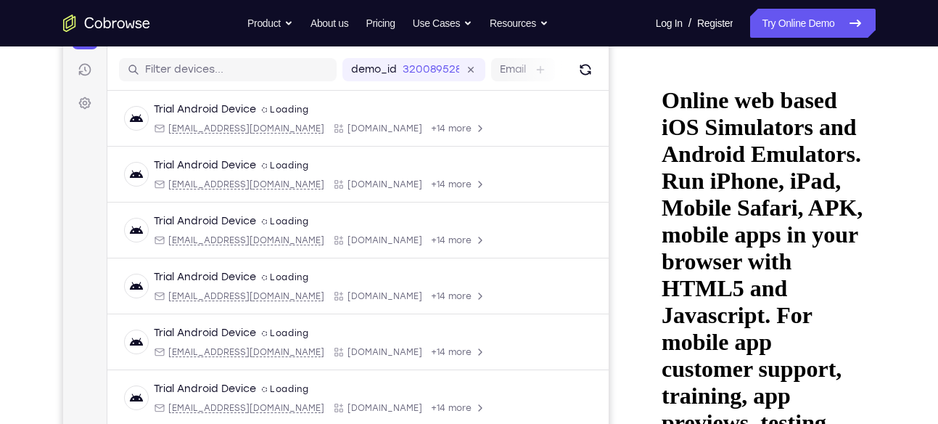
scroll to position [175, 0]
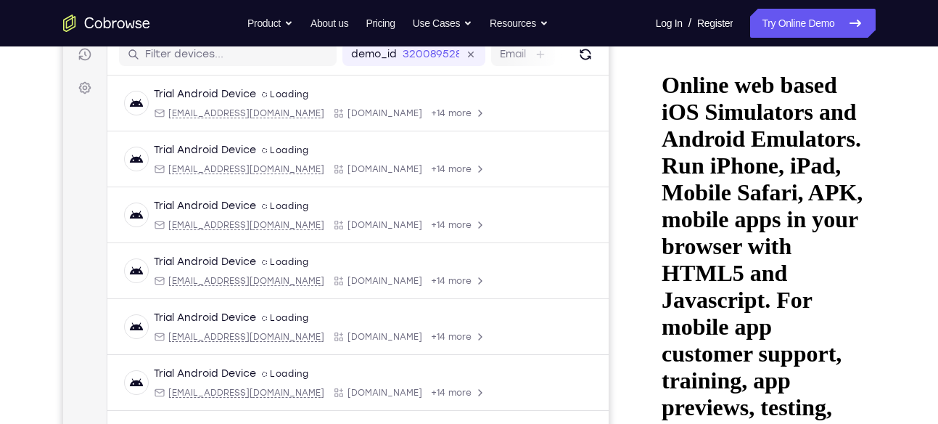
scroll to position [192, 0]
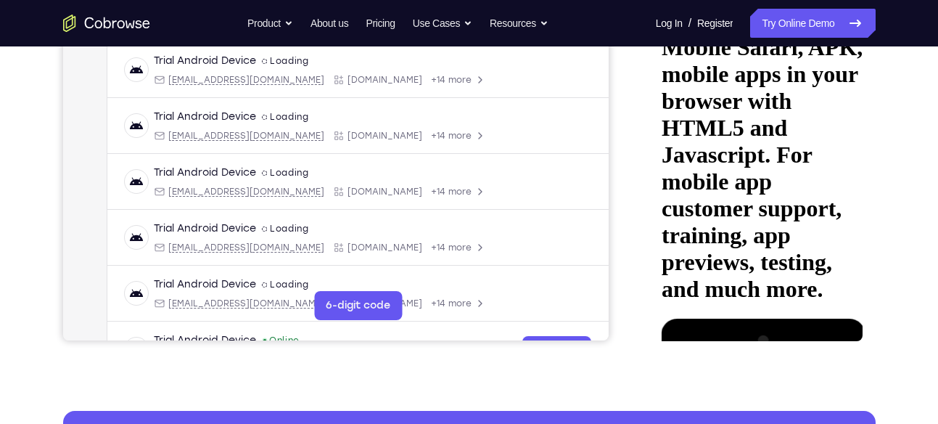
scroll to position [337, 0]
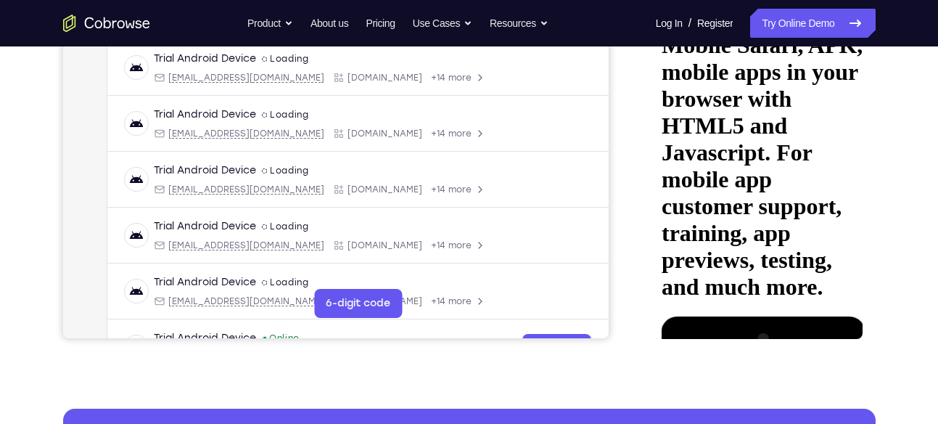
drag, startPoint x: 750, startPoint y: 221, endPoint x: 778, endPoint y: 144, distance: 81.7
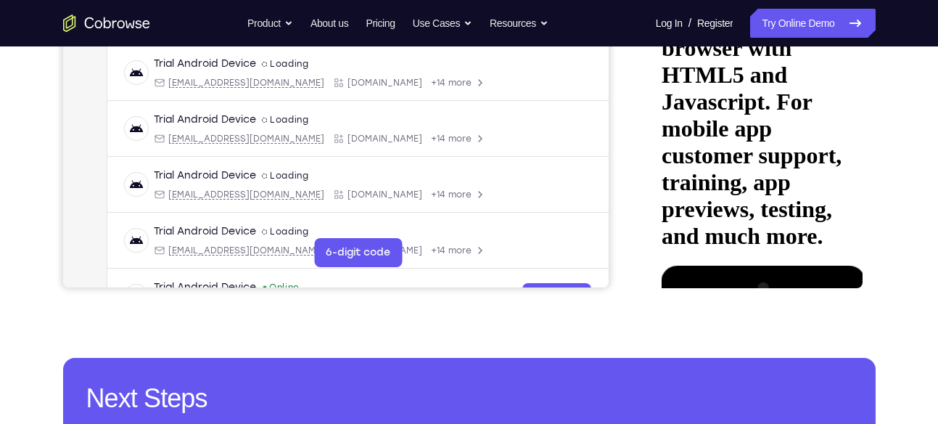
scroll to position [388, 0]
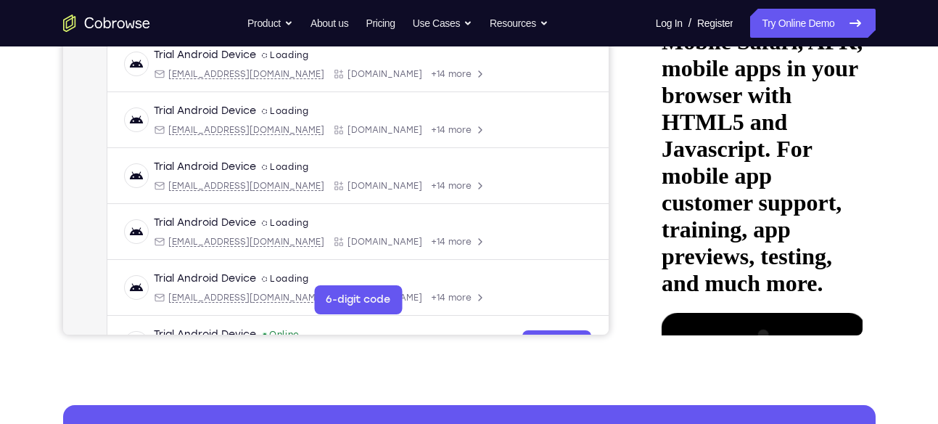
scroll to position [292, 0]
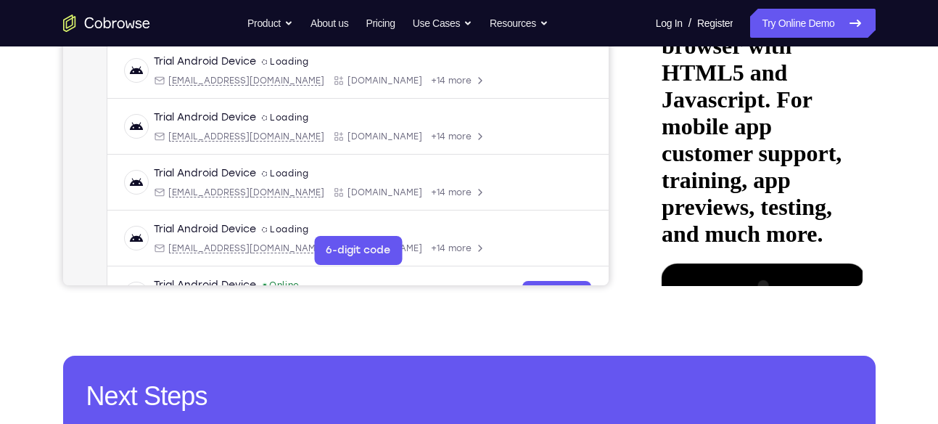
scroll to position [391, 0]
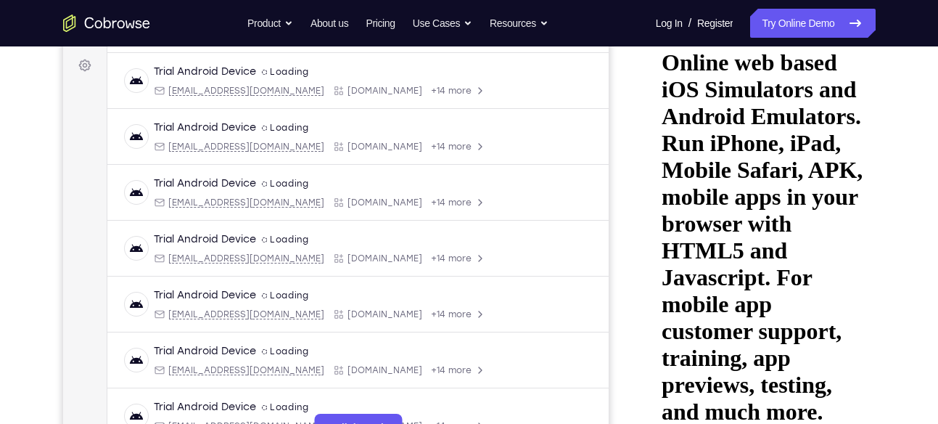
scroll to position [182, 0]
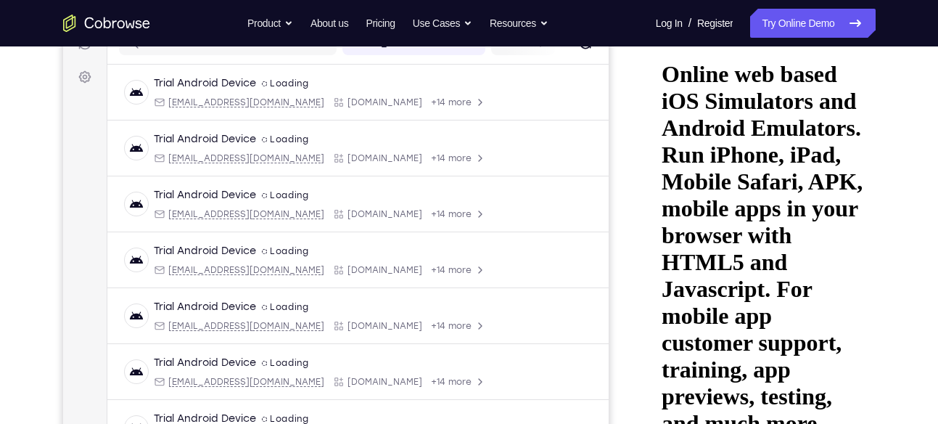
scroll to position [224, 0]
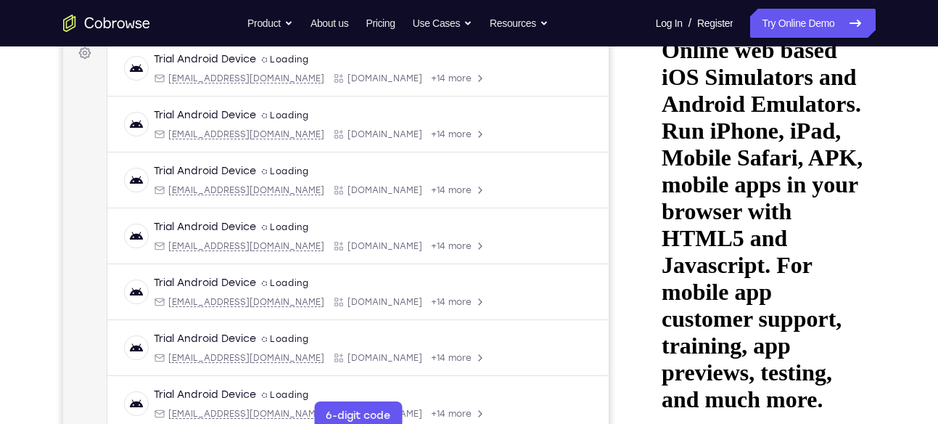
drag, startPoint x: 756, startPoint y: 214, endPoint x: 768, endPoint y: 73, distance: 141.3
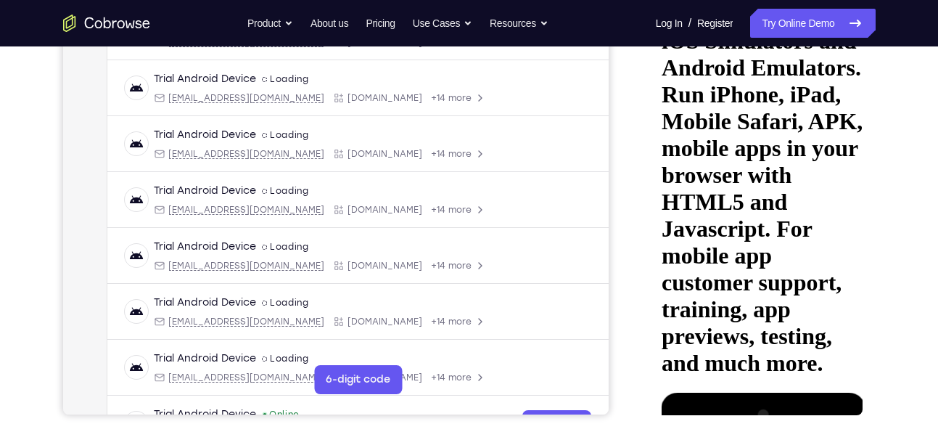
drag, startPoint x: 748, startPoint y: 200, endPoint x: 757, endPoint y: 112, distance: 89.0
drag, startPoint x: 748, startPoint y: 192, endPoint x: 750, endPoint y: 177, distance: 14.7
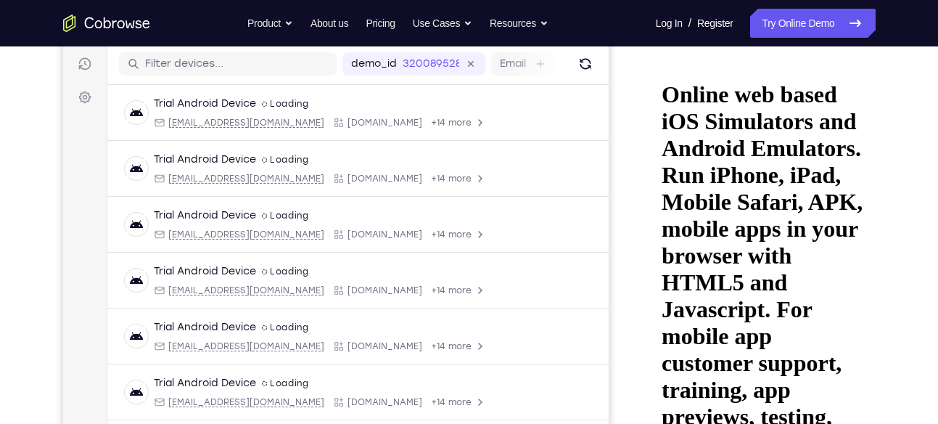
scroll to position [179, 0]
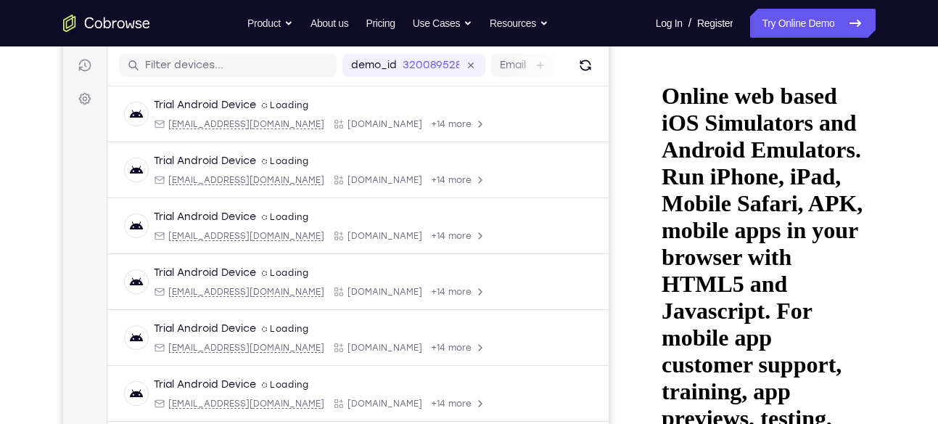
drag, startPoint x: 742, startPoint y: 157, endPoint x: 742, endPoint y: 197, distance: 39.9
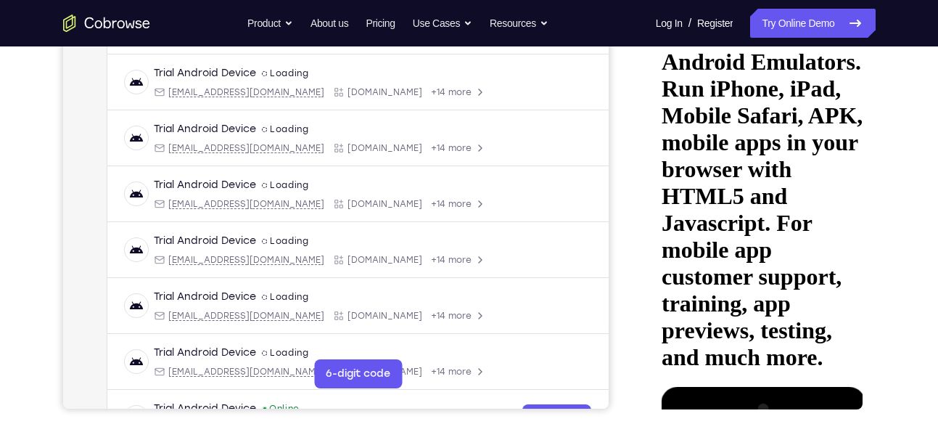
scroll to position [276, 0]
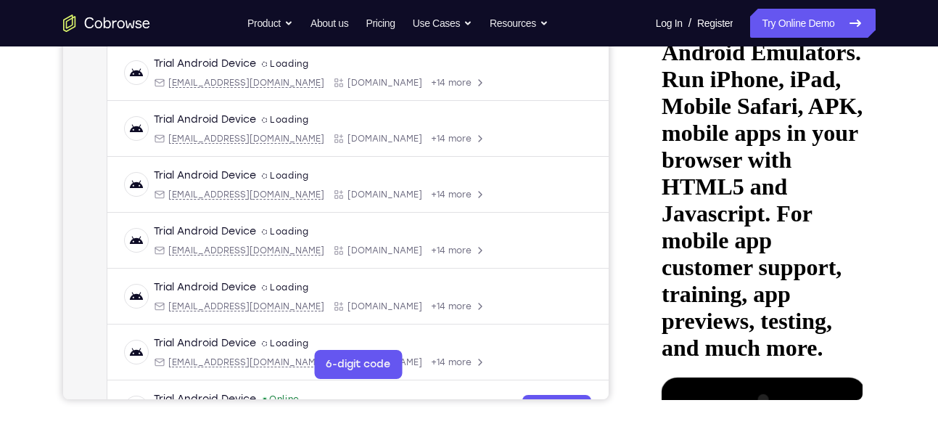
drag, startPoint x: 757, startPoint y: 208, endPoint x: 765, endPoint y: 147, distance: 60.8
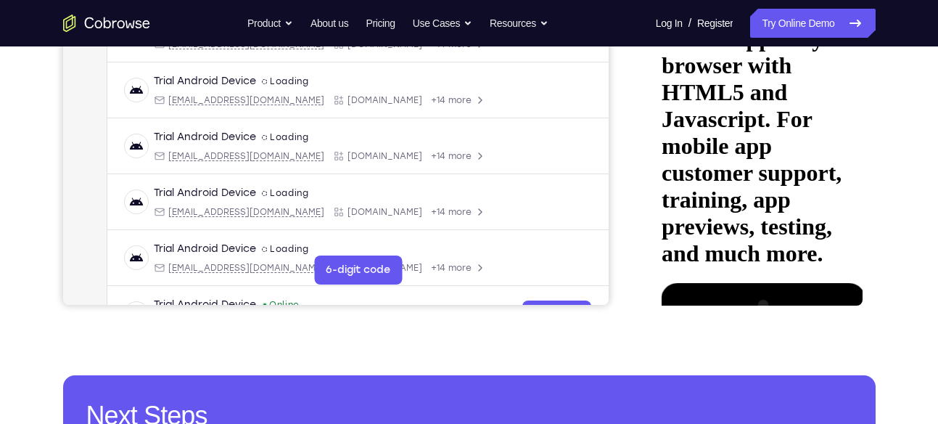
scroll to position [385, 0]
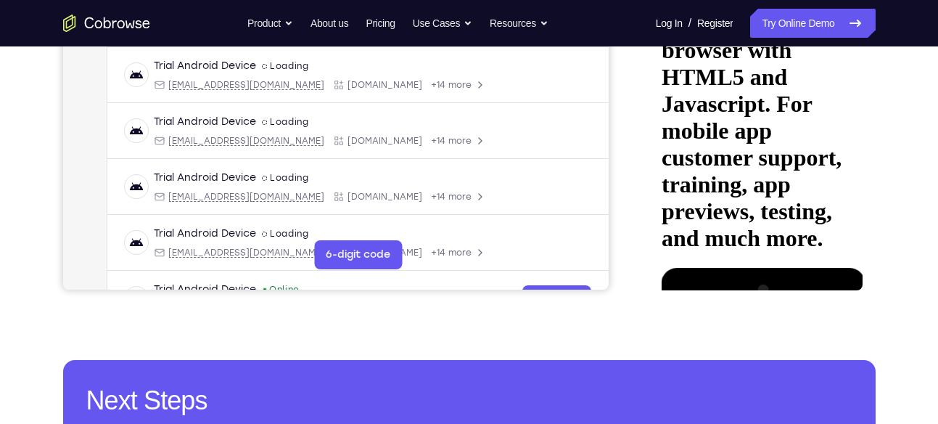
drag, startPoint x: 740, startPoint y: 213, endPoint x: 785, endPoint y: 118, distance: 105.2
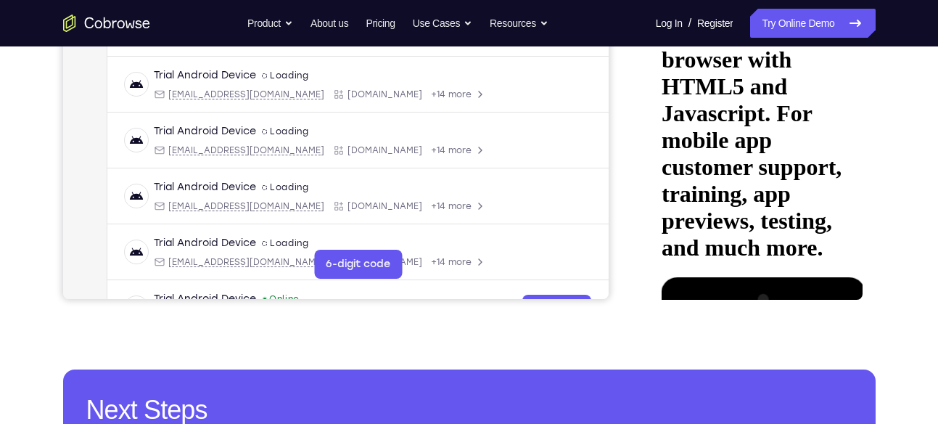
scroll to position [374, 0]
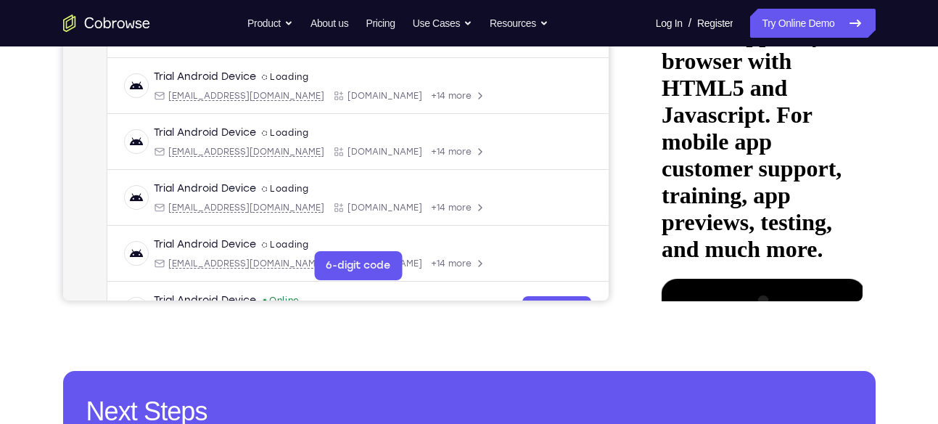
click at [644, 178] on div at bounding box center [760, 78] width 232 height 446
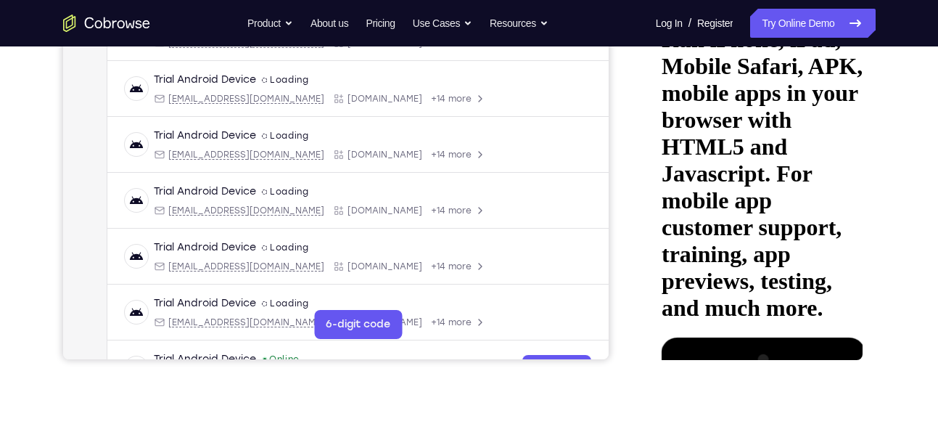
scroll to position [317, 0]
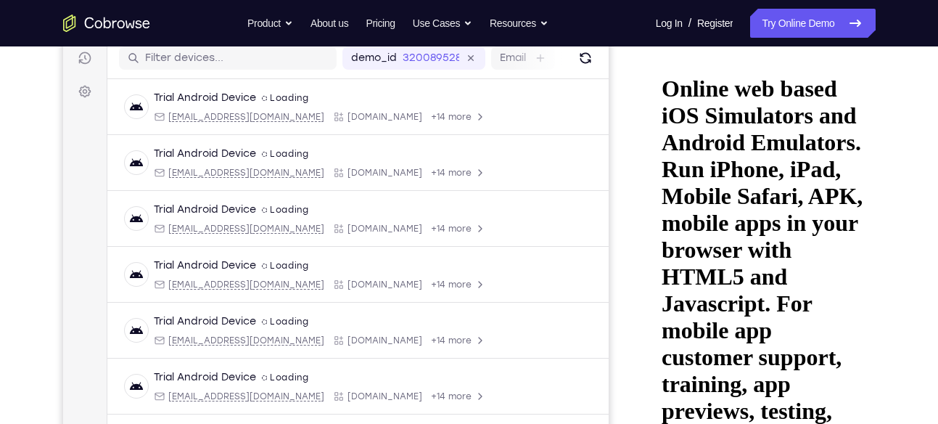
scroll to position [174, 0]
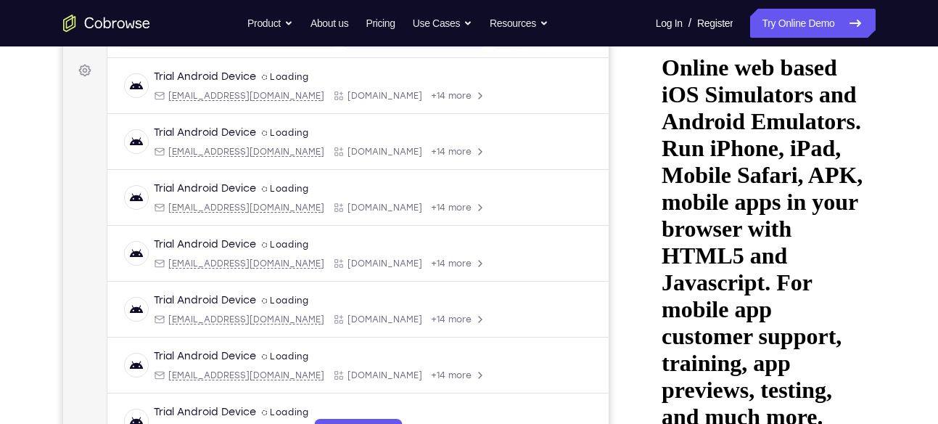
scroll to position [208, 0]
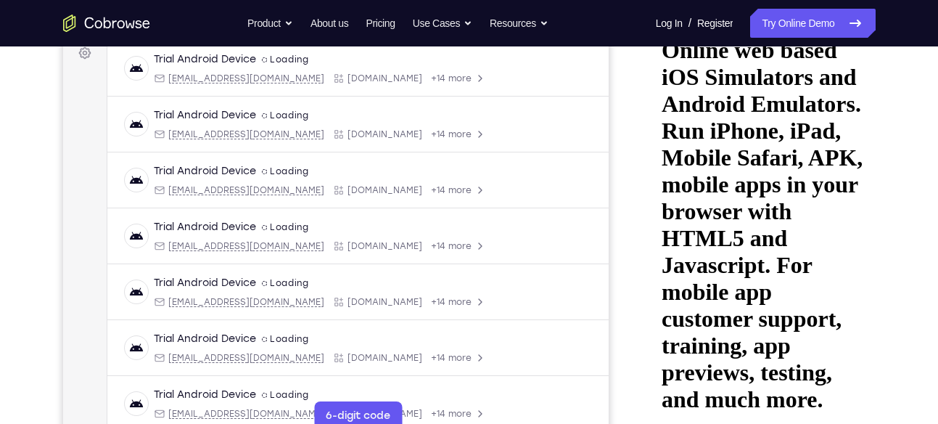
scroll to position [225, 0]
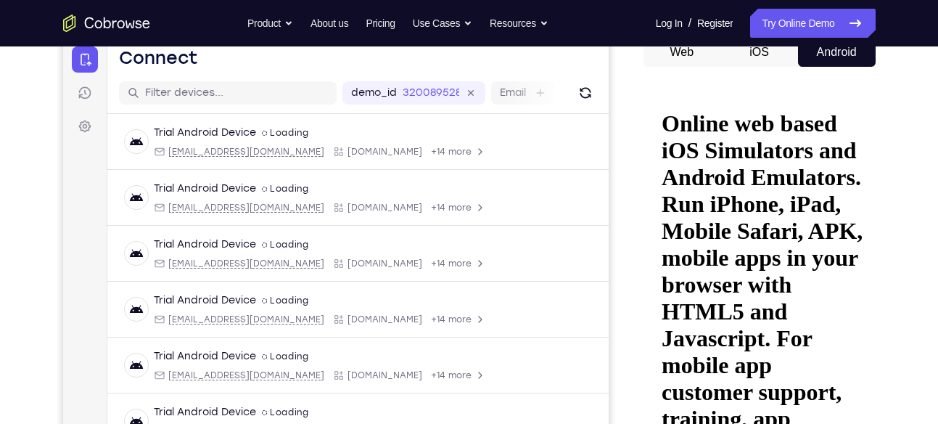
scroll to position [144, 0]
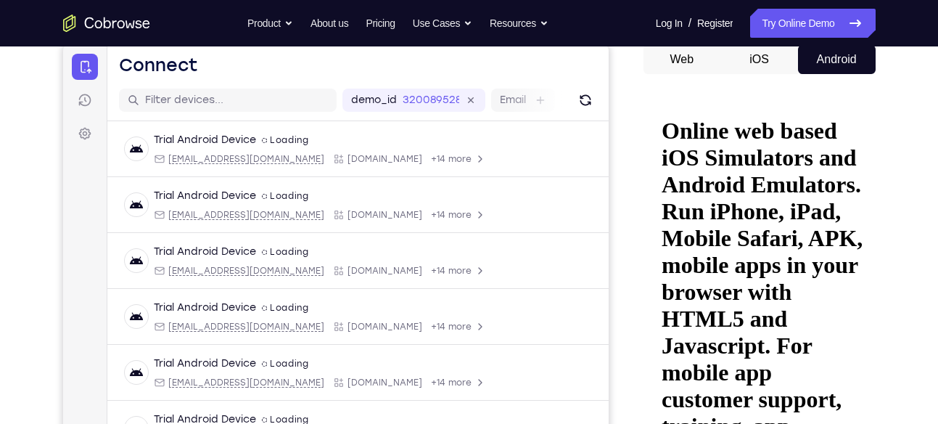
drag, startPoint x: 738, startPoint y: 178, endPoint x: 721, endPoint y: 73, distance: 106.7
click at [721, 97] on html "Online web based iOS Simulators and Android Emulators. Run iPhone, iPad, Mobile…" at bounding box center [759, 320] width 207 height 447
drag, startPoint x: 769, startPoint y: 179, endPoint x: 775, endPoint y: 75, distance: 104.0
click at [775, 97] on html "Online web based iOS Simulators and Android Emulators. Run iPhone, iPad, Mobile…" at bounding box center [759, 320] width 207 height 447
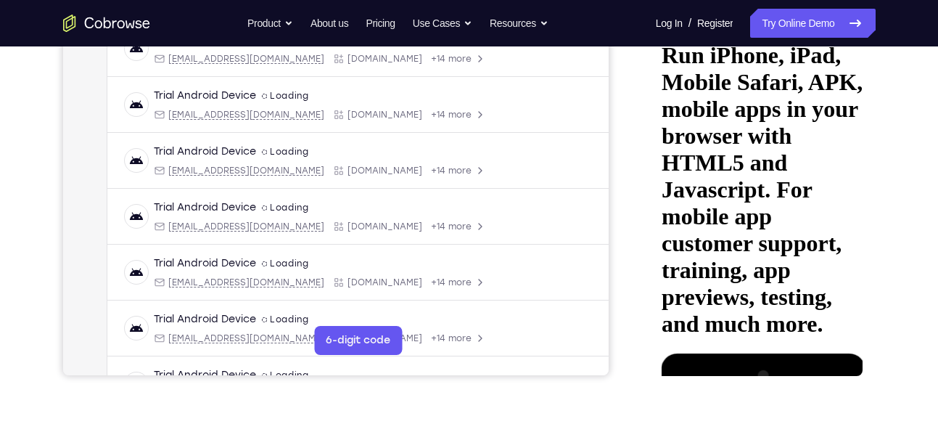
scroll to position [301, 0]
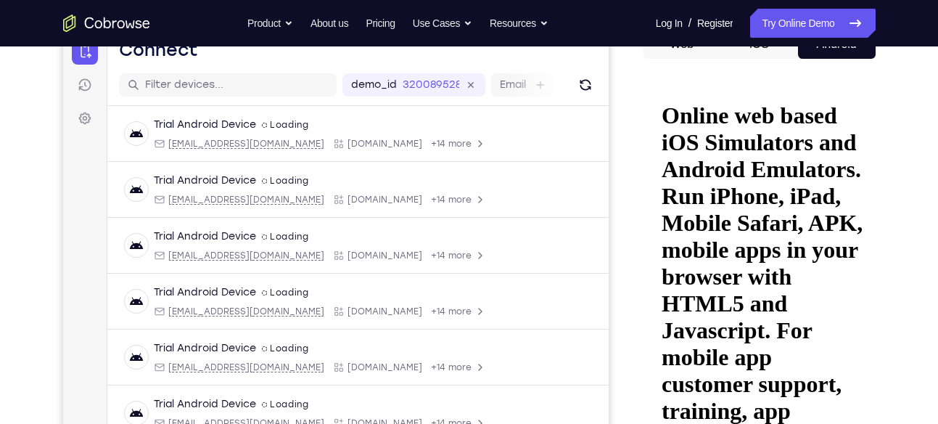
scroll to position [155, 0]
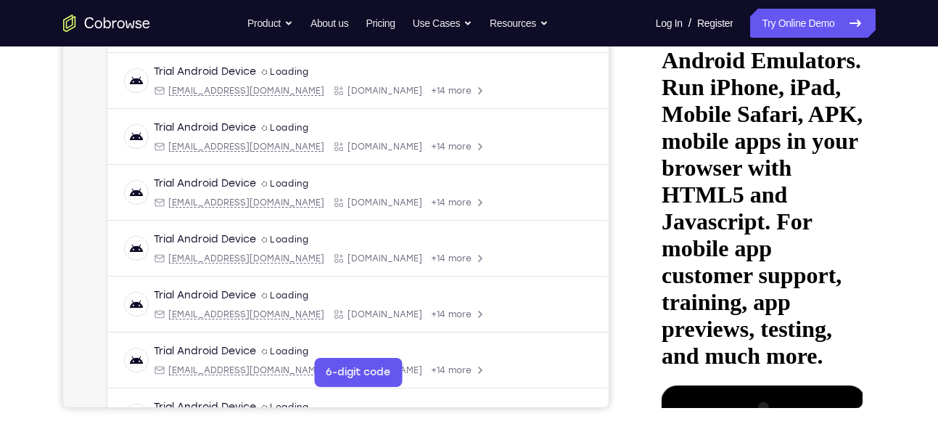
scroll to position [269, 0]
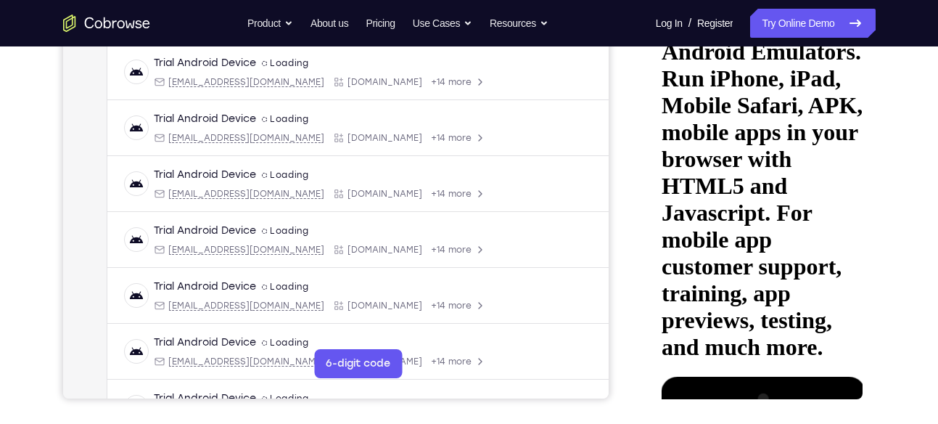
scroll to position [279, 0]
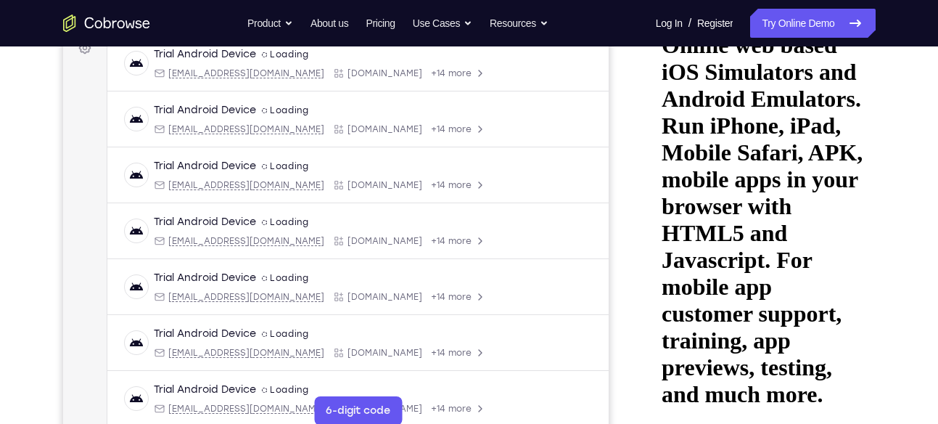
scroll to position [237, 0]
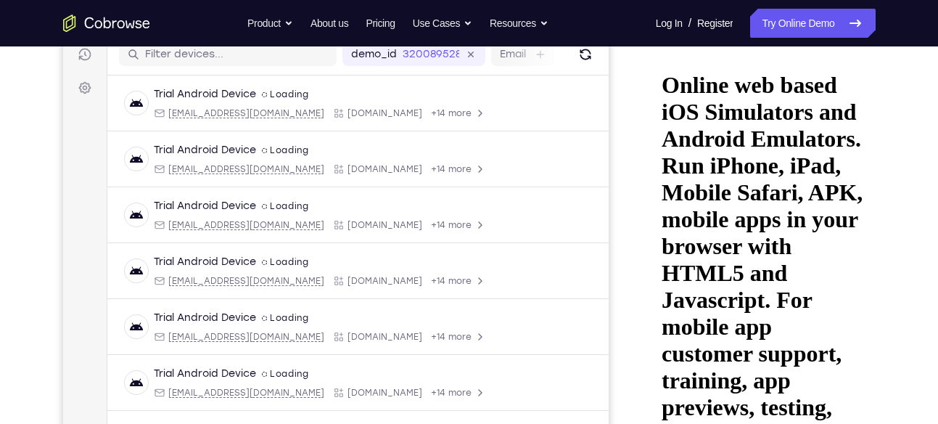
scroll to position [186, 0]
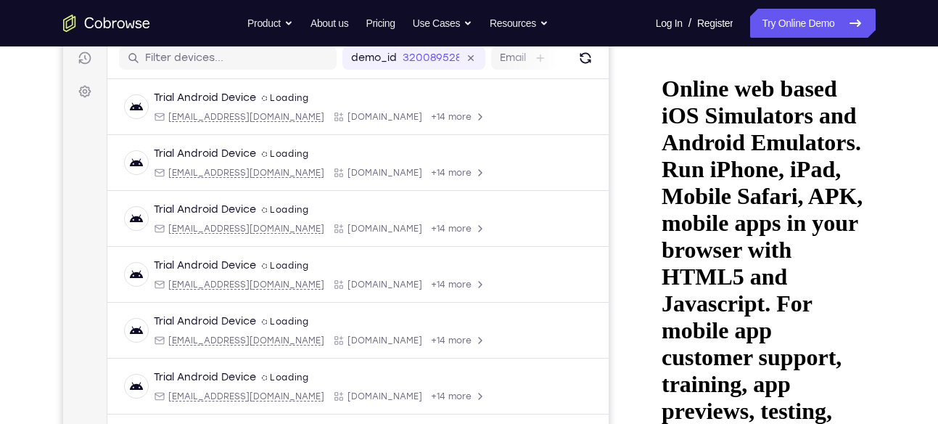
drag, startPoint x: 751, startPoint y: 137, endPoint x: 790, endPoint y: -8, distance: 150.2
click at [790, 54] on html "Online web based iOS Simulators and Android Emulators. Run iPhone, iPad, Mobile…" at bounding box center [759, 277] width 207 height 447
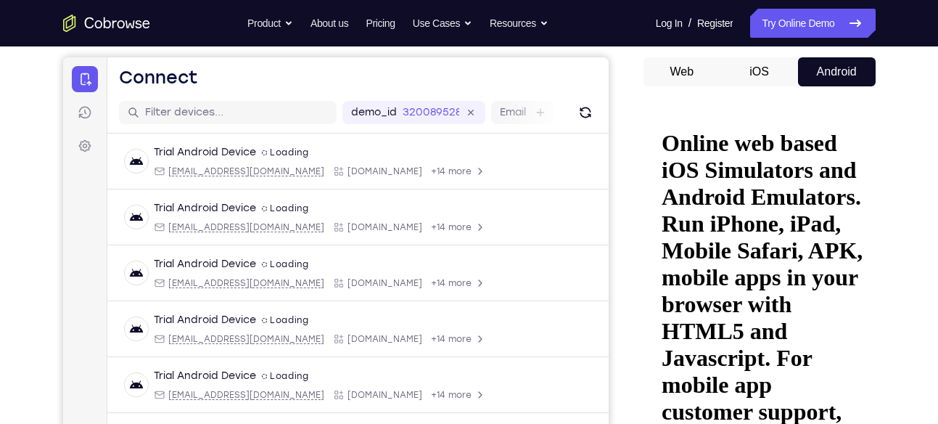
scroll to position [131, 0]
drag, startPoint x: 748, startPoint y: 190, endPoint x: 774, endPoint y: 92, distance: 101.4
click at [774, 110] on html "Online web based iOS Simulators and Android Emulators. Run iPhone, iPad, Mobile…" at bounding box center [759, 333] width 207 height 447
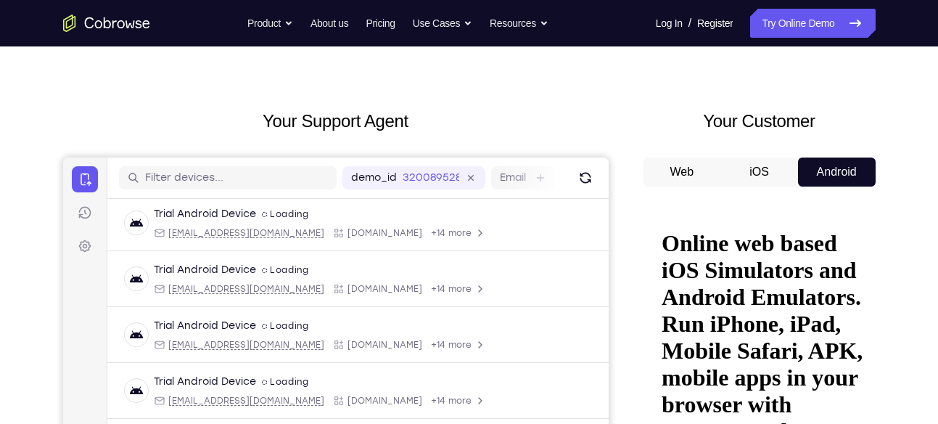
scroll to position [0, 0]
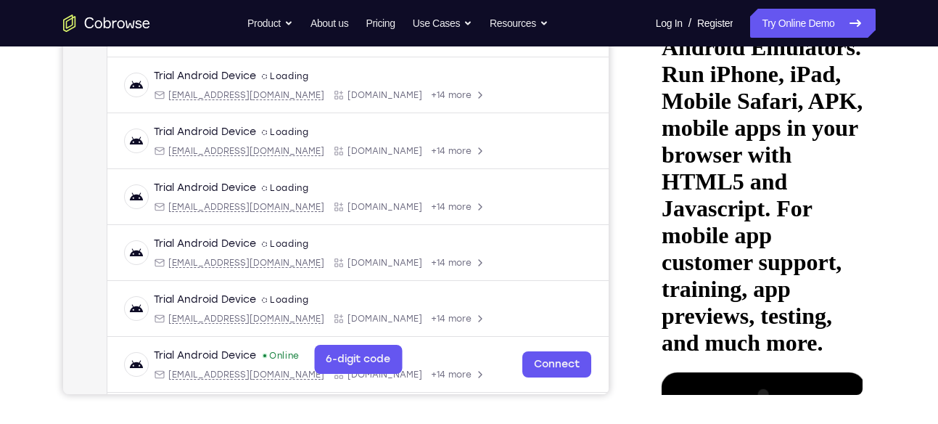
scroll to position [287, 0]
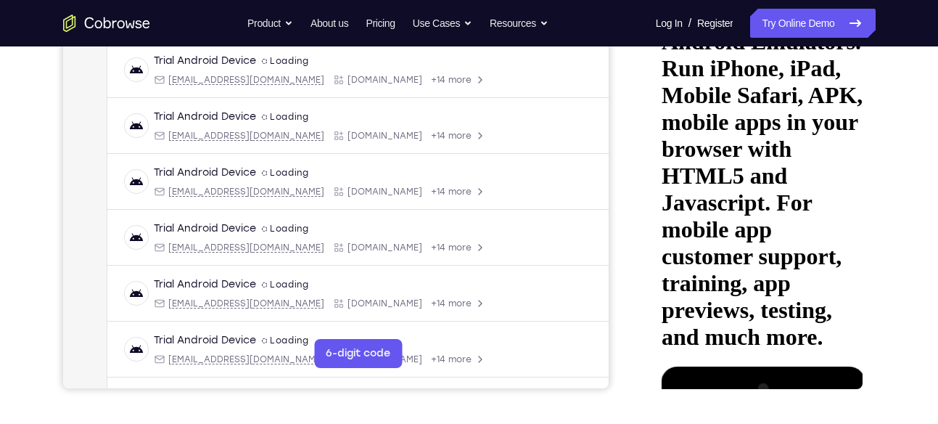
scroll to position [0, 0]
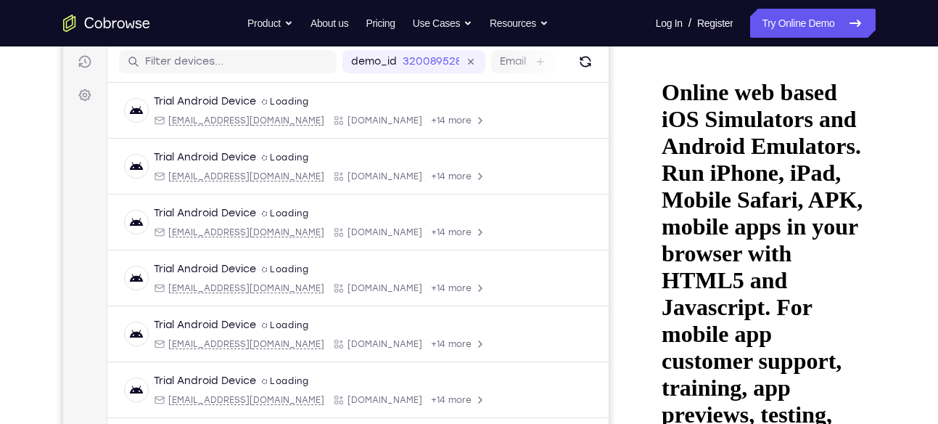
scroll to position [168, 0]
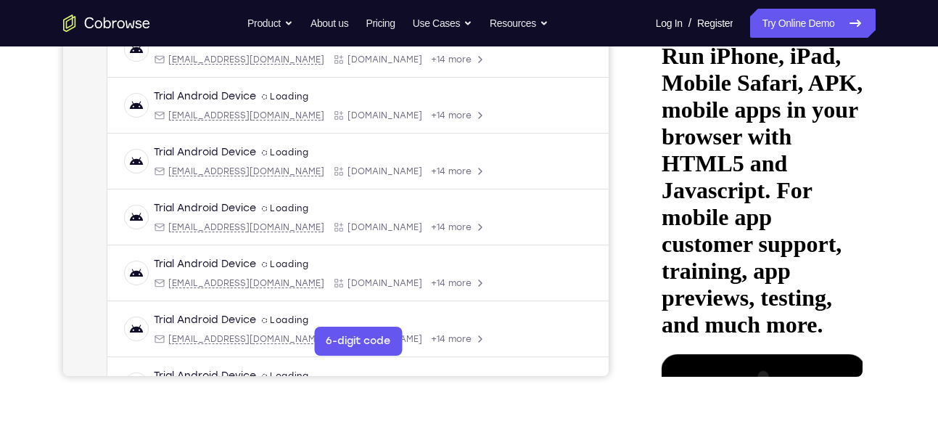
scroll to position [298, 0]
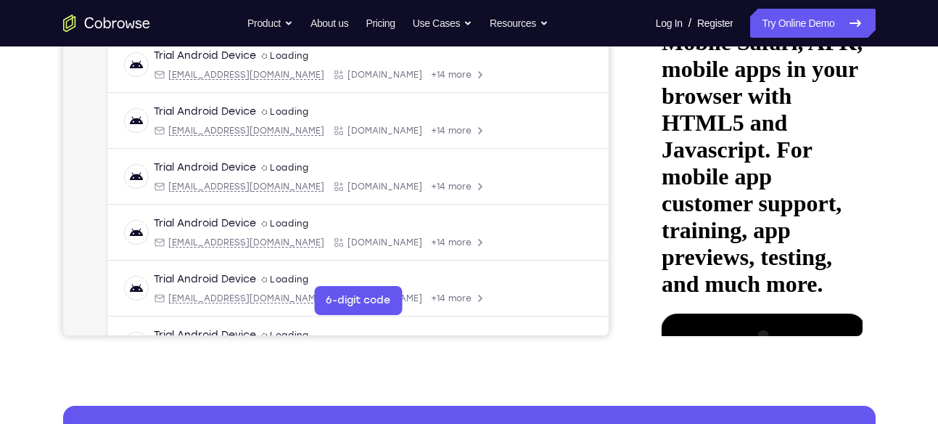
scroll to position [342, 0]
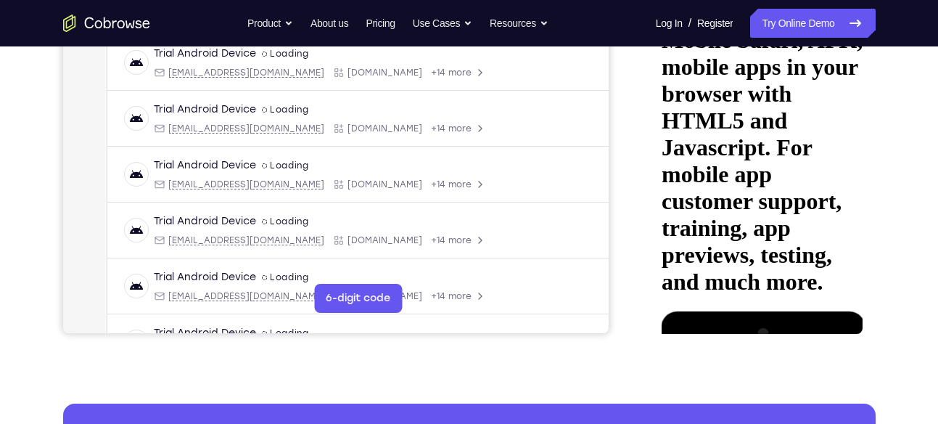
click at [681, 402] on icon at bounding box center [676, 408] width 12 height 12
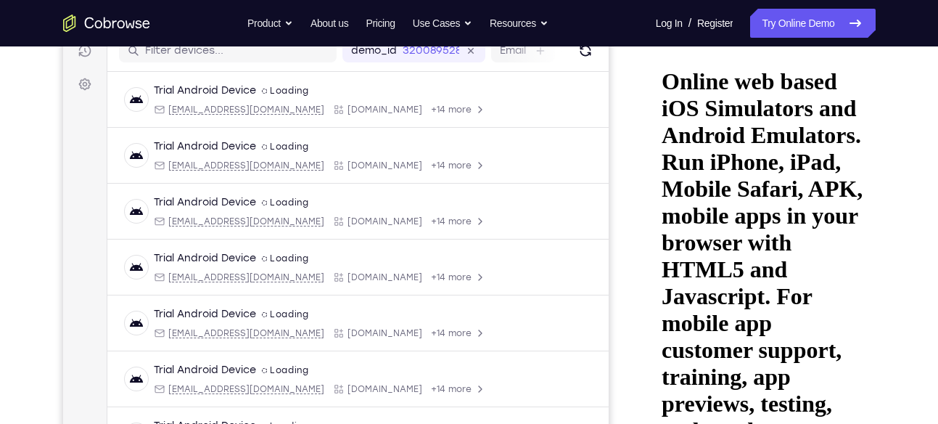
scroll to position [218, 0]
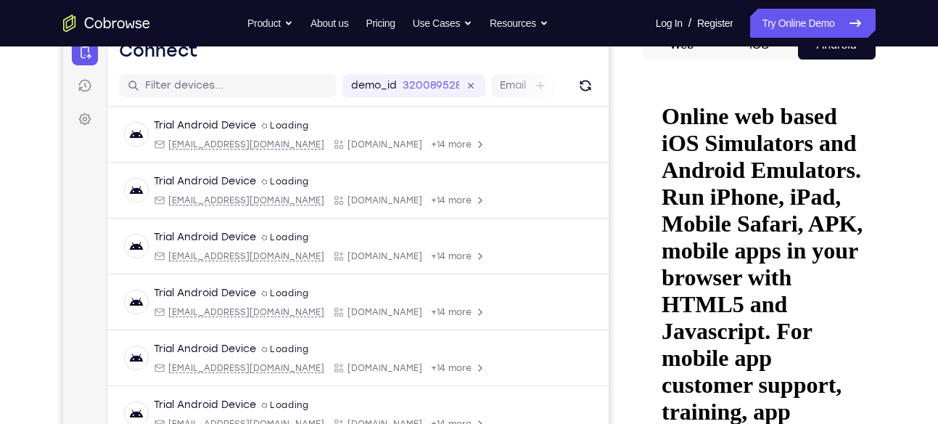
drag, startPoint x: 746, startPoint y: 182, endPoint x: 746, endPoint y: 232, distance: 49.4
drag, startPoint x: 746, startPoint y: 232, endPoint x: 723, endPoint y: 238, distance: 24.1
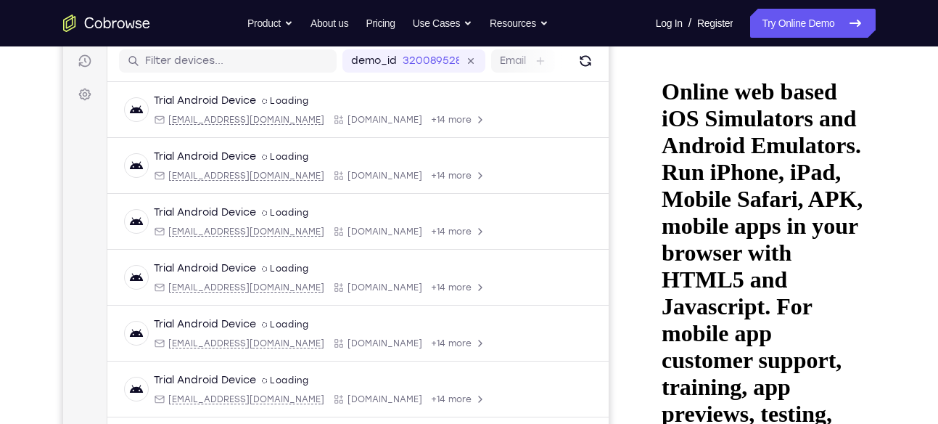
scroll to position [206, 0]
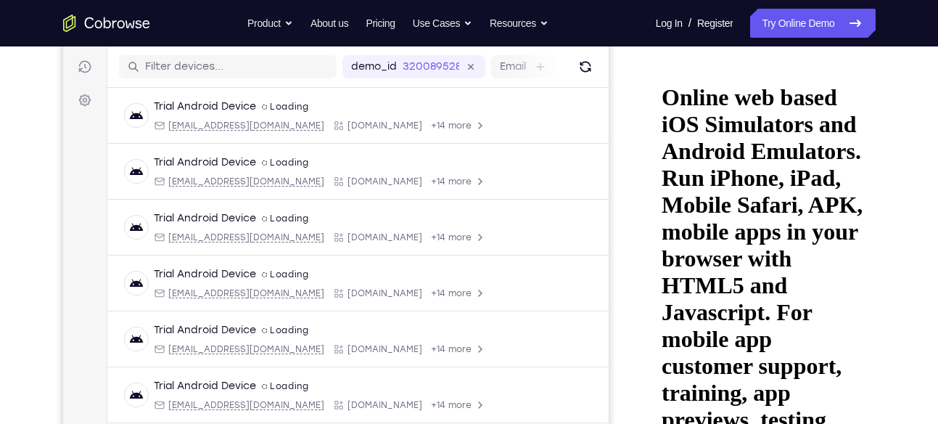
scroll to position [163, 0]
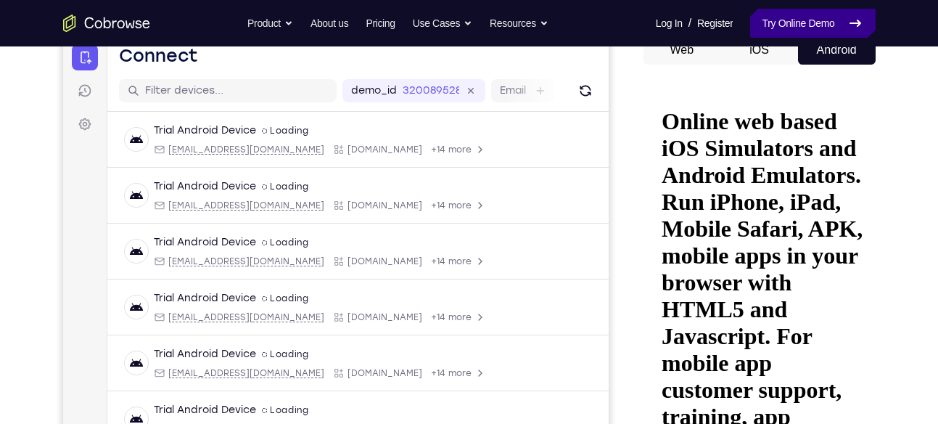
click at [777, 15] on link "Try Online Demo" at bounding box center [812, 23] width 125 height 29
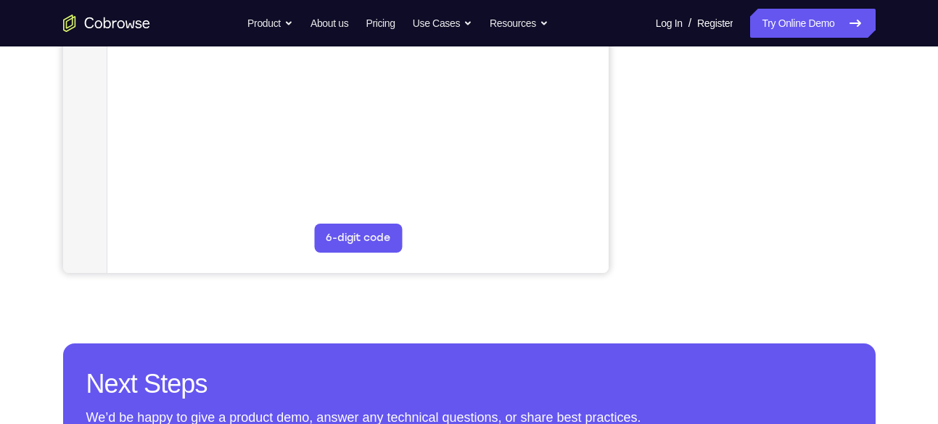
scroll to position [404, 0]
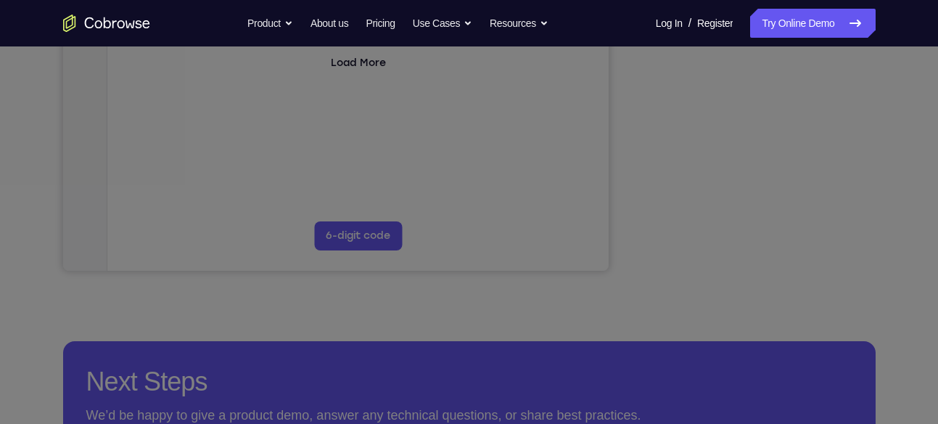
click at [757, 243] on icon at bounding box center [474, 149] width 949 height 549
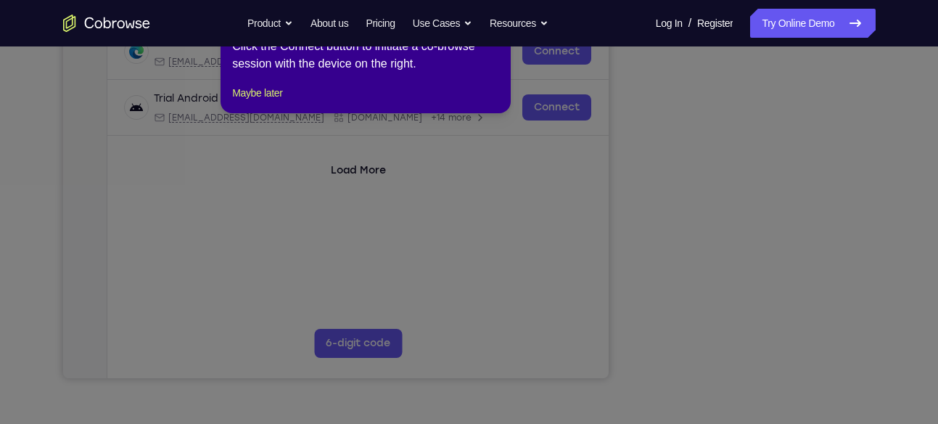
click at [738, 311] on icon at bounding box center [474, 203] width 949 height 441
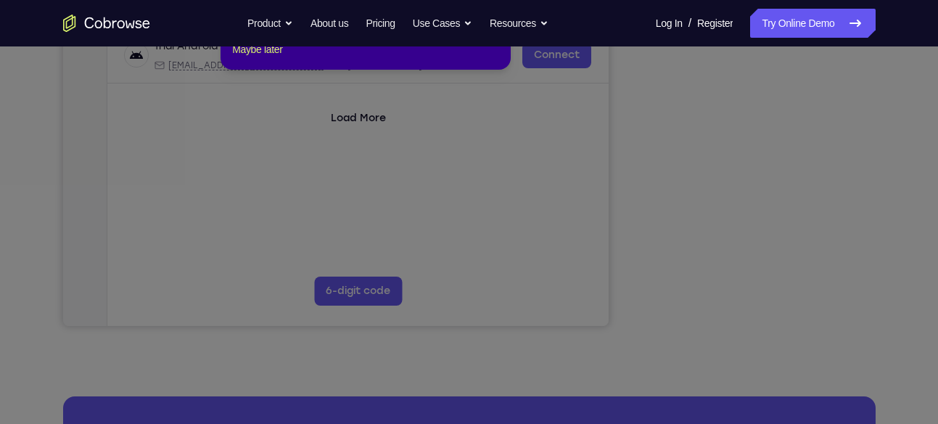
scroll to position [197, 0]
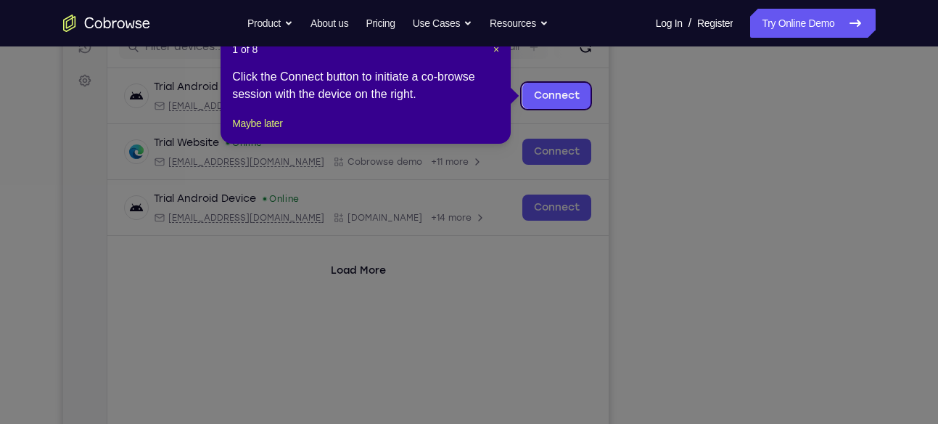
click at [491, 49] on header "1 of 8 ×" at bounding box center [365, 49] width 267 height 15
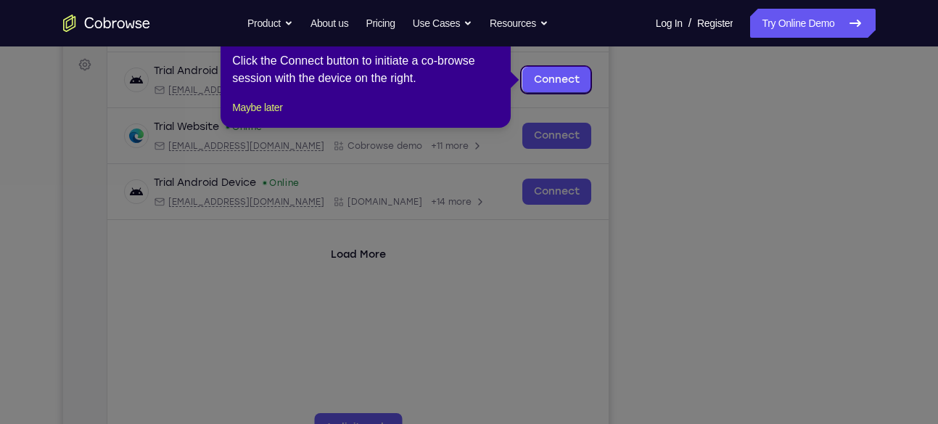
scroll to position [165, 0]
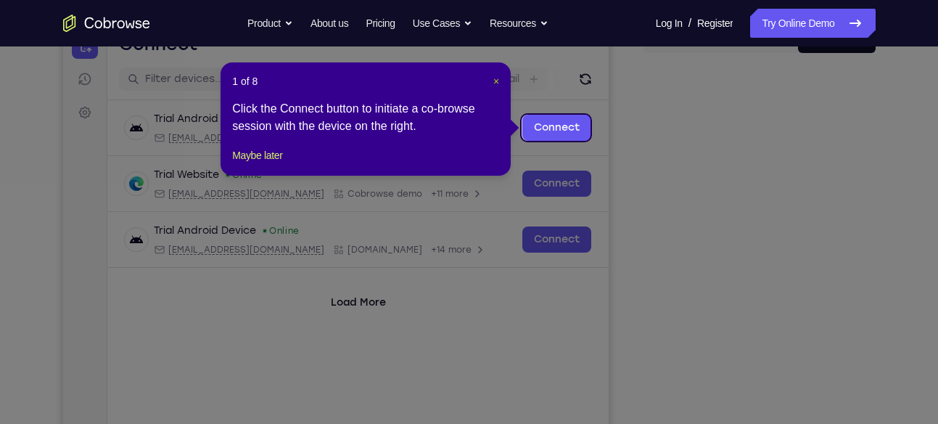
click at [496, 81] on span "×" at bounding box center [497, 81] width 6 height 12
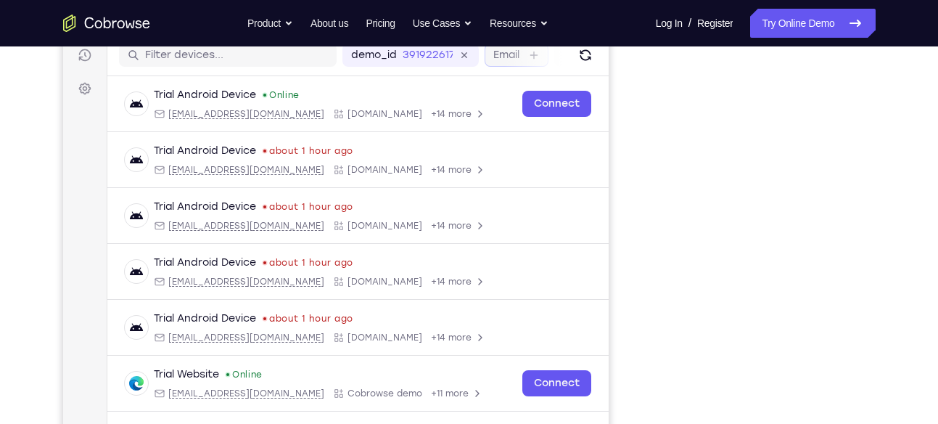
scroll to position [274, 0]
